Goal: Task Accomplishment & Management: Manage account settings

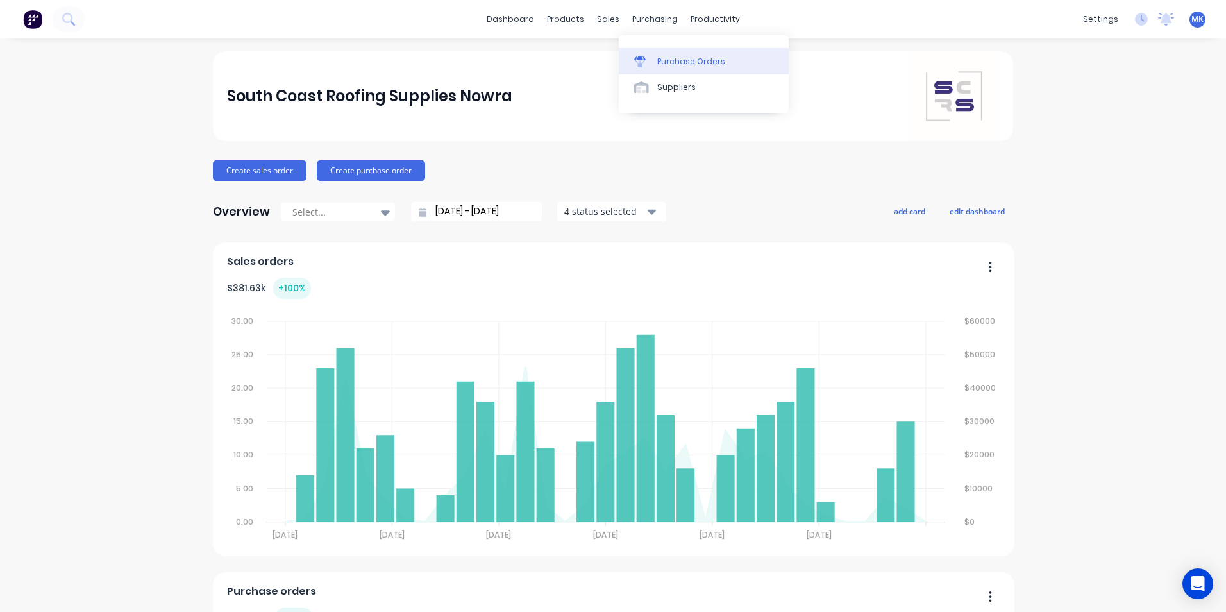
click at [658, 62] on div "Purchase Orders" at bounding box center [691, 62] width 68 height 12
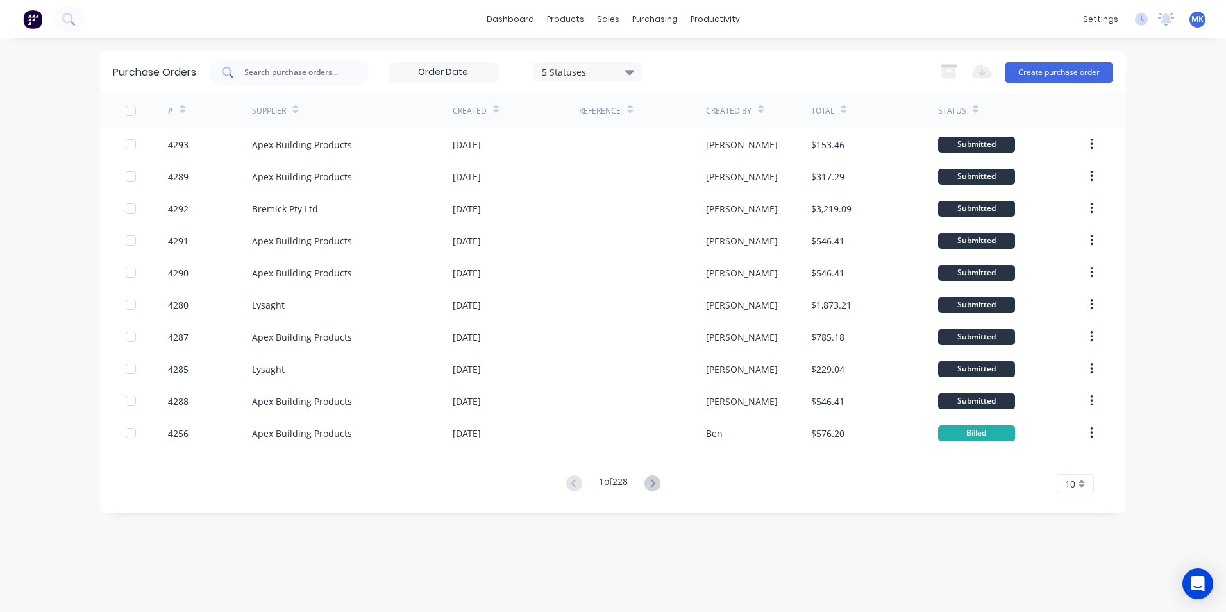
click at [301, 67] on input "text" at bounding box center [296, 72] width 106 height 13
type input "4292"
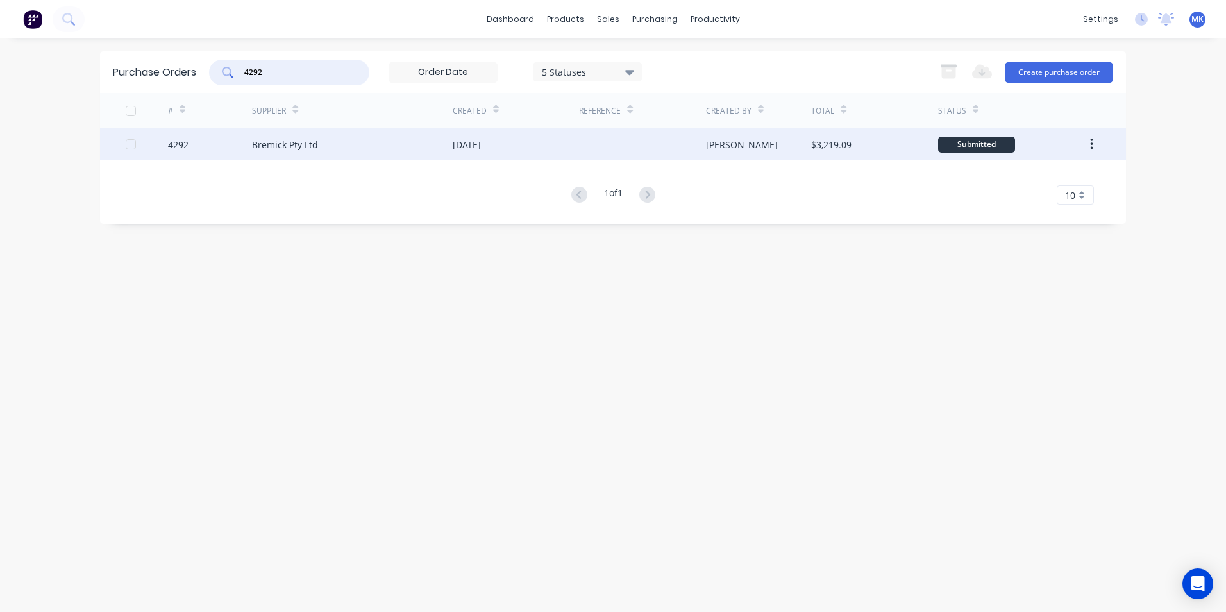
click at [710, 146] on div "[PERSON_NAME]" at bounding box center [742, 144] width 72 height 13
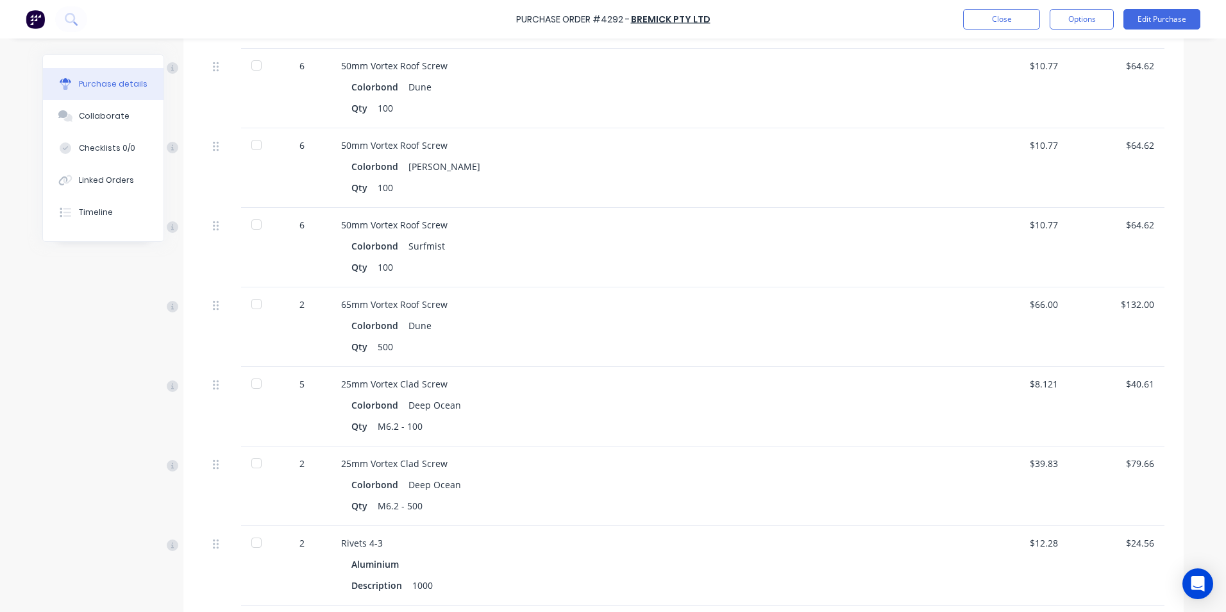
scroll to position [1153, 0]
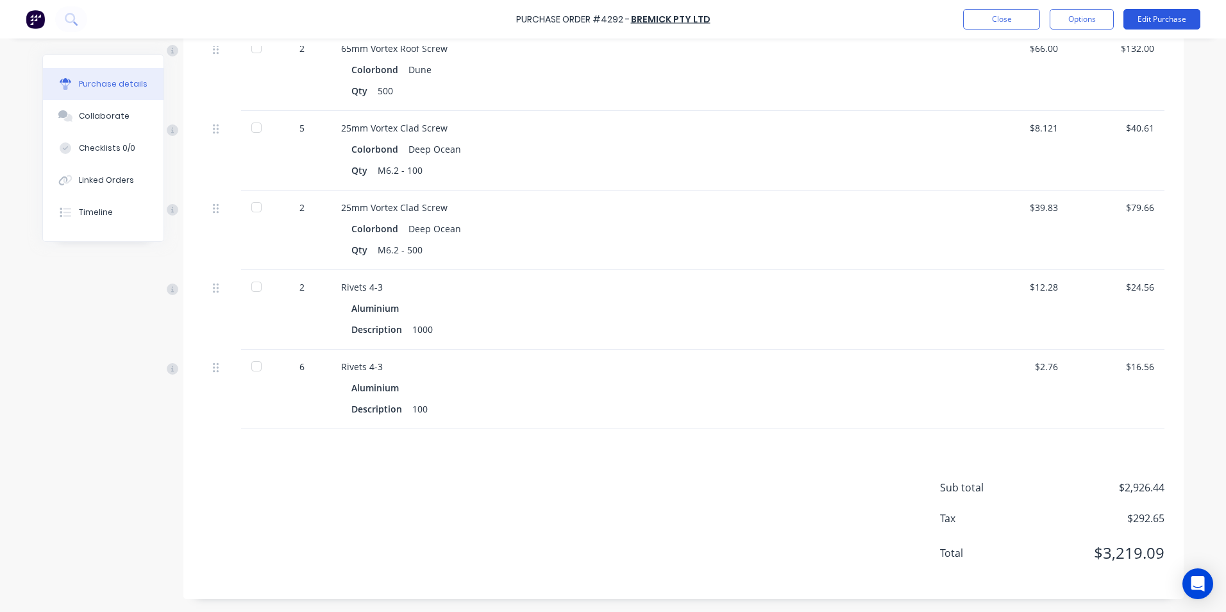
drag, startPoint x: 1164, startPoint y: 31, endPoint x: 1166, endPoint y: 22, distance: 8.6
click at [1164, 29] on div "Purchase Order #4292 - Bremick Pty Ltd Close Options Edit Purchase" at bounding box center [613, 19] width 1226 height 38
click at [1169, 16] on button "Edit Purchase" at bounding box center [1161, 19] width 77 height 21
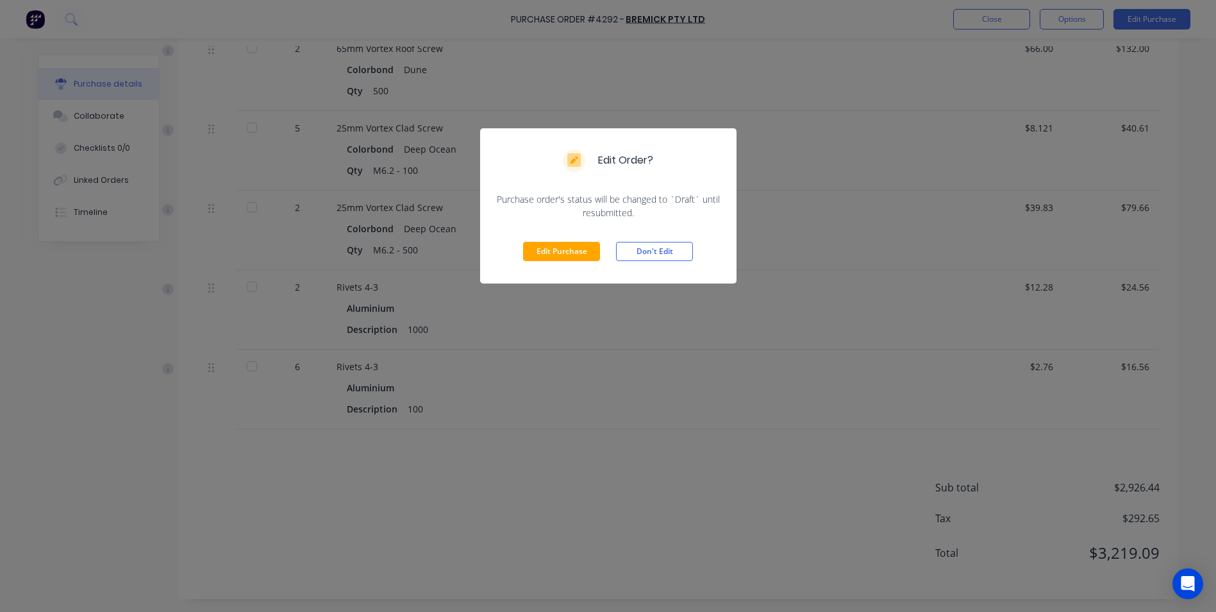
click at [555, 239] on div "Edit Purchase Don't Edit" at bounding box center [608, 251] width 256 height 64
click at [559, 255] on button "Edit Purchase" at bounding box center [561, 251] width 77 height 19
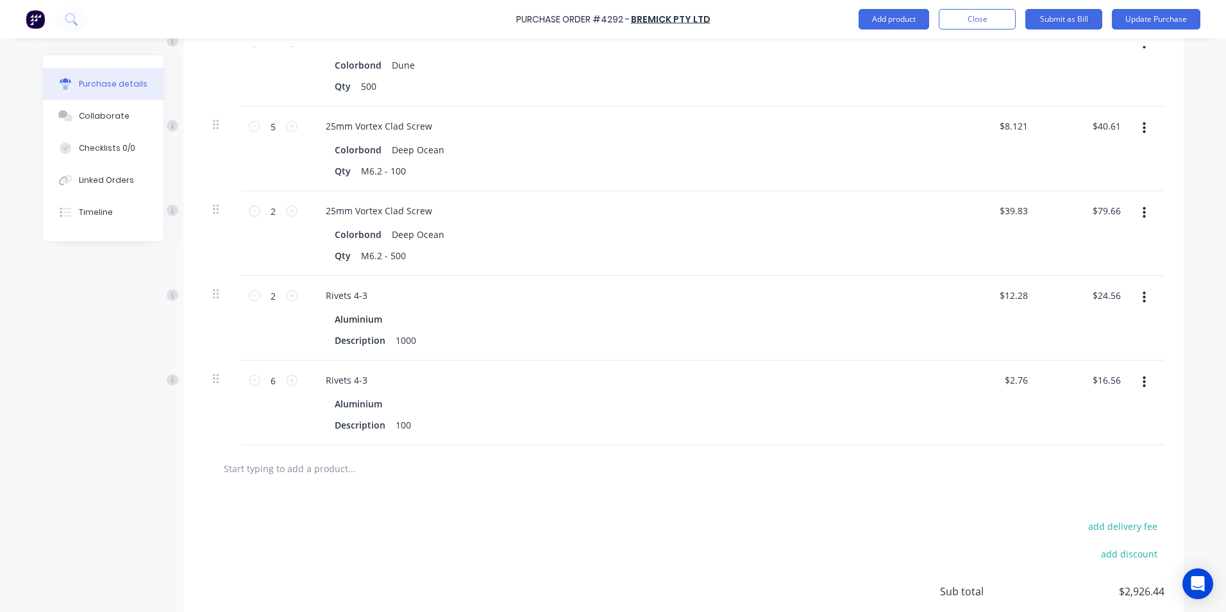
scroll to position [1338, 0]
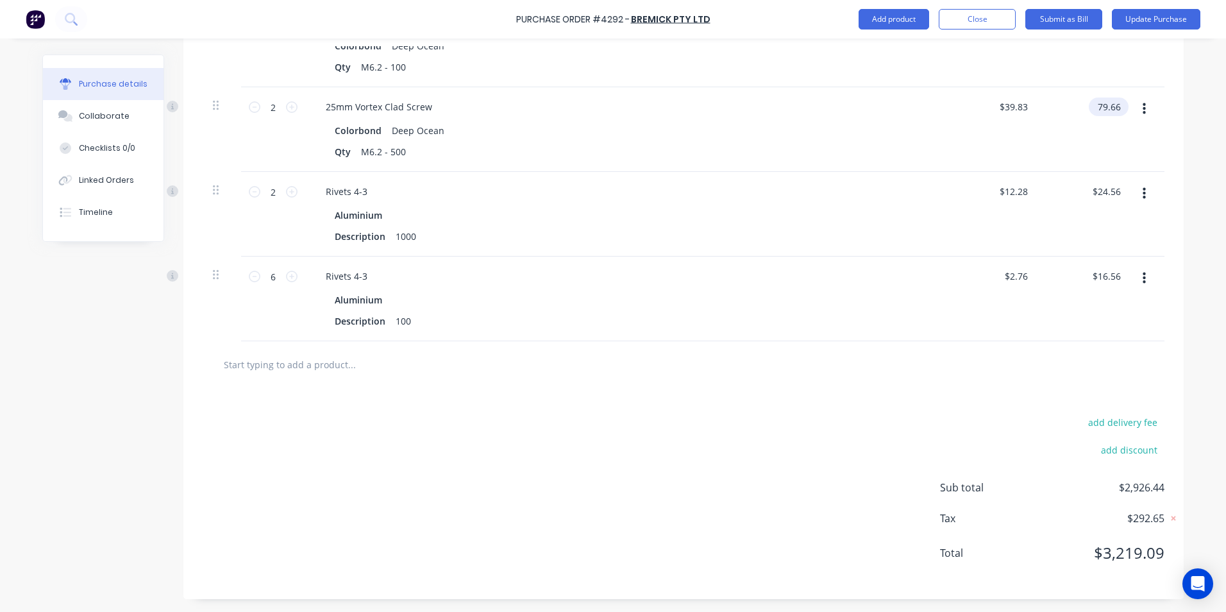
click at [1100, 102] on input "79.66" at bounding box center [1106, 106] width 35 height 19
click at [1100, 102] on input "79.66" at bounding box center [1108, 106] width 29 height 19
type input "74.24"
type input "$37.12"
type input "$74.24"
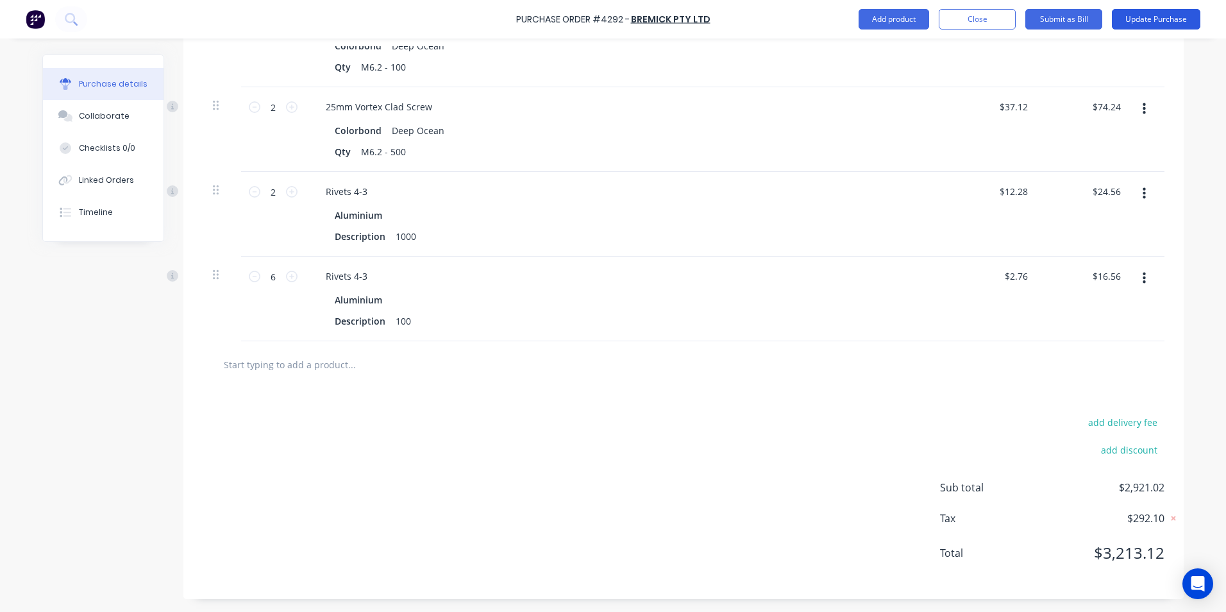
click at [1145, 17] on button "Update Purchase" at bounding box center [1156, 19] width 88 height 21
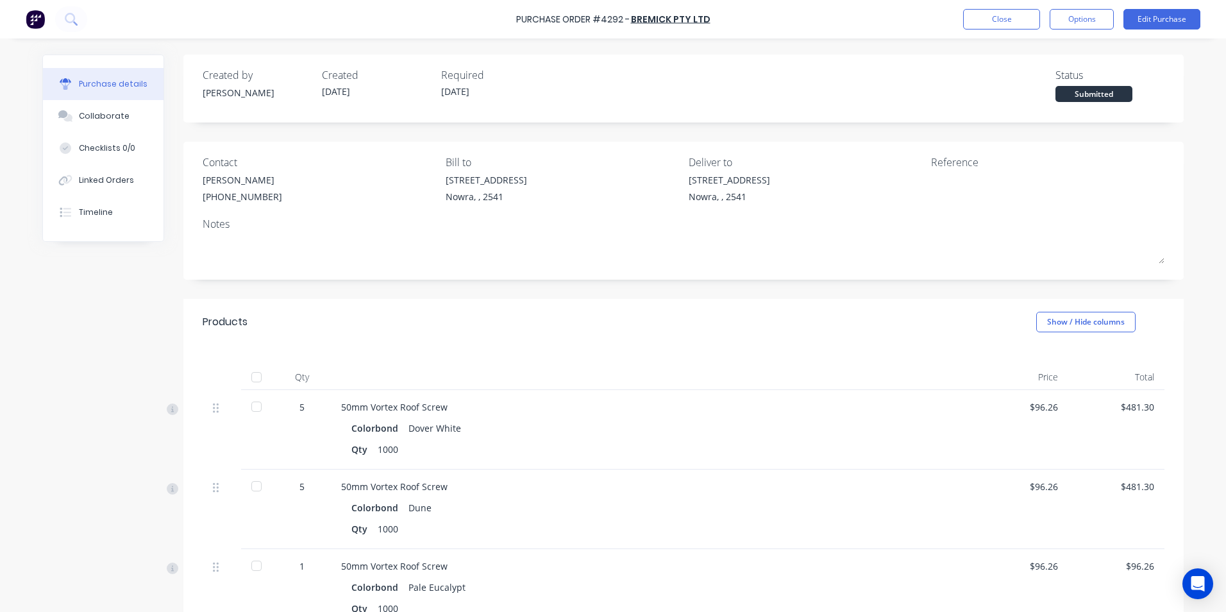
click at [259, 380] on div at bounding box center [257, 377] width 26 height 26
click at [1080, 24] on button "Options" at bounding box center [1081, 19] width 64 height 21
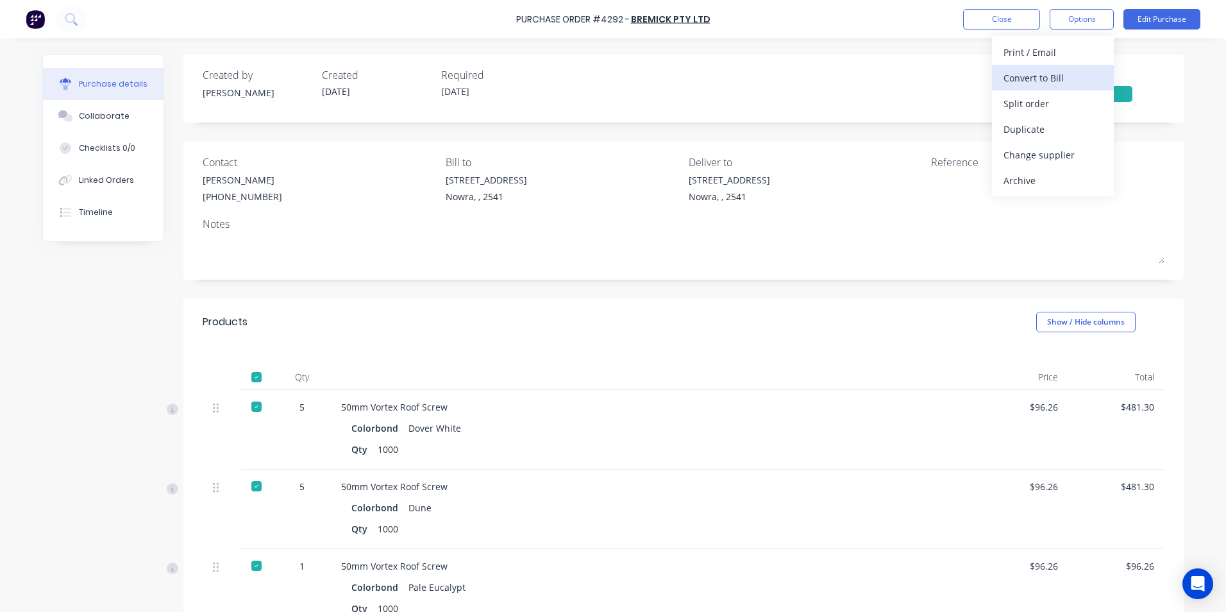
click at [1065, 76] on div "Convert to Bill" at bounding box center [1052, 78] width 99 height 19
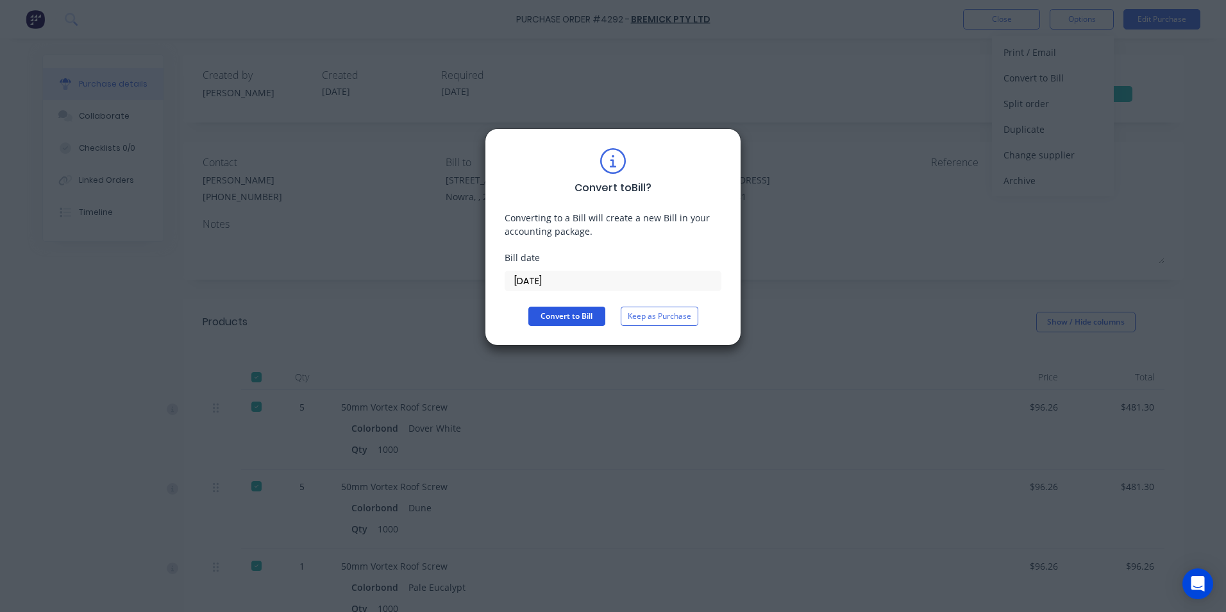
click at [587, 308] on button "Convert to Bill" at bounding box center [566, 315] width 77 height 19
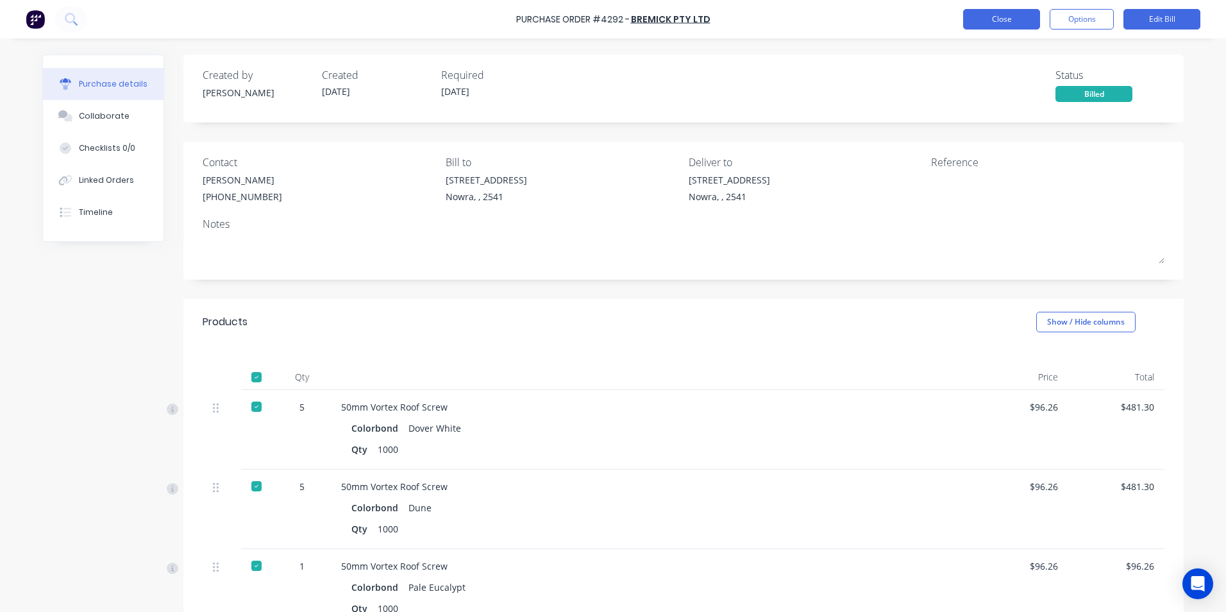
click at [1012, 24] on button "Close" at bounding box center [1001, 19] width 77 height 21
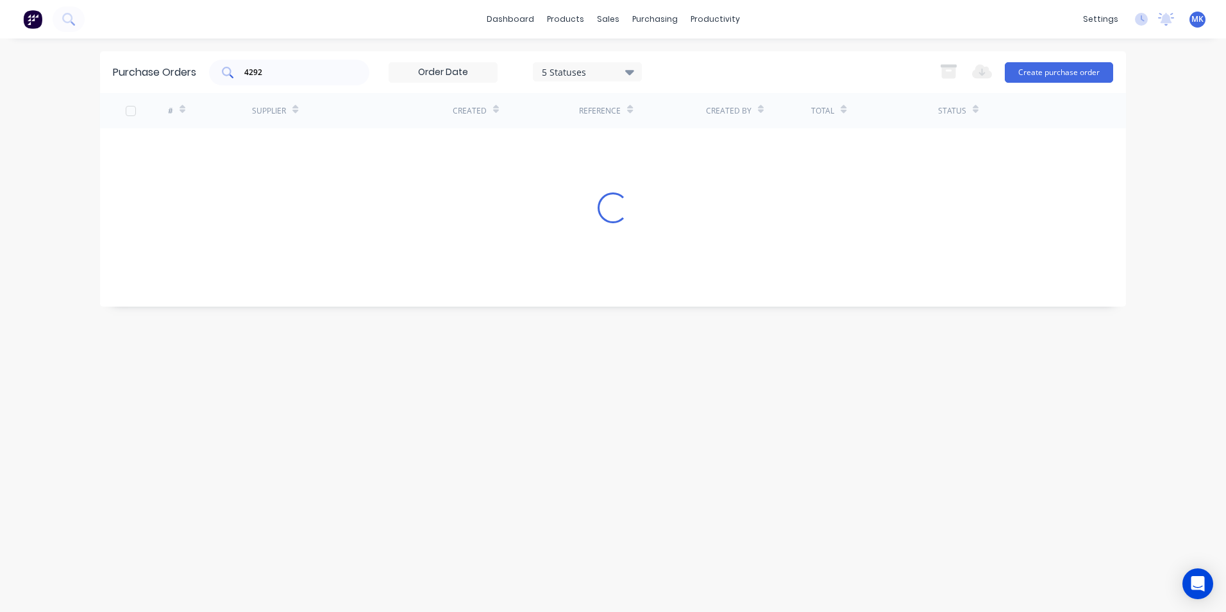
click at [288, 60] on div "4292" at bounding box center [289, 73] width 160 height 26
click at [280, 63] on div "4292" at bounding box center [289, 73] width 160 height 26
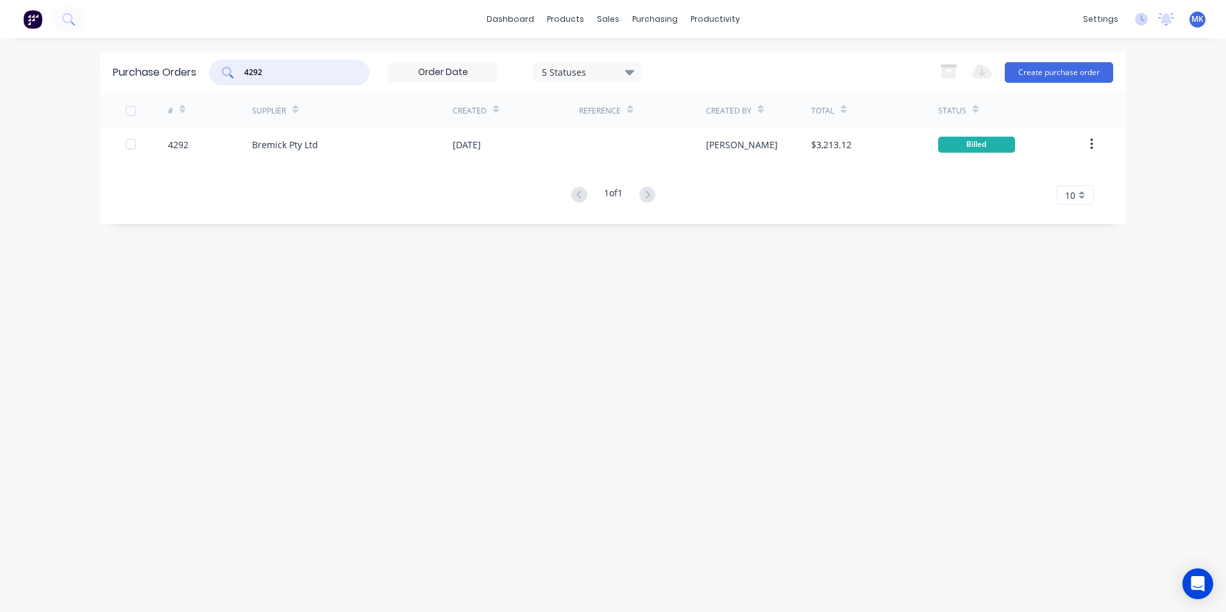
drag, startPoint x: 276, startPoint y: 73, endPoint x: 235, endPoint y: 74, distance: 40.4
click at [235, 74] on div "4292" at bounding box center [289, 73] width 160 height 26
type input "4281"
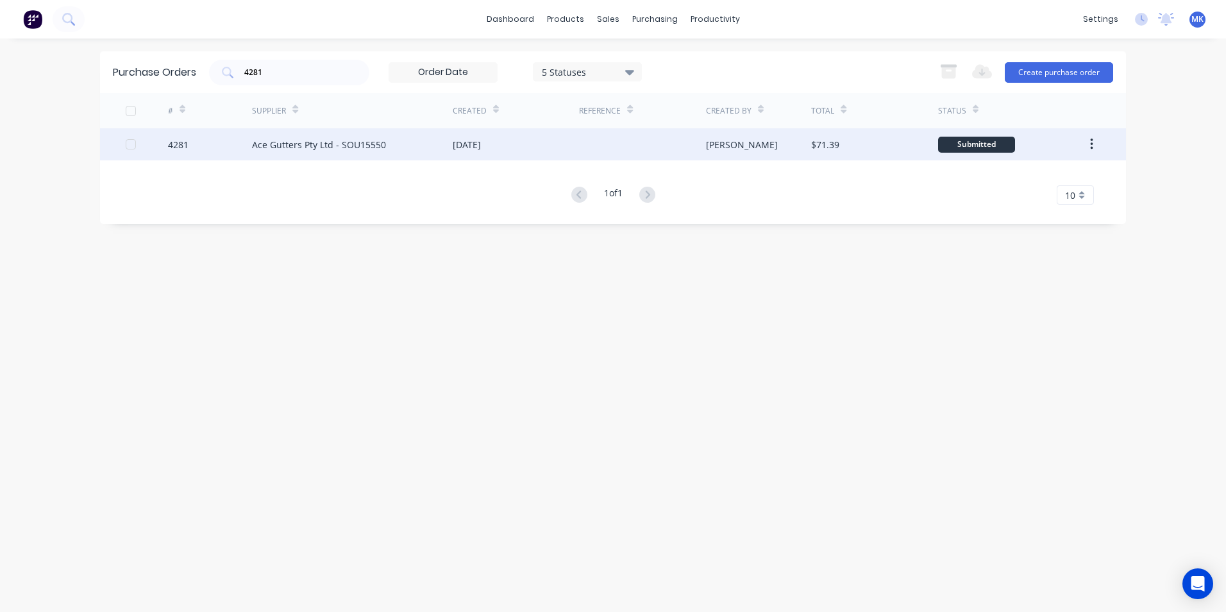
click at [814, 140] on div "$71.39" at bounding box center [825, 144] width 28 height 13
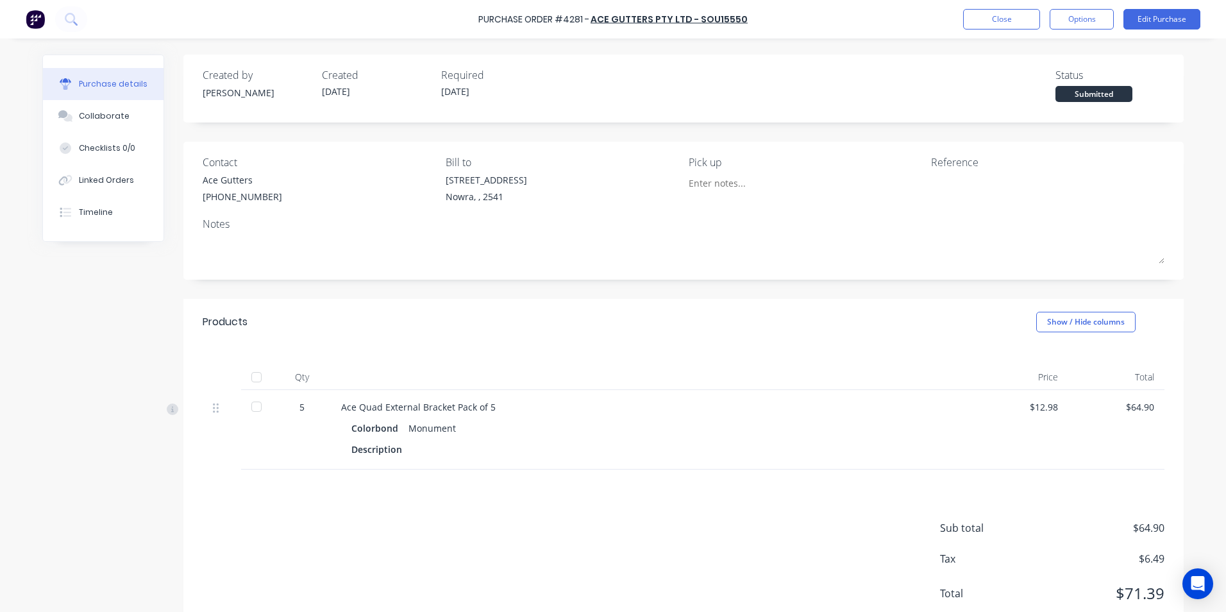
click at [255, 372] on div at bounding box center [257, 377] width 26 height 26
click at [1091, 14] on button "Options" at bounding box center [1081, 19] width 64 height 21
click at [1067, 67] on button "Convert to Bill" at bounding box center [1053, 78] width 122 height 26
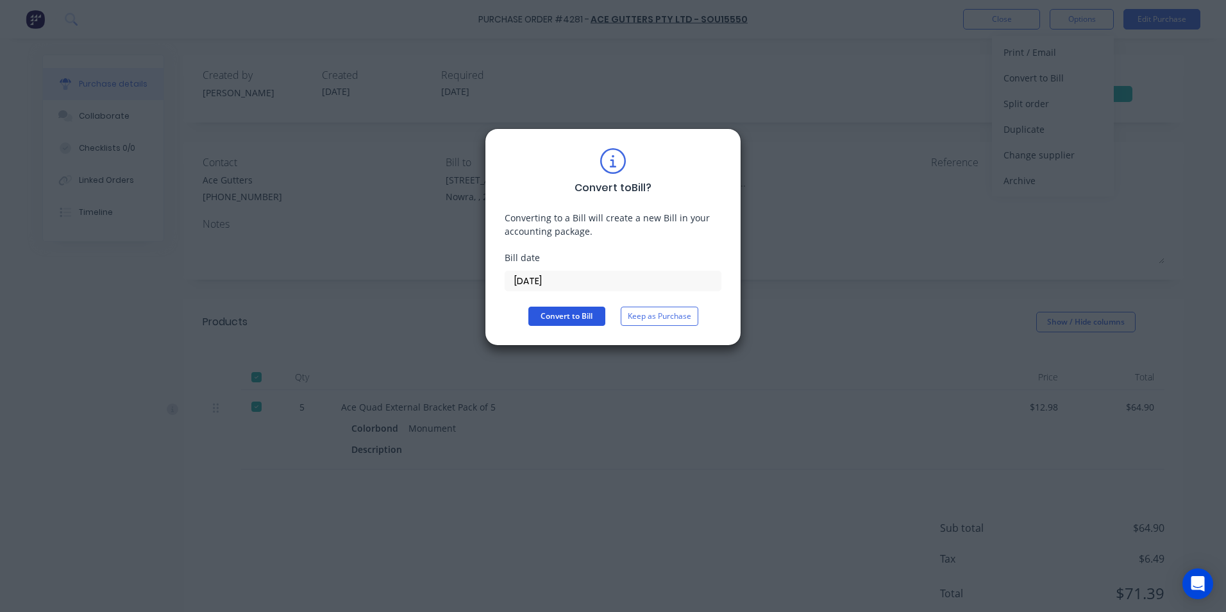
click at [593, 312] on button "Convert to Bill" at bounding box center [566, 315] width 77 height 19
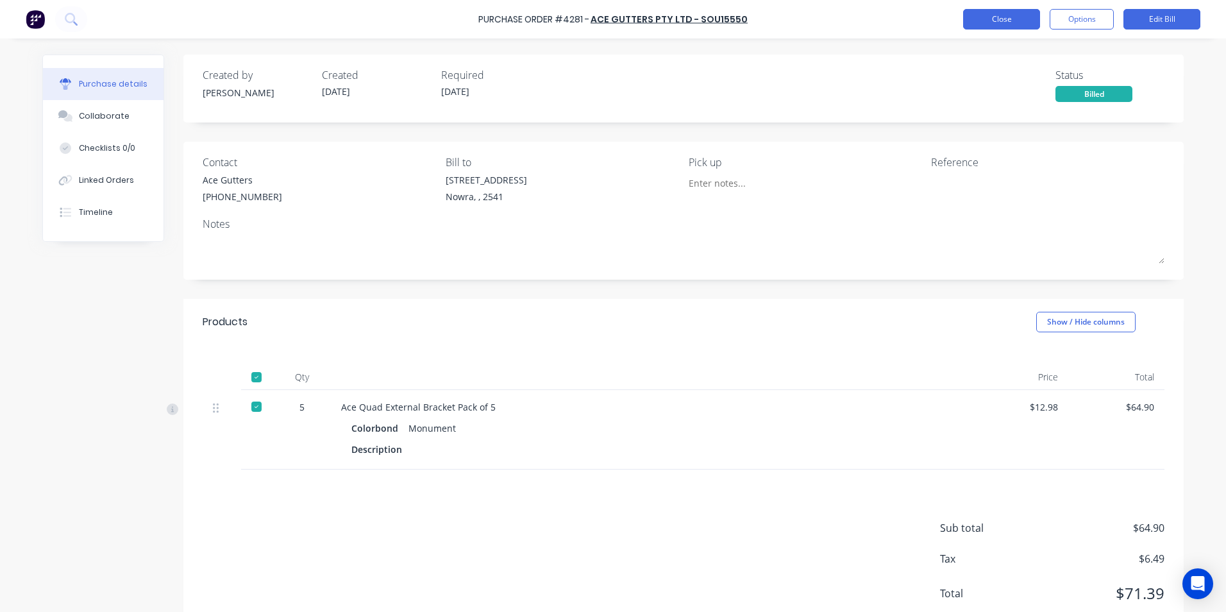
click at [1001, 16] on button "Close" at bounding box center [1001, 19] width 77 height 21
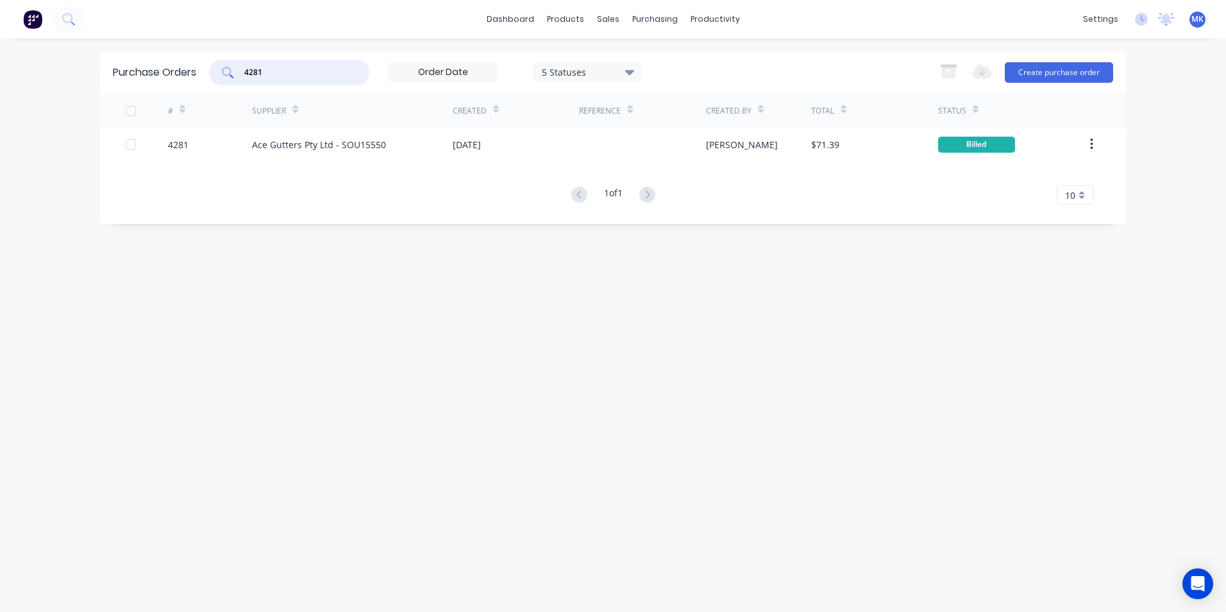
click at [285, 70] on input "4281" at bounding box center [296, 72] width 106 height 13
type input "4261"
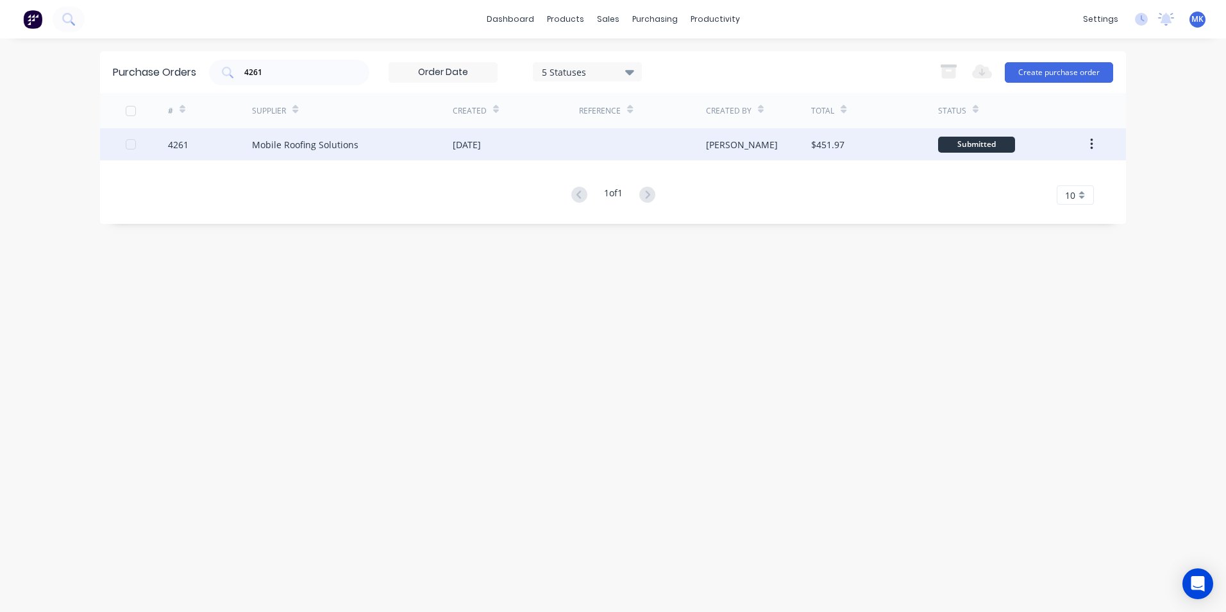
click at [798, 147] on div "[PERSON_NAME]" at bounding box center [759, 144] width 106 height 32
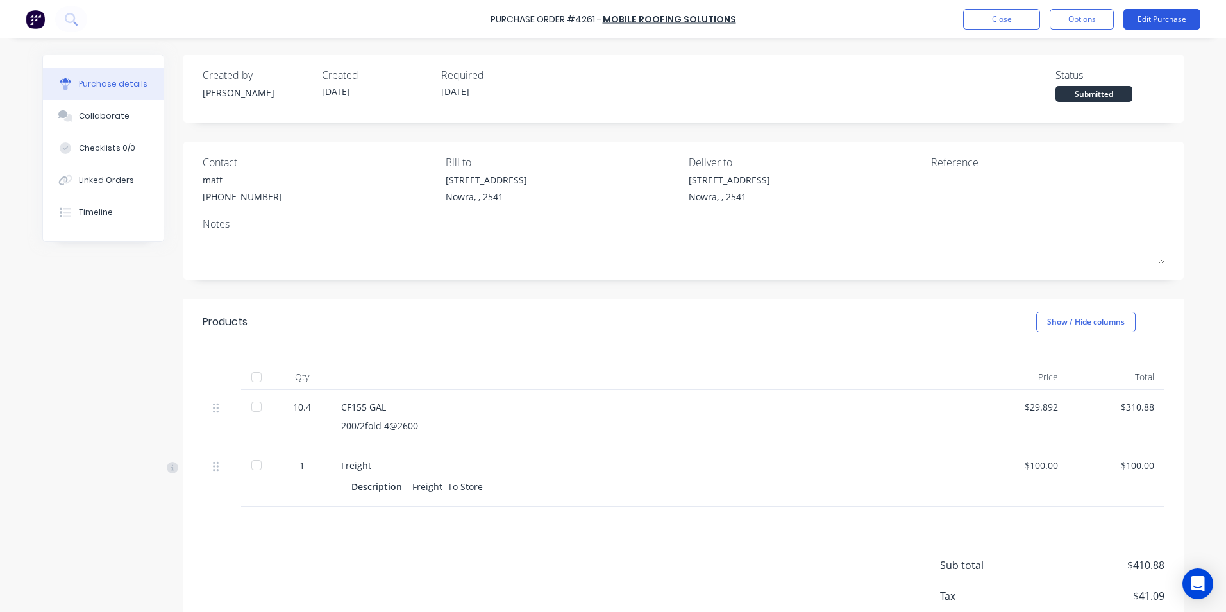
click at [1147, 24] on button "Edit Purchase" at bounding box center [1161, 19] width 77 height 21
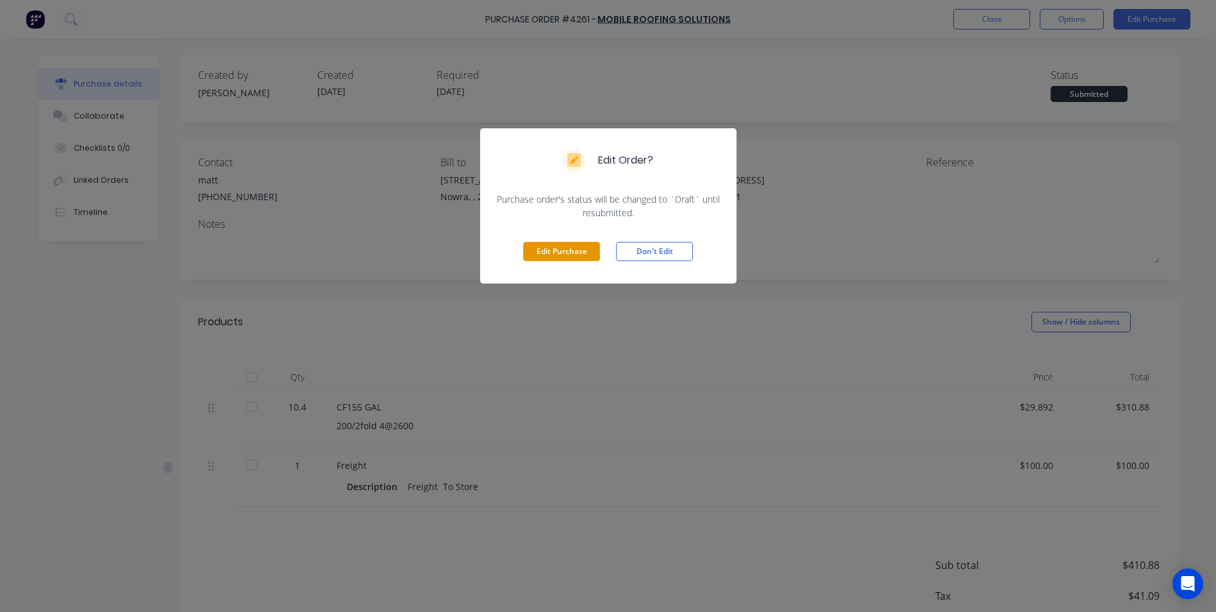
click at [575, 251] on button "Edit Purchase" at bounding box center [561, 251] width 77 height 19
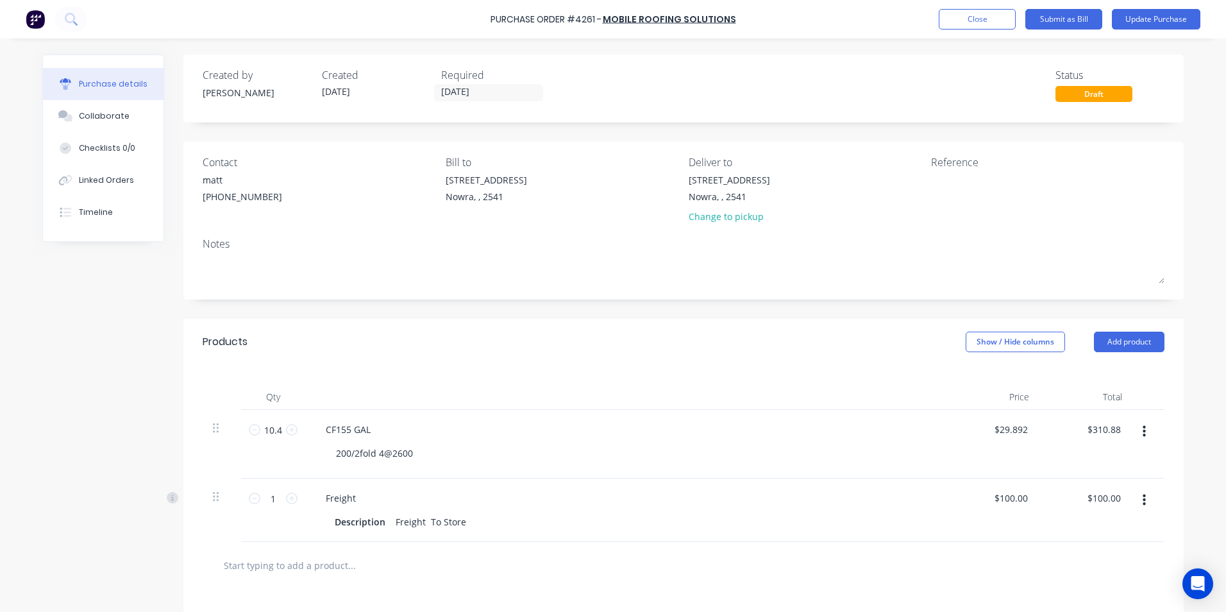
click at [1145, 506] on button "button" at bounding box center [1144, 499] width 30 height 23
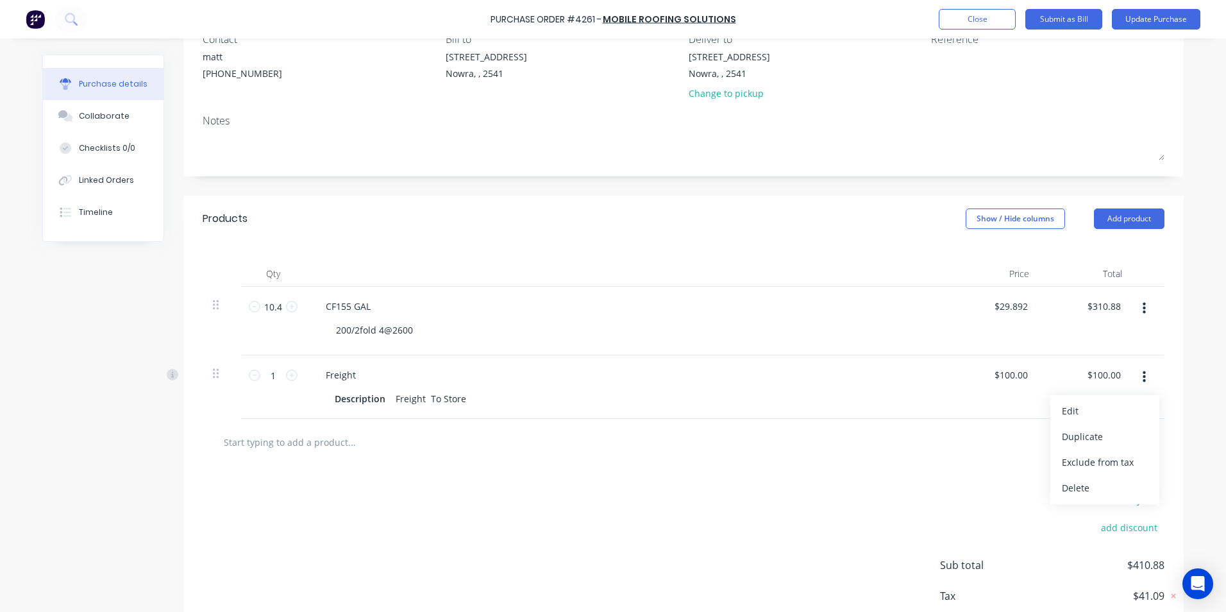
scroll to position [128, 0]
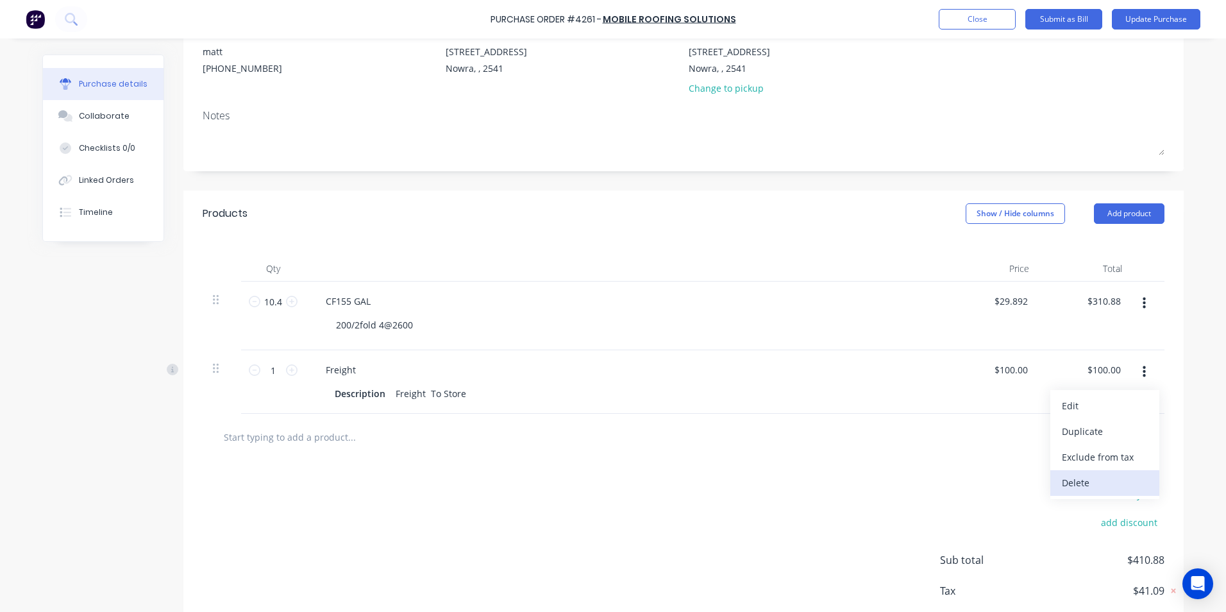
click at [1079, 474] on button "Delete" at bounding box center [1104, 483] width 109 height 26
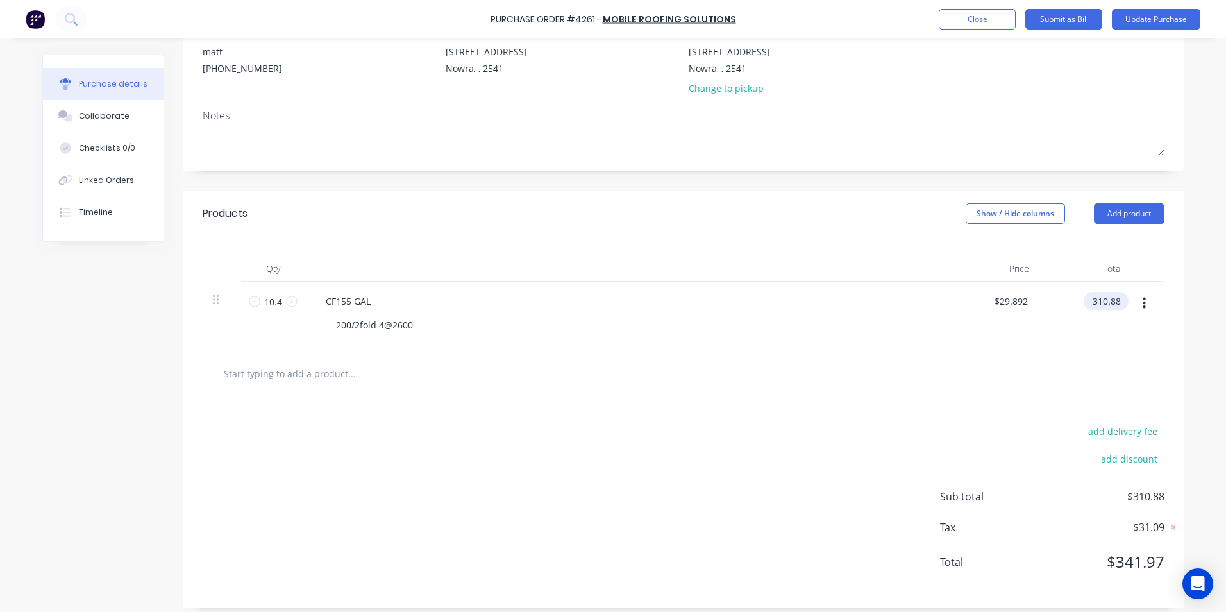
click at [1085, 298] on input "310.88" at bounding box center [1103, 301] width 40 height 19
click at [1096, 298] on input "310.88" at bounding box center [1106, 301] width 35 height 19
type input "333.96"
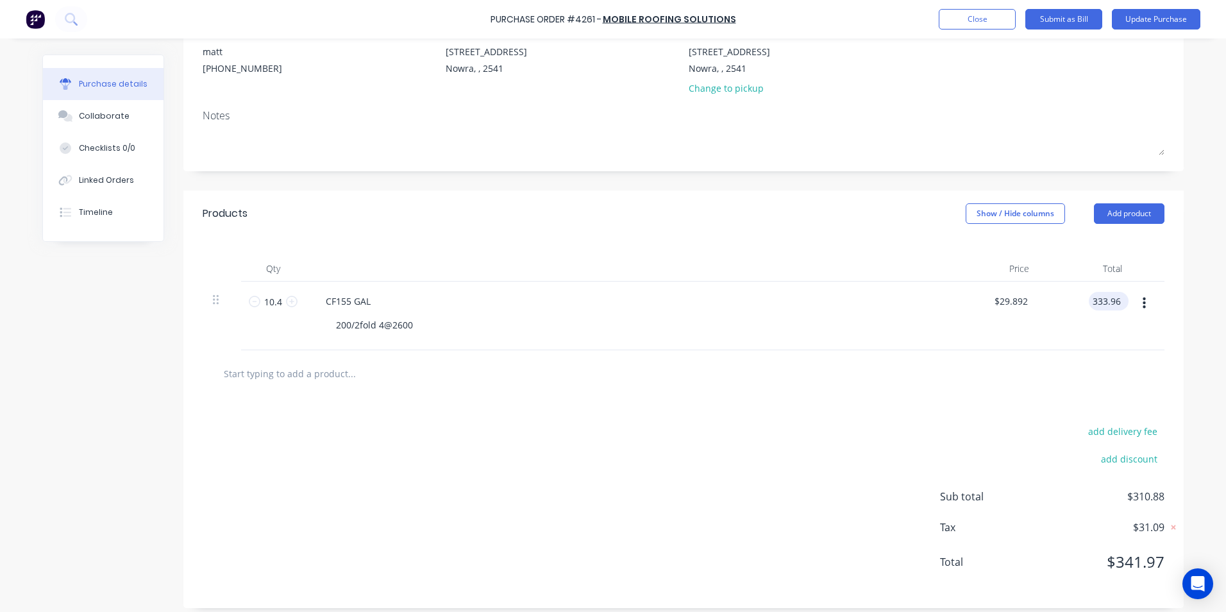
type input "$32.1115"
type input "$333.96"
click at [1137, 24] on button "Update Purchase" at bounding box center [1156, 19] width 88 height 21
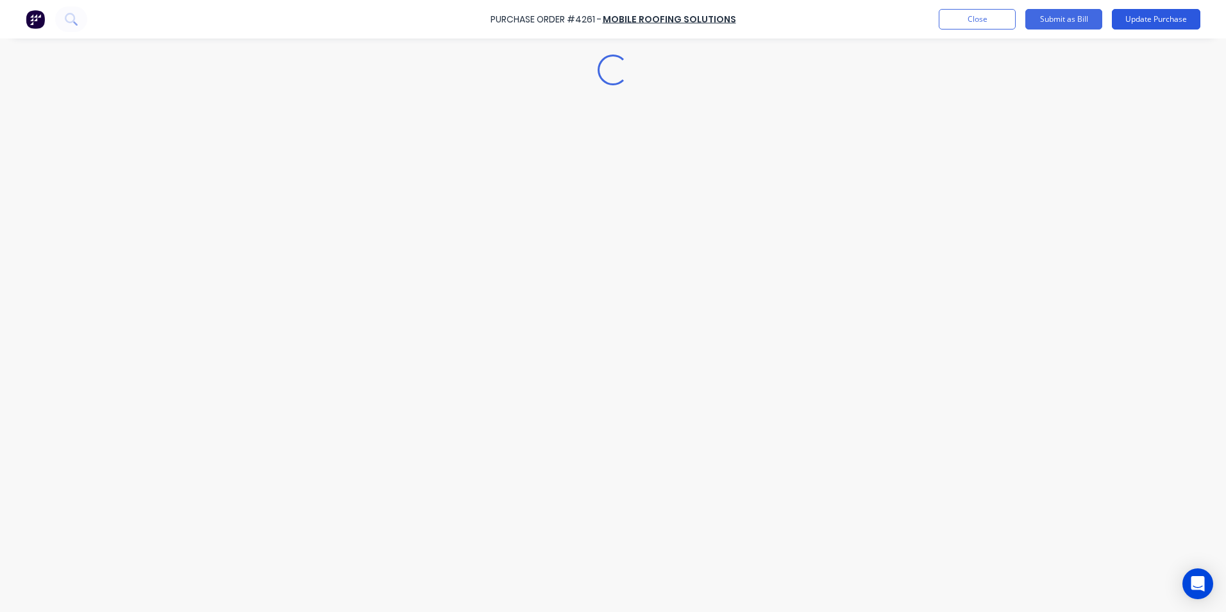
scroll to position [0, 0]
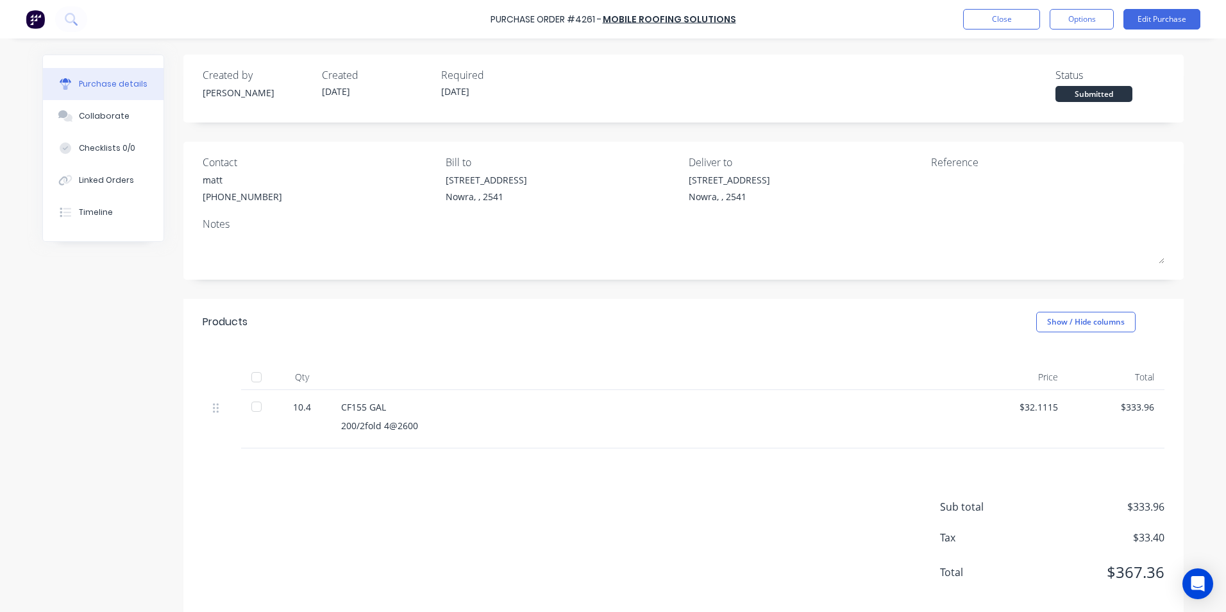
click at [252, 380] on div at bounding box center [257, 377] width 26 height 26
click at [1078, 10] on button "Options" at bounding box center [1081, 19] width 64 height 21
click at [1060, 82] on div "Convert to Bill" at bounding box center [1052, 78] width 99 height 19
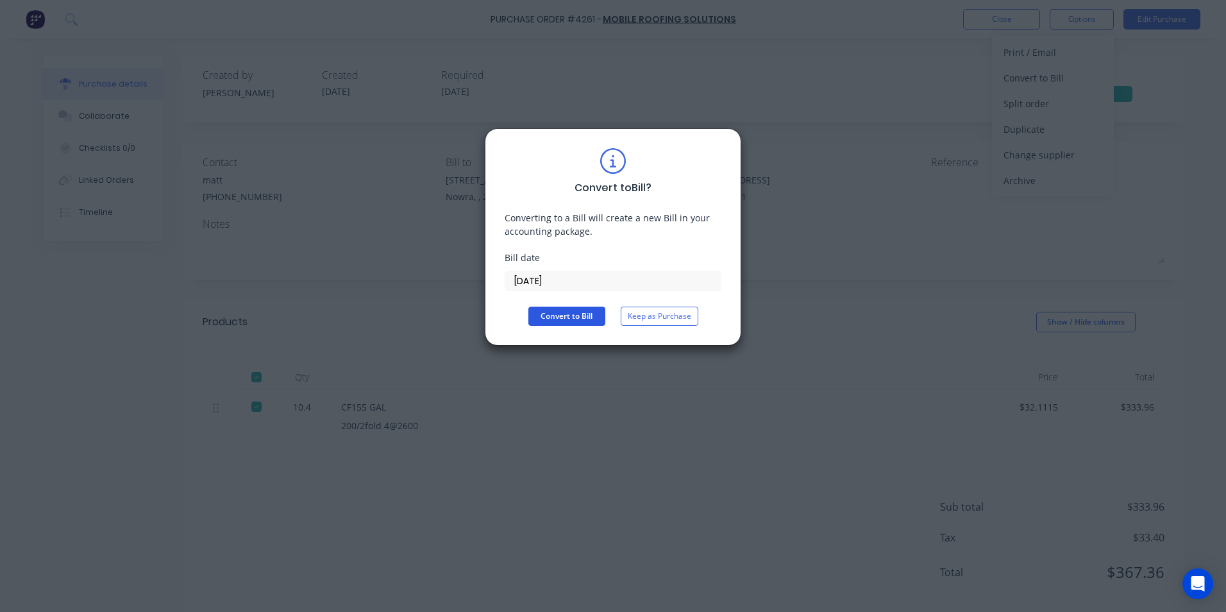
click at [579, 309] on button "Convert to Bill" at bounding box center [566, 315] width 77 height 19
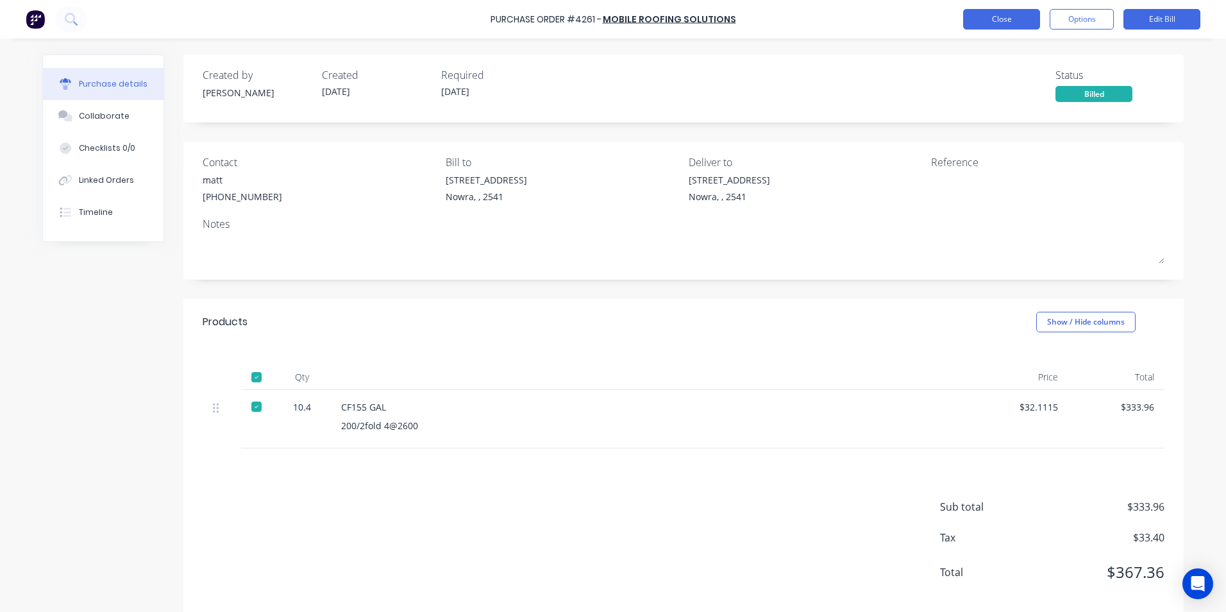
click at [978, 19] on button "Close" at bounding box center [1001, 19] width 77 height 21
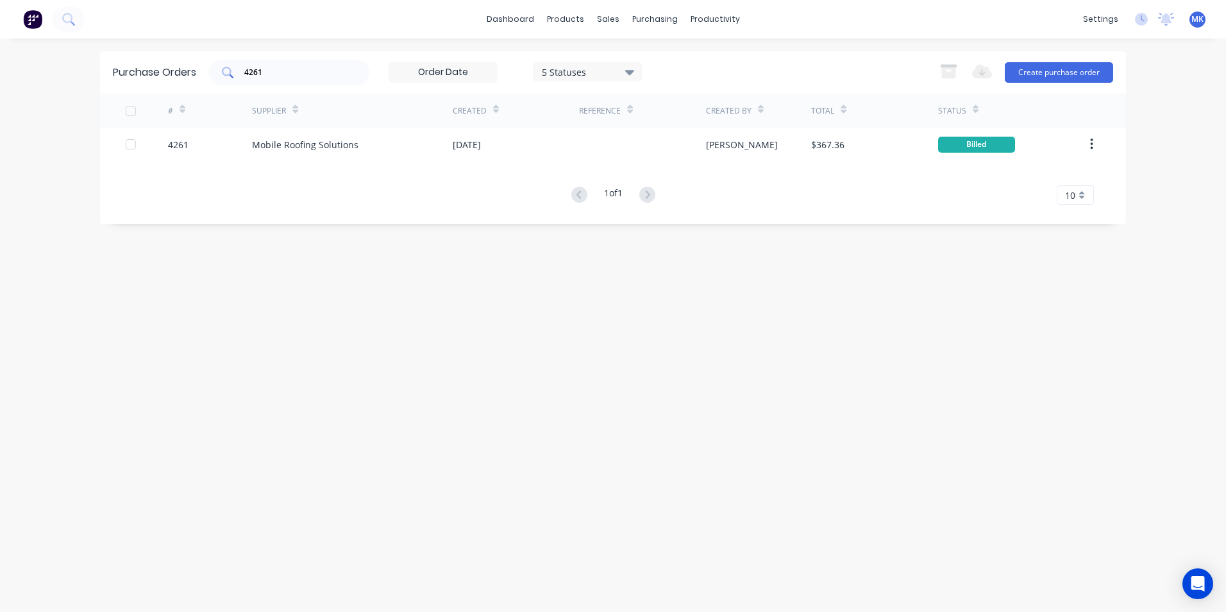
click at [346, 69] on input "4261" at bounding box center [296, 72] width 106 height 13
type input "4253"
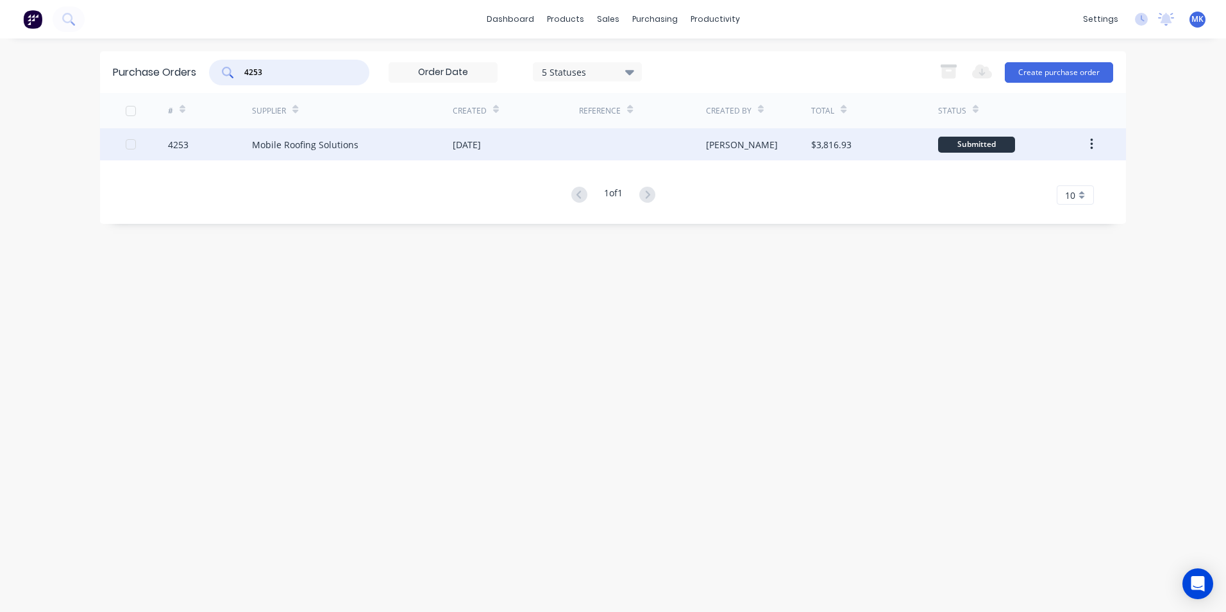
click at [756, 138] on div "[PERSON_NAME]" at bounding box center [759, 144] width 106 height 32
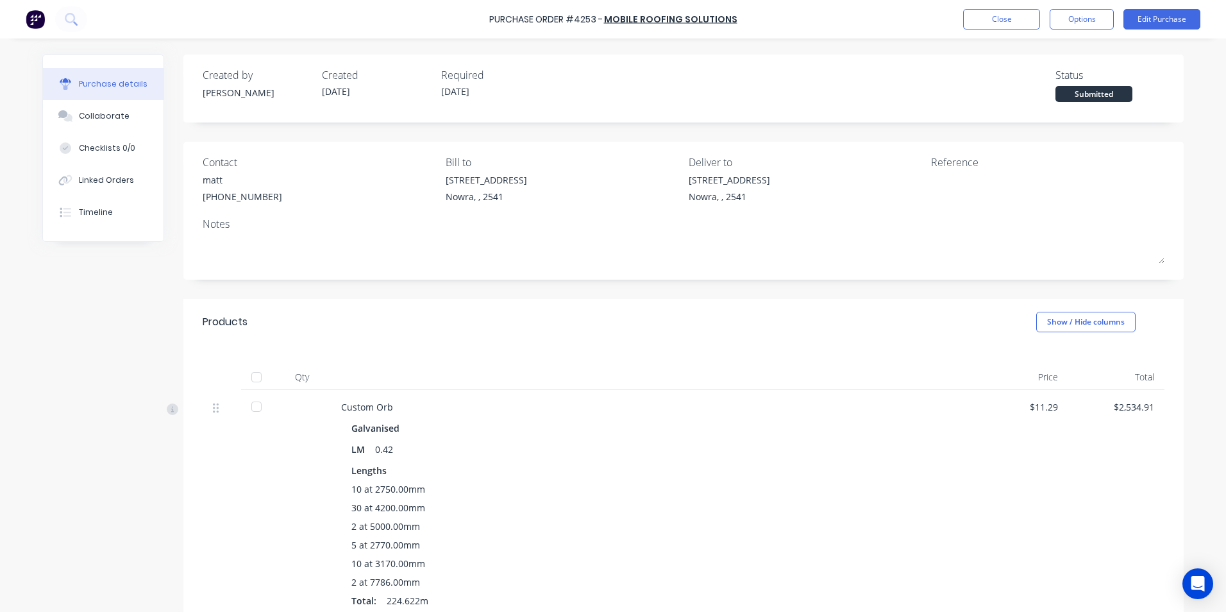
click at [244, 377] on div at bounding box center [257, 377] width 26 height 26
click at [1056, 22] on button "Options" at bounding box center [1081, 19] width 64 height 21
click at [1065, 72] on div "Convert to Bill" at bounding box center [1052, 78] width 99 height 19
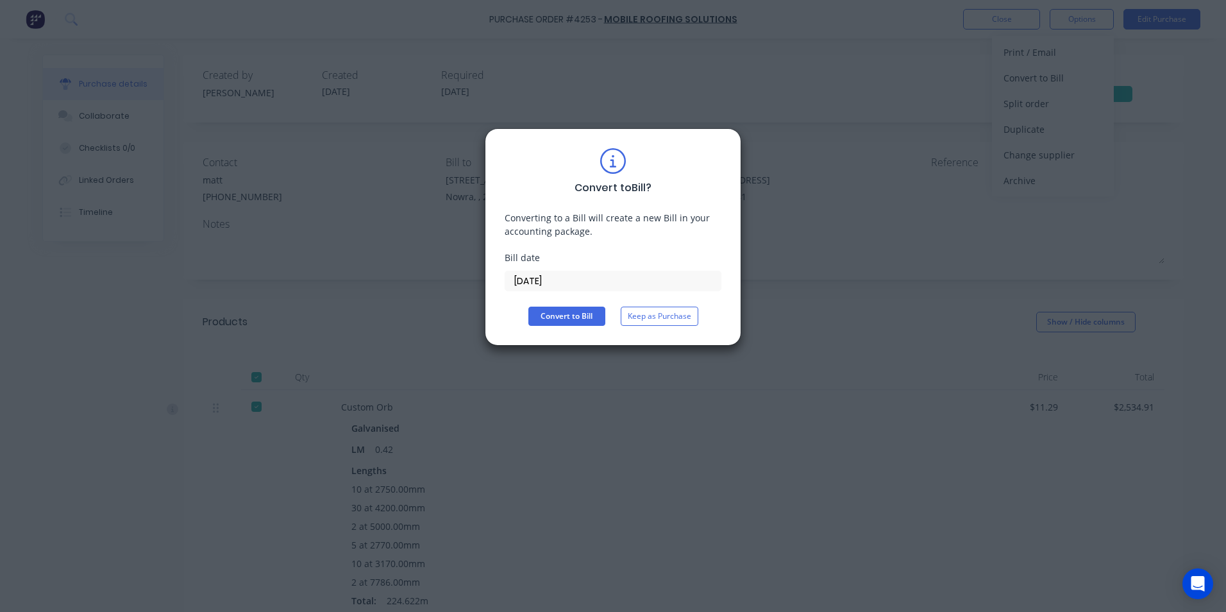
click at [549, 326] on div "Convert to Bill ? Converting to a Bill will create a new Bill in your accountin…" at bounding box center [613, 236] width 256 height 217
click at [557, 319] on button "Convert to Bill" at bounding box center [566, 315] width 77 height 19
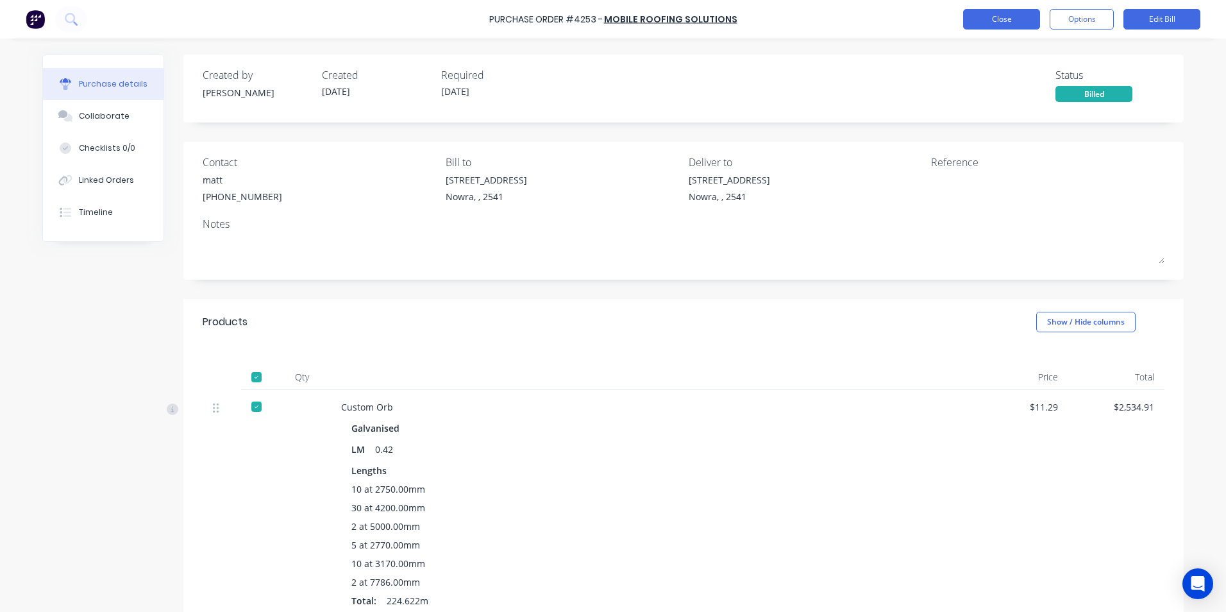
click at [1005, 24] on button "Close" at bounding box center [1001, 19] width 77 height 21
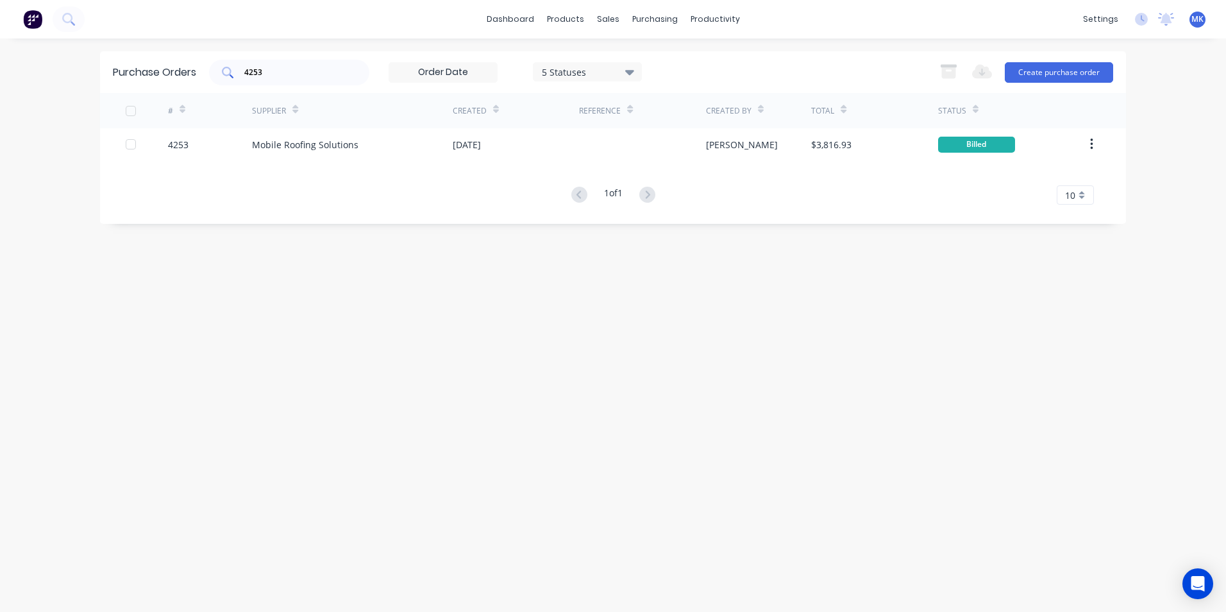
click at [260, 71] on input "4253" at bounding box center [296, 72] width 106 height 13
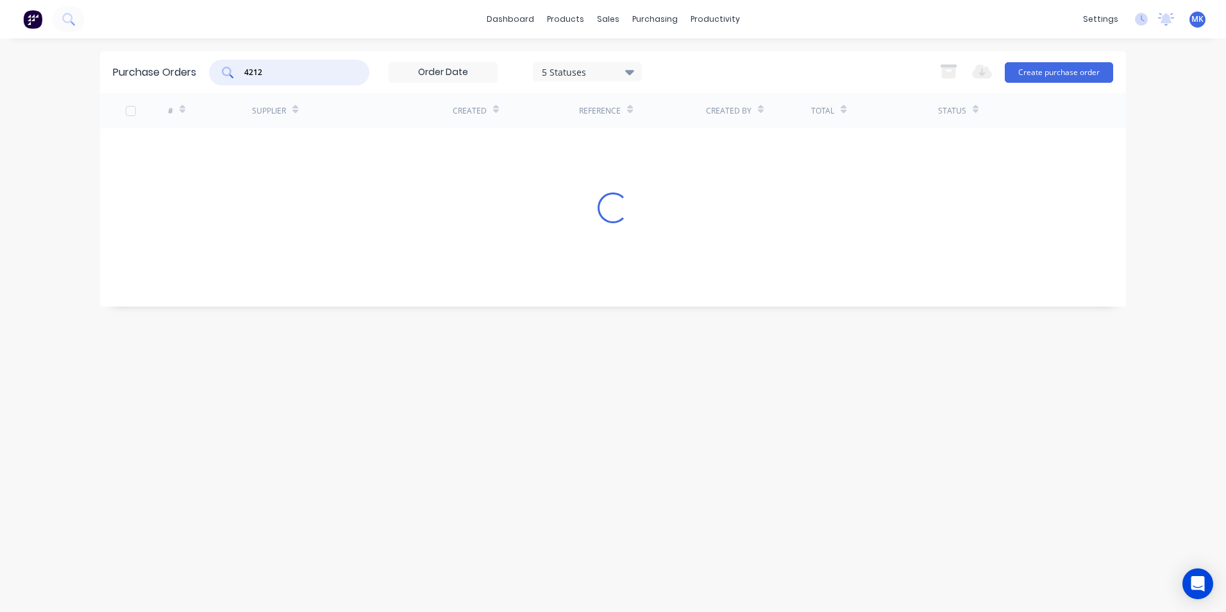
type input "4212"
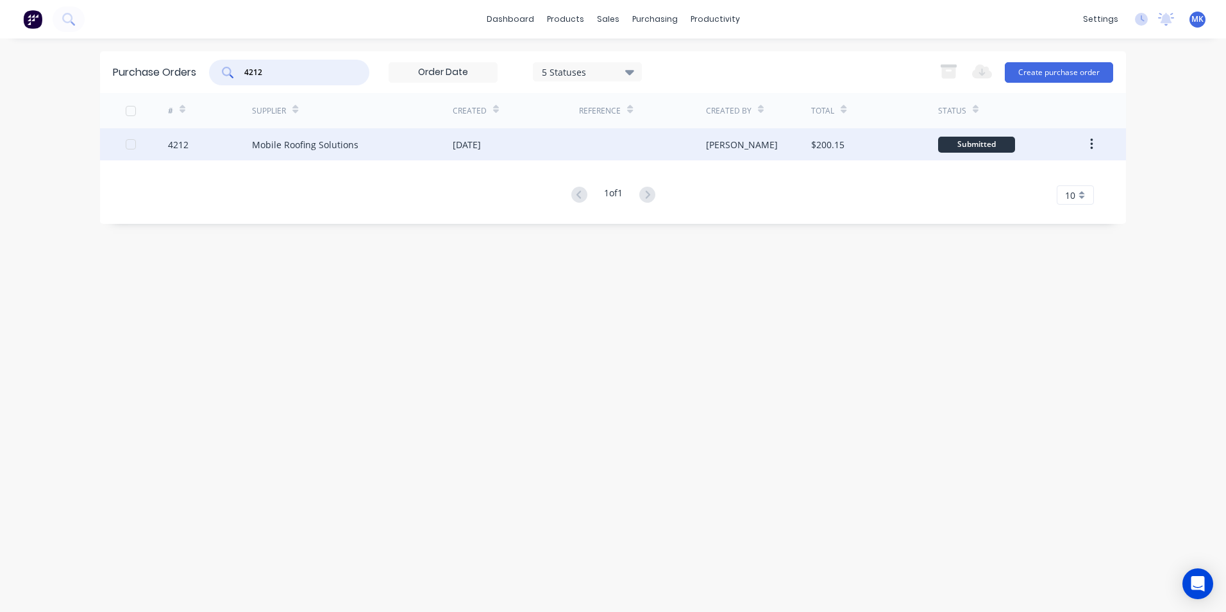
click at [827, 147] on div "$200.15" at bounding box center [827, 144] width 33 height 13
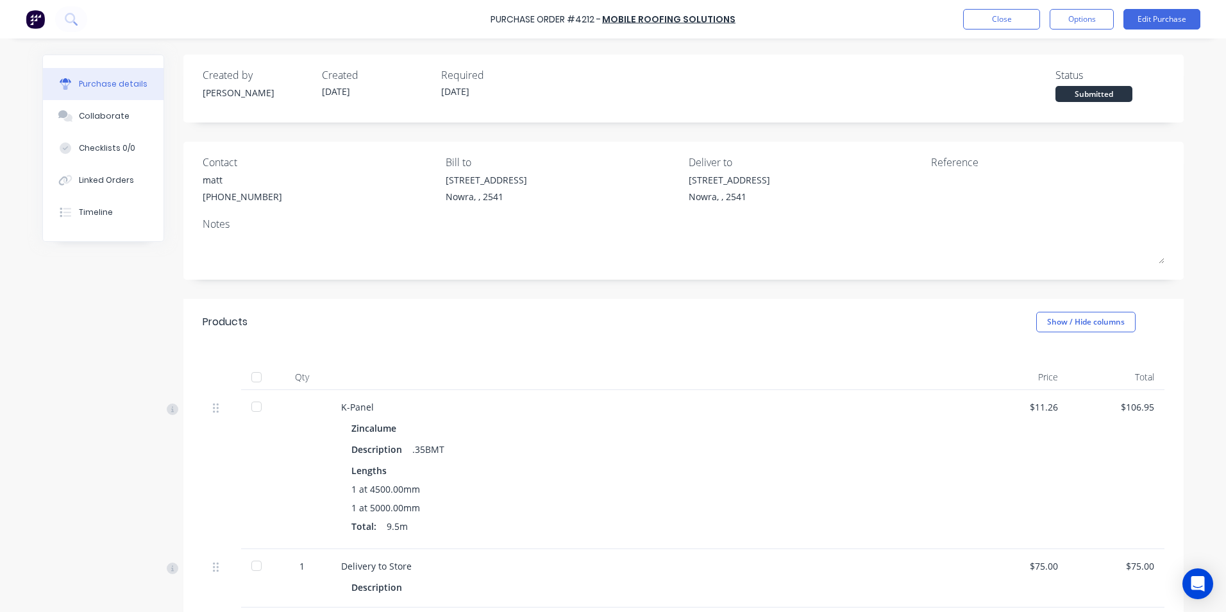
click at [241, 389] on div at bounding box center [257, 377] width 32 height 26
click at [257, 376] on div at bounding box center [257, 377] width 26 height 26
click at [1099, 21] on button "Options" at bounding box center [1081, 19] width 64 height 21
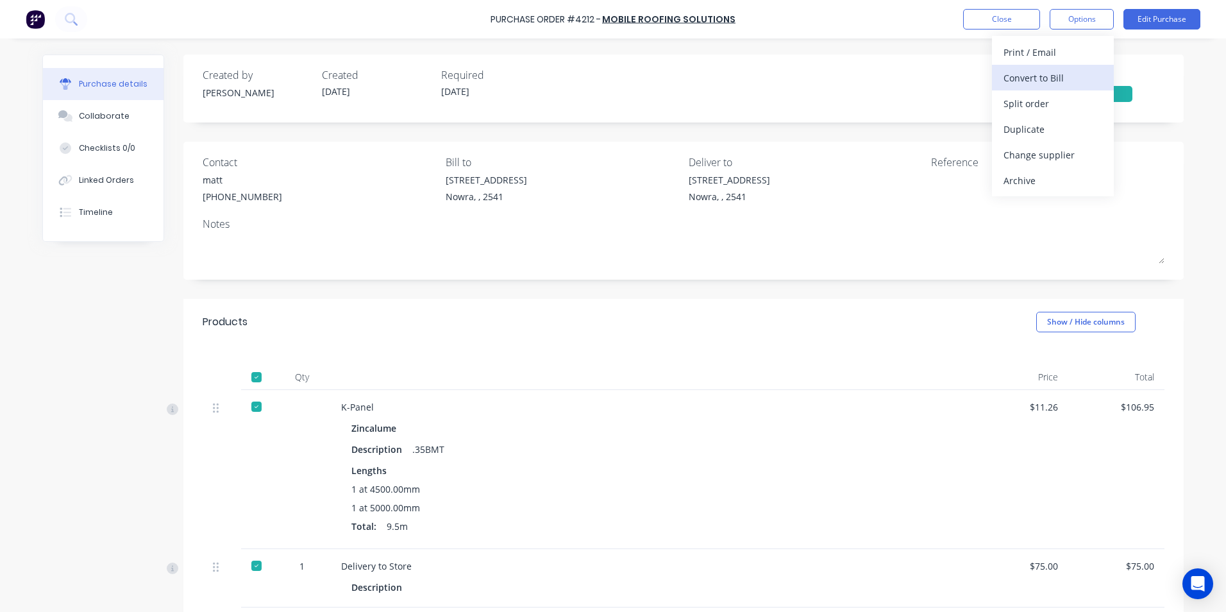
click at [1083, 69] on div "Convert to Bill" at bounding box center [1052, 78] width 99 height 19
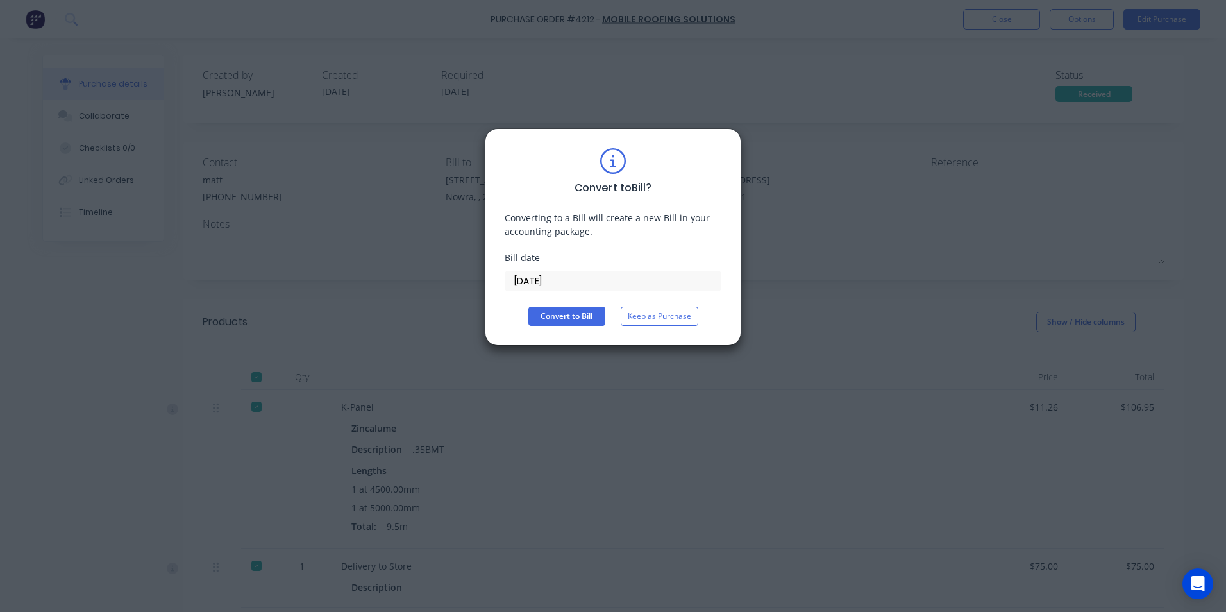
drag, startPoint x: 562, startPoint y: 308, endPoint x: 1087, endPoint y: 125, distance: 555.5
click at [564, 308] on button "Convert to Bill" at bounding box center [566, 315] width 77 height 19
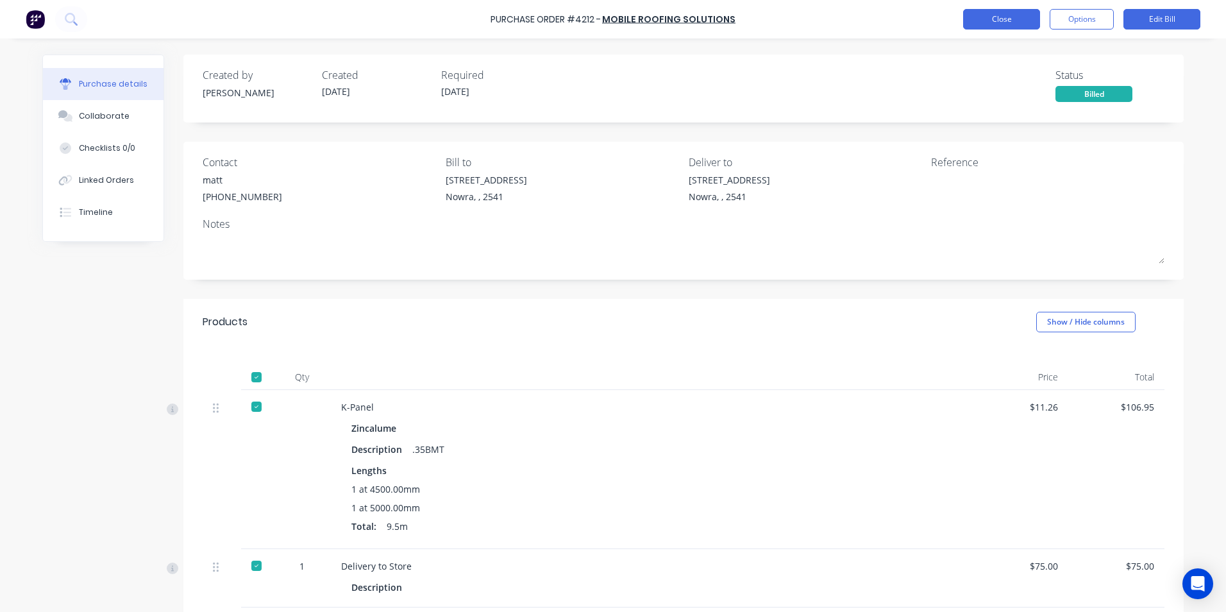
click at [1026, 19] on button "Close" at bounding box center [1001, 19] width 77 height 21
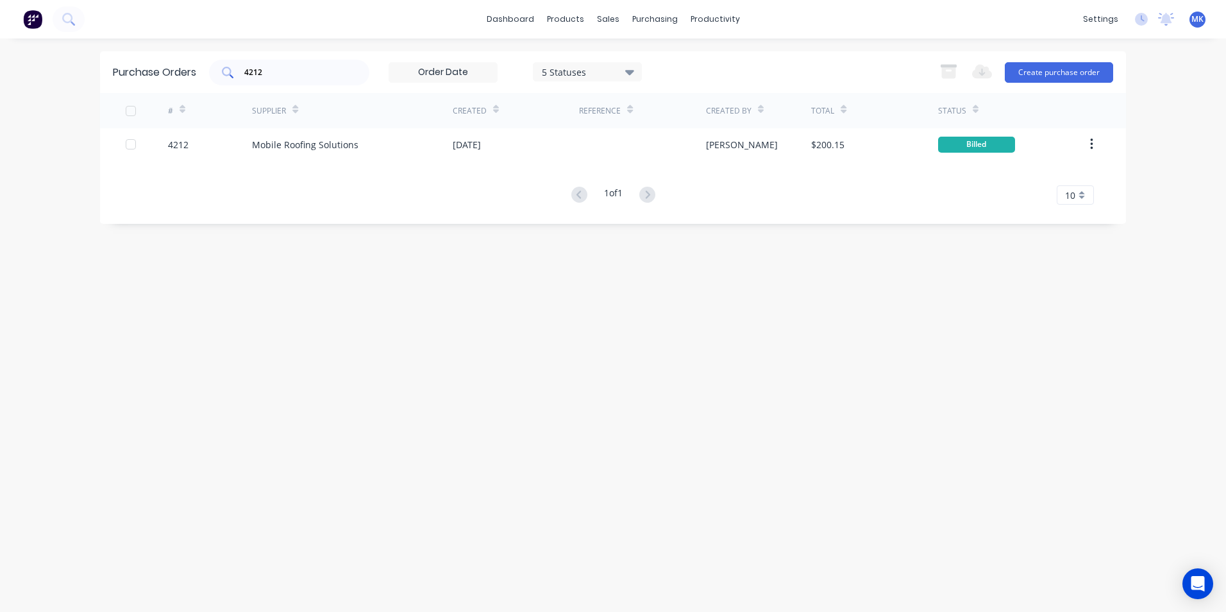
click at [315, 74] on input "4212" at bounding box center [296, 72] width 106 height 13
type input "4251"
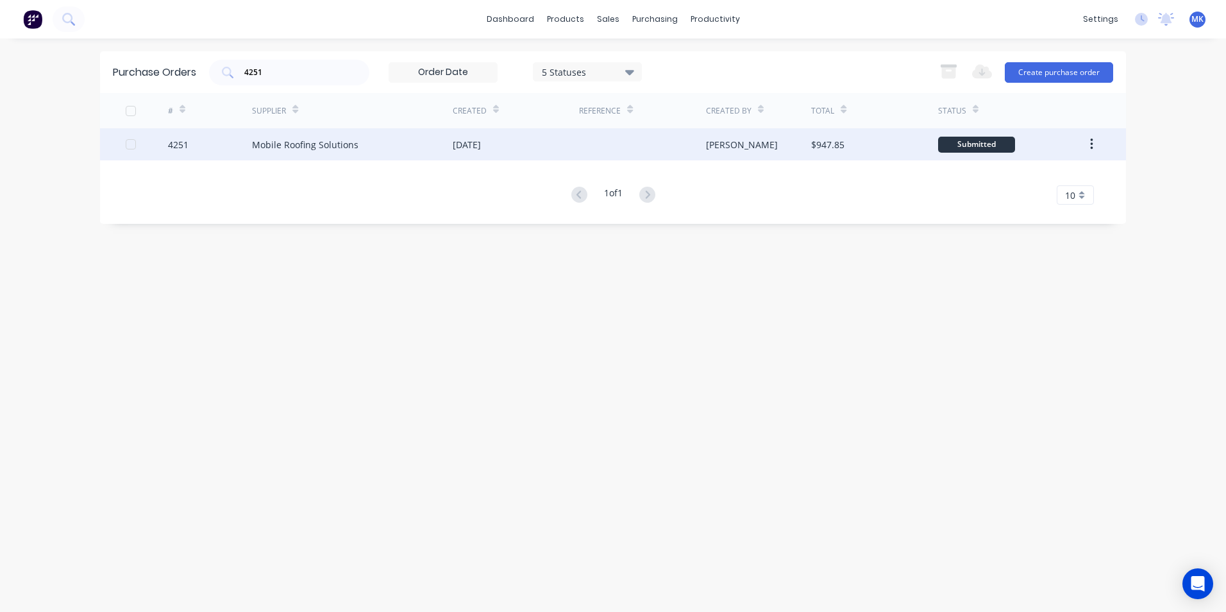
click at [678, 148] on div at bounding box center [642, 144] width 126 height 32
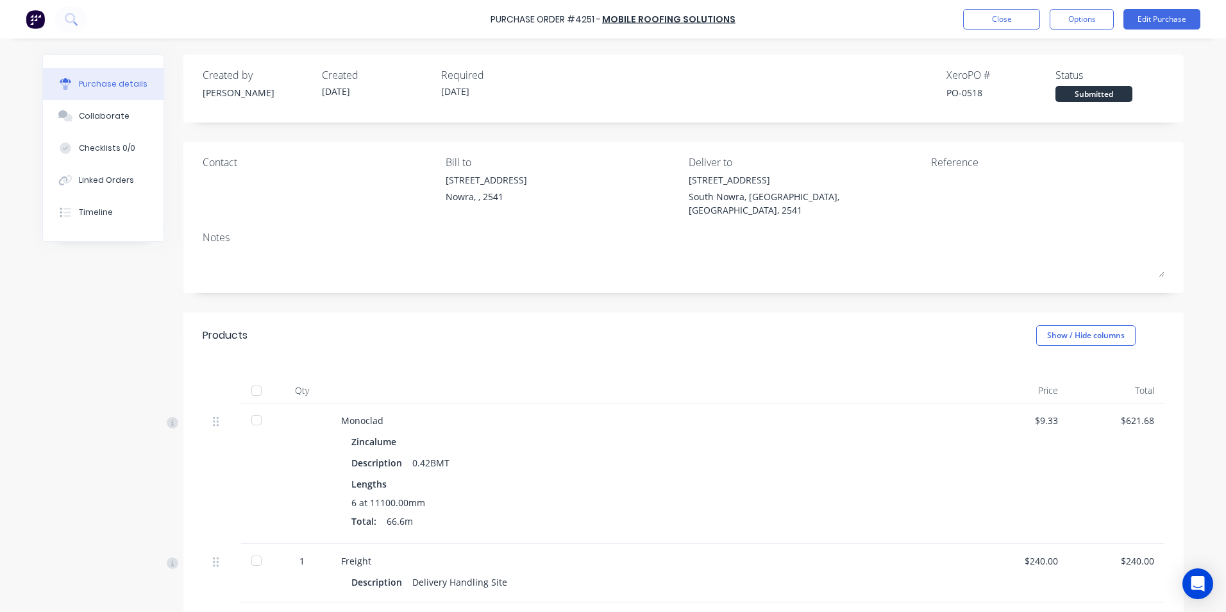
click at [255, 378] on div at bounding box center [257, 391] width 26 height 26
click at [1098, 15] on button "Options" at bounding box center [1081, 19] width 64 height 21
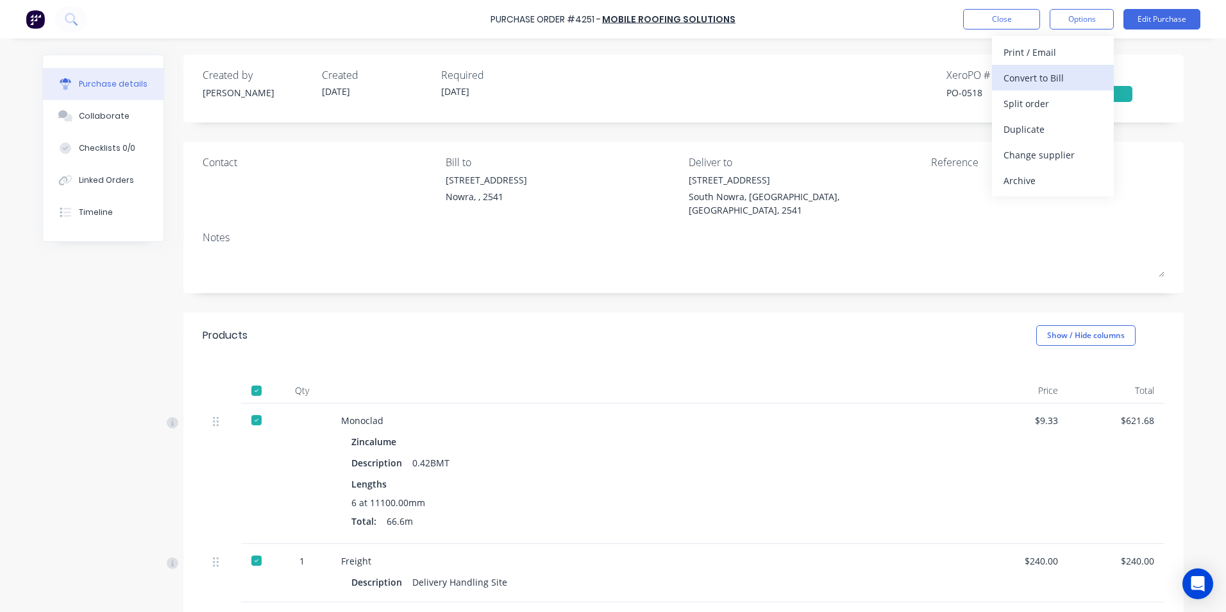
click at [1074, 79] on div "Convert to Bill" at bounding box center [1052, 78] width 99 height 19
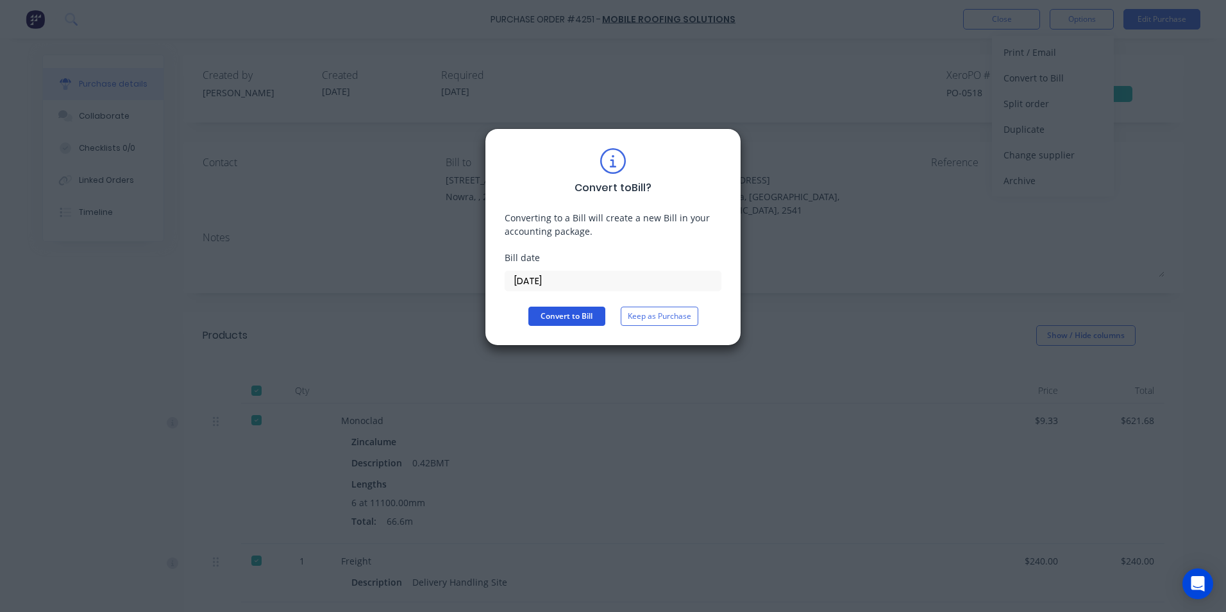
click at [535, 323] on button "Convert to Bill" at bounding box center [566, 315] width 77 height 19
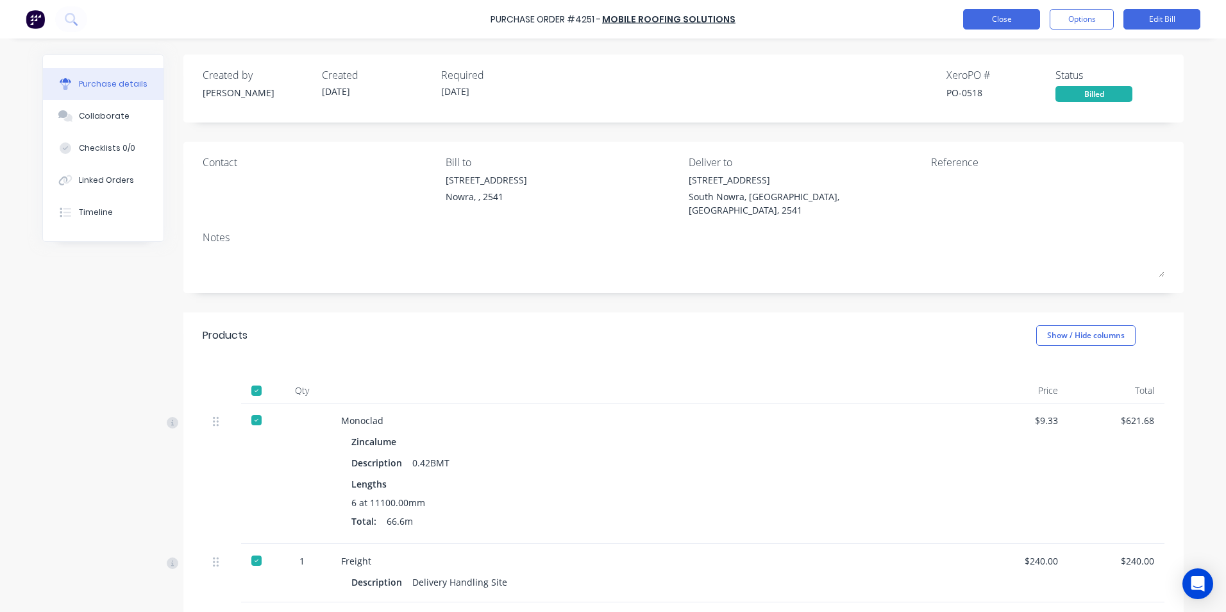
click at [1017, 21] on button "Close" at bounding box center [1001, 19] width 77 height 21
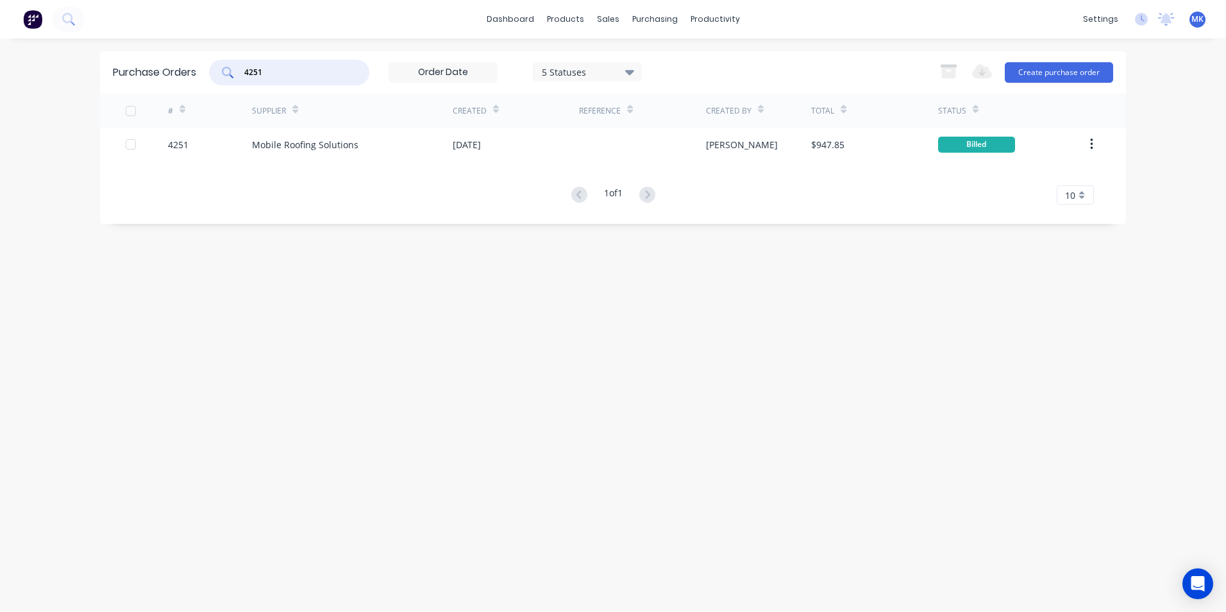
click at [257, 70] on input "4251" at bounding box center [296, 72] width 106 height 13
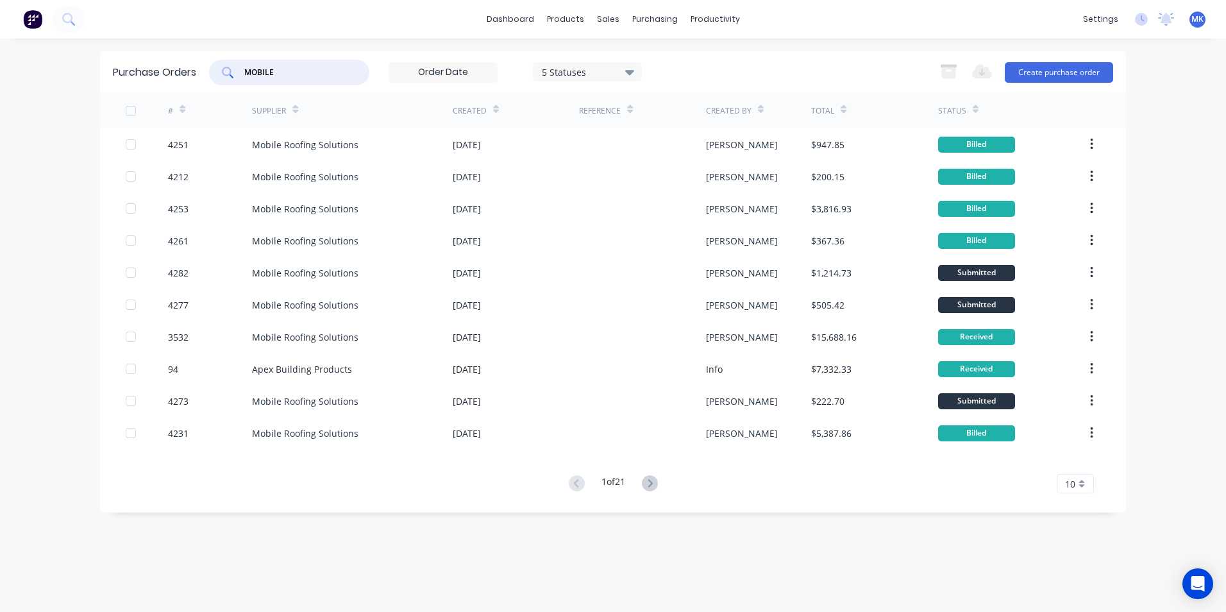
click at [1082, 478] on div "10" at bounding box center [1074, 483] width 37 height 19
click at [1074, 455] on div "35" at bounding box center [1075, 462] width 36 height 22
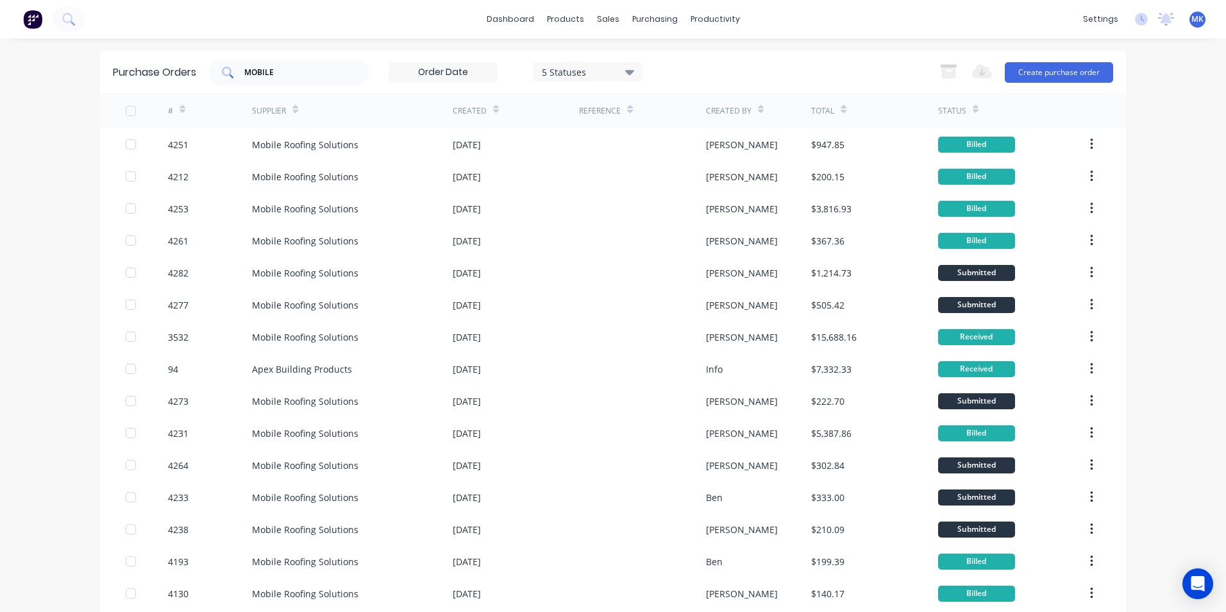
click at [280, 62] on div "MOBILE" at bounding box center [289, 73] width 160 height 26
click at [273, 75] on input "MOBILE" at bounding box center [296, 72] width 106 height 13
type input "4253"
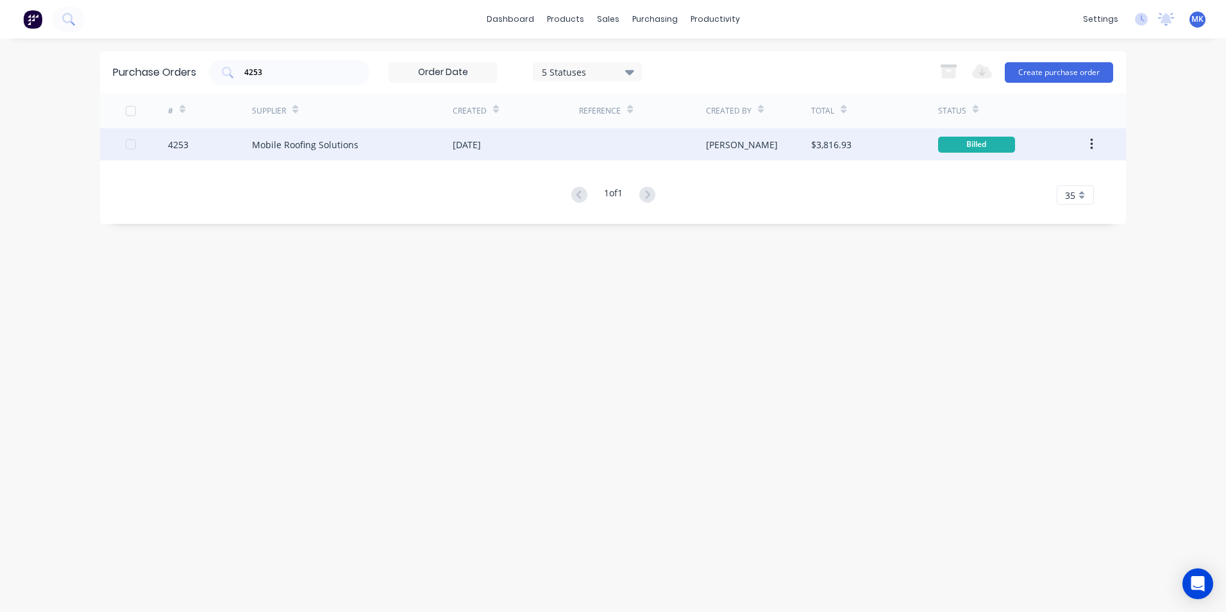
click at [835, 149] on div "$3,816.93" at bounding box center [831, 144] width 40 height 13
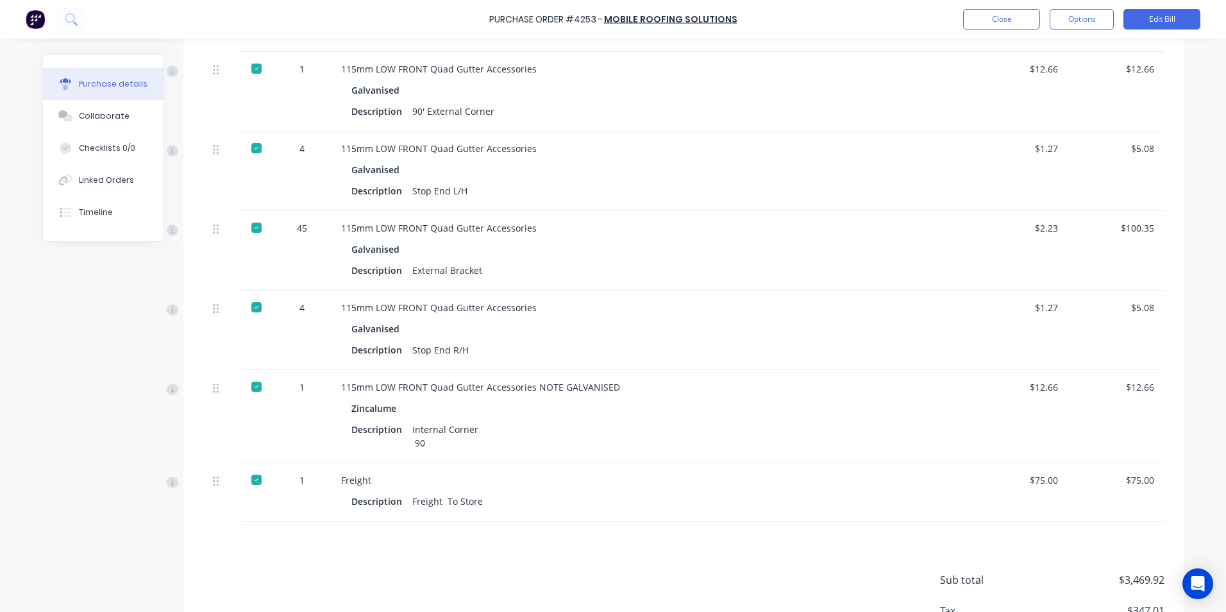
scroll to position [1167, 0]
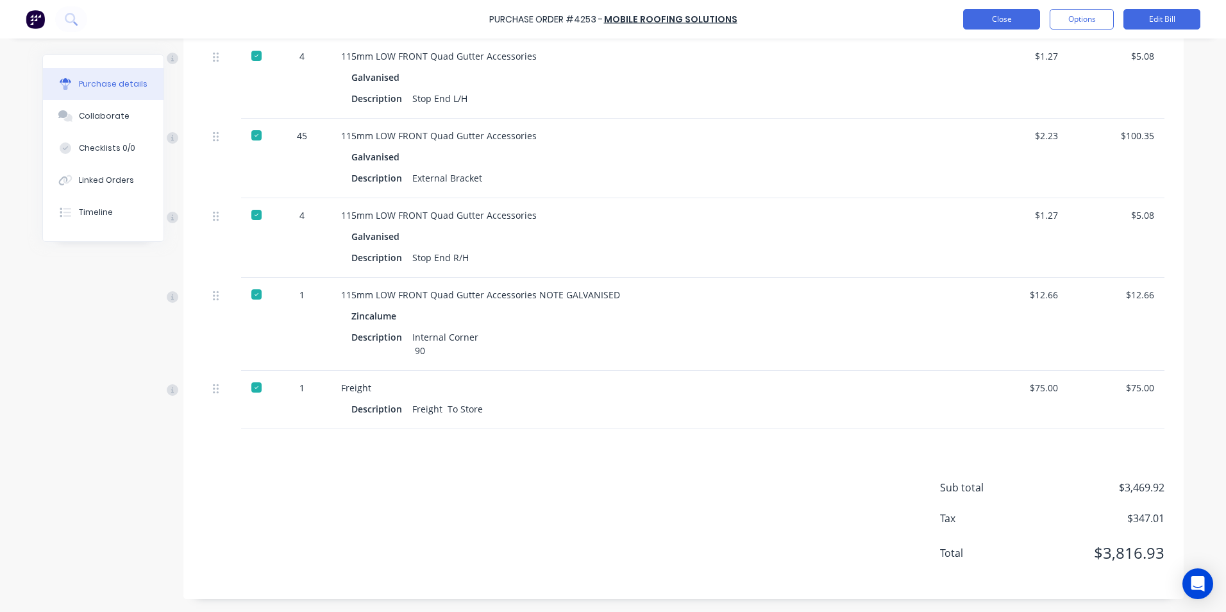
click at [976, 17] on button "Close" at bounding box center [1001, 19] width 77 height 21
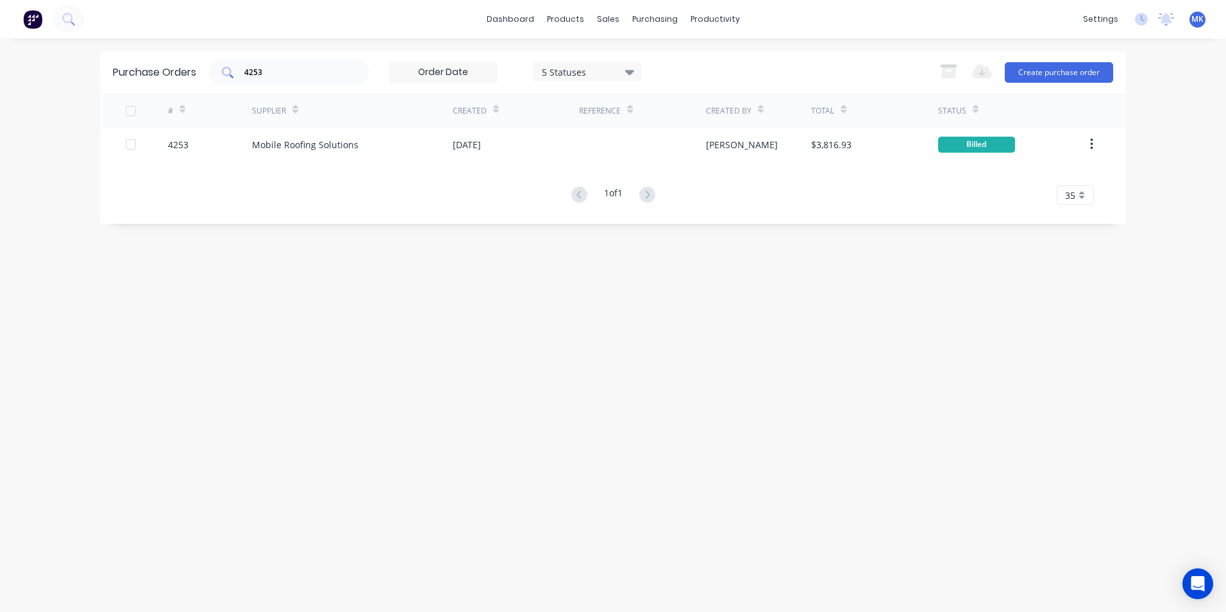
click at [320, 71] on input "4253" at bounding box center [296, 72] width 106 height 13
type input "MOBILE"
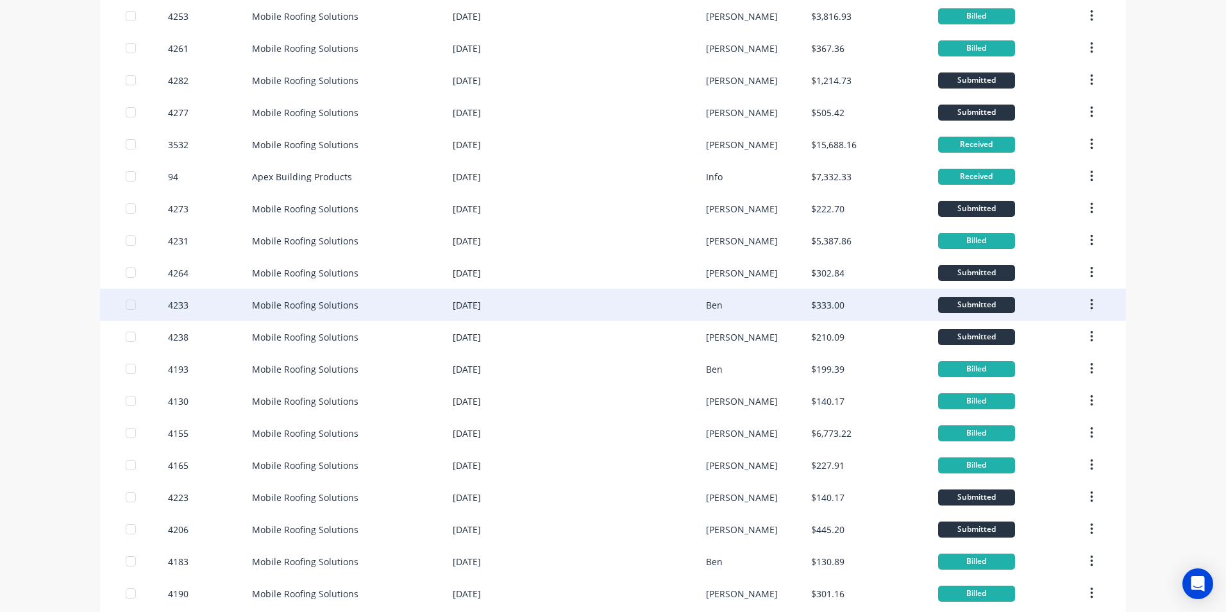
scroll to position [321, 0]
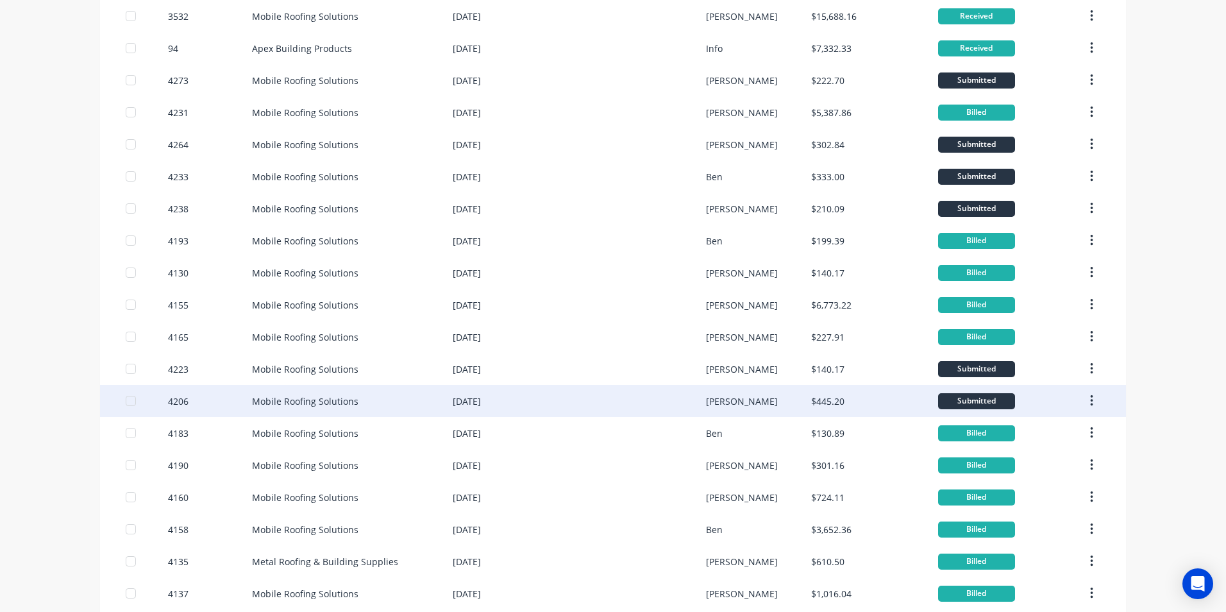
click at [821, 399] on div "$445.20" at bounding box center [827, 400] width 33 height 13
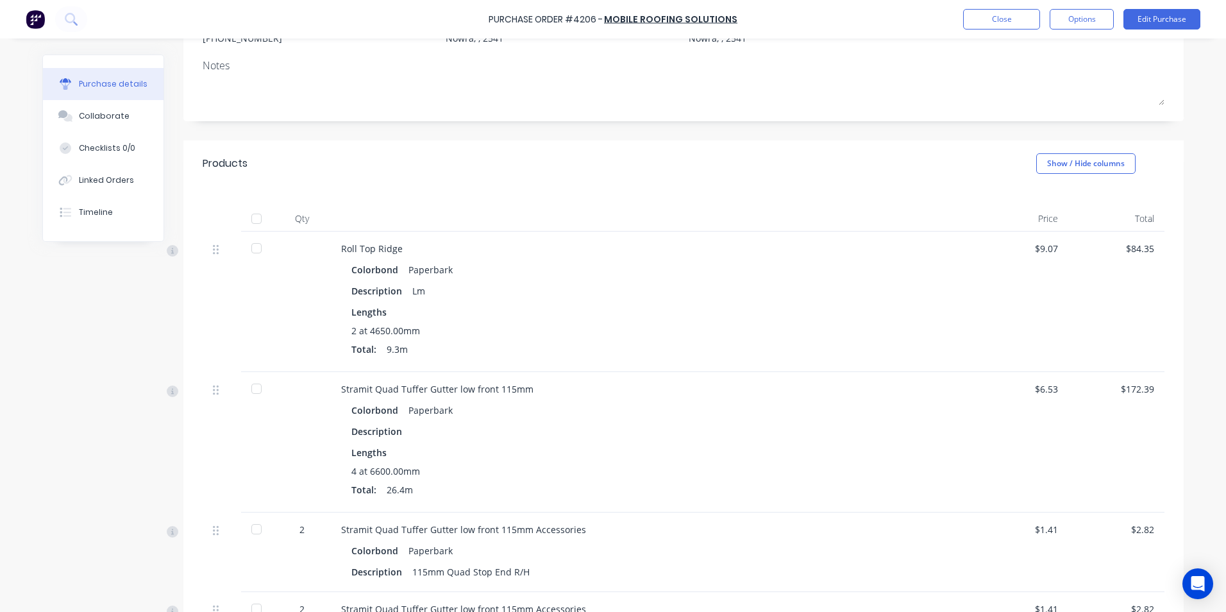
scroll to position [20, 0]
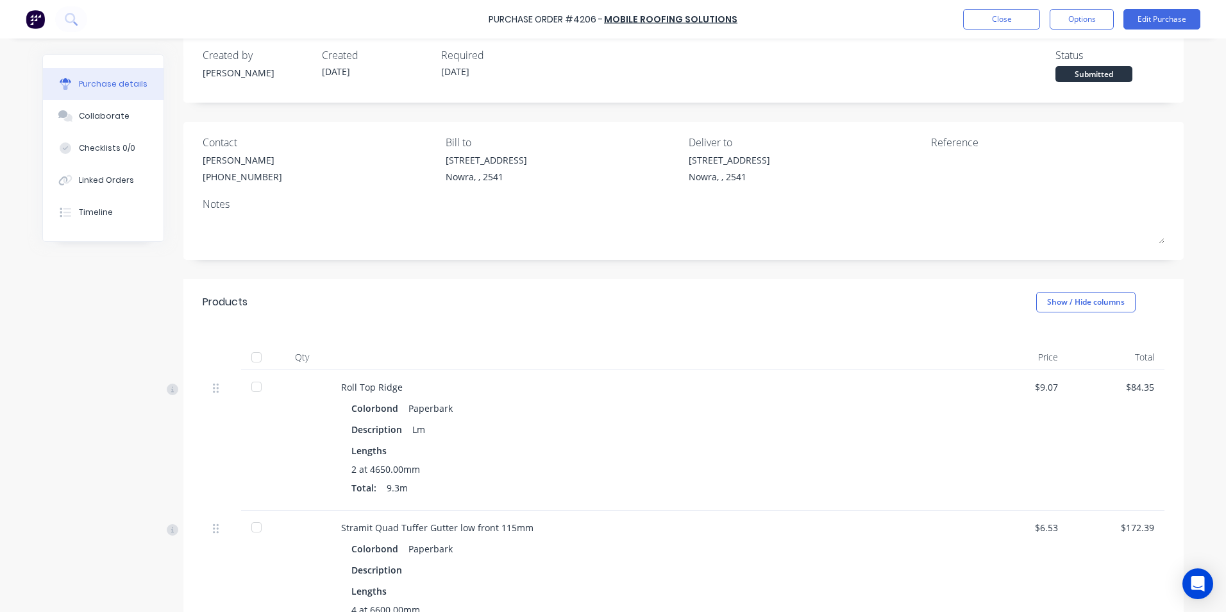
click at [248, 360] on div at bounding box center [257, 357] width 26 height 26
click at [985, 28] on button "Close" at bounding box center [1001, 19] width 77 height 21
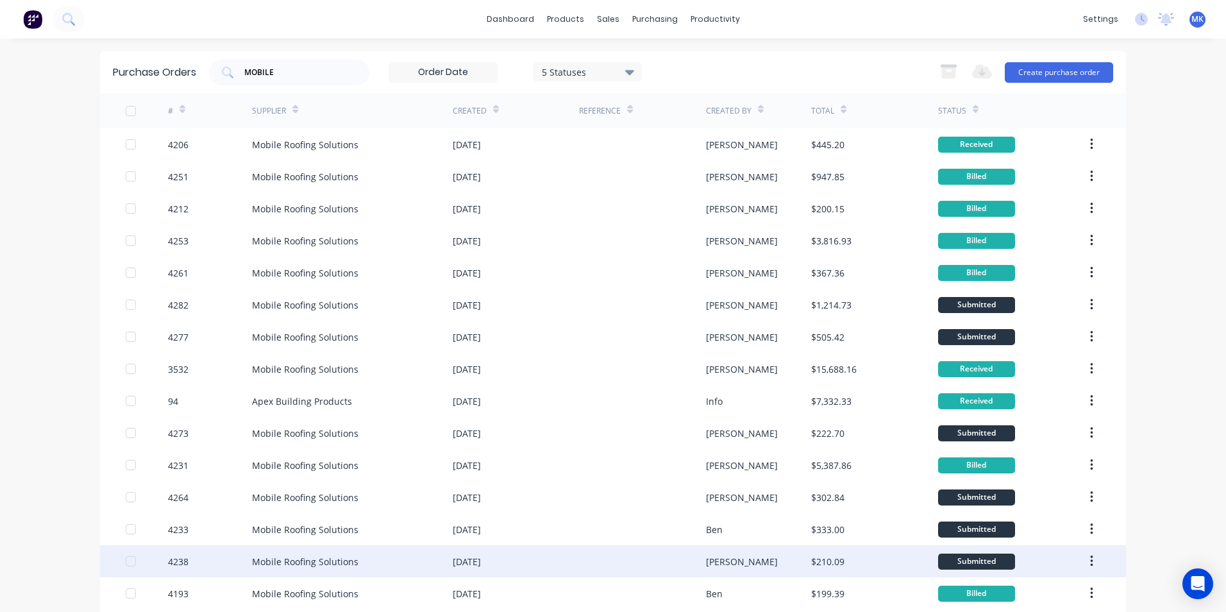
click at [753, 565] on div "[PERSON_NAME]" at bounding box center [759, 561] width 106 height 32
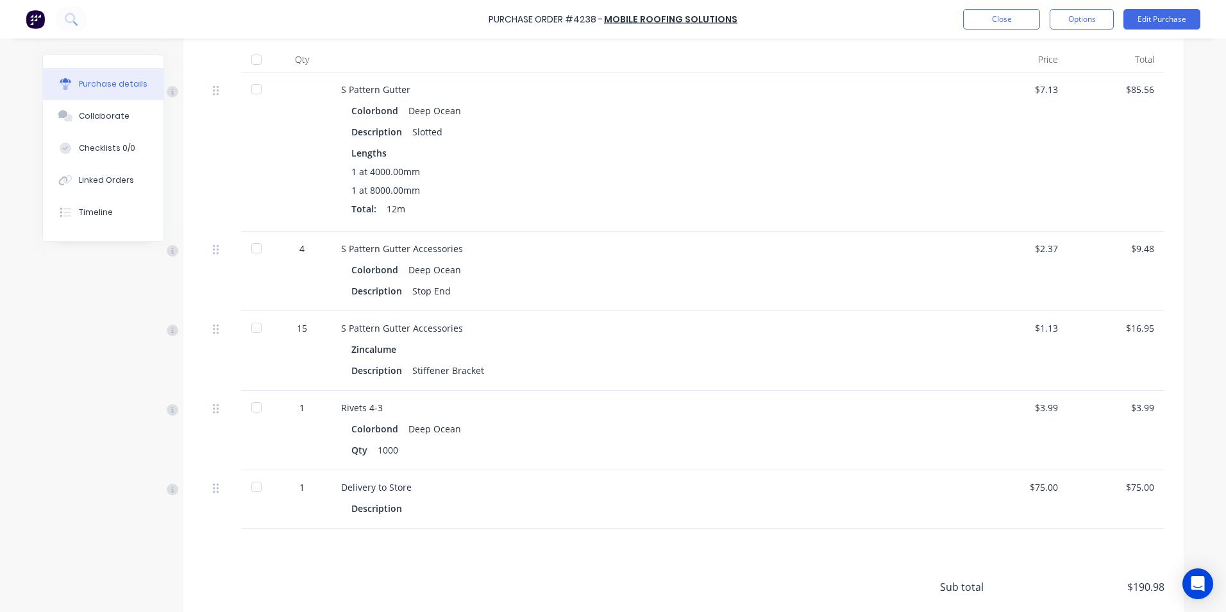
scroll to position [321, 0]
click at [252, 52] on div at bounding box center [257, 57] width 26 height 26
click at [1073, 14] on button "Options" at bounding box center [1081, 19] width 64 height 21
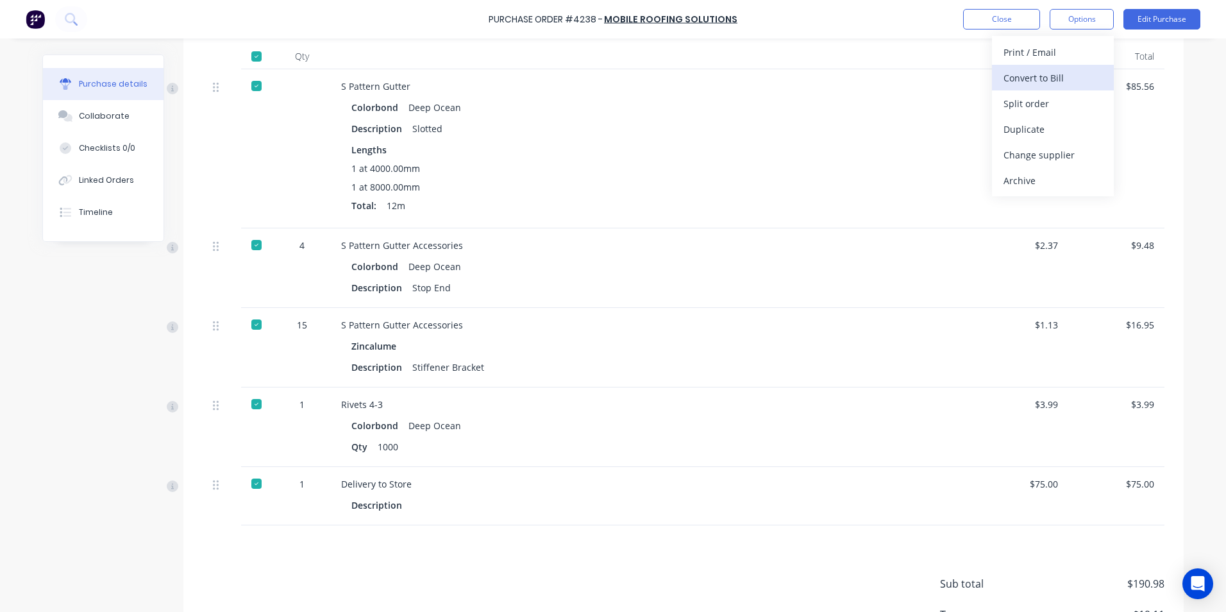
click at [1076, 79] on div "Convert to Bill" at bounding box center [1052, 78] width 99 height 19
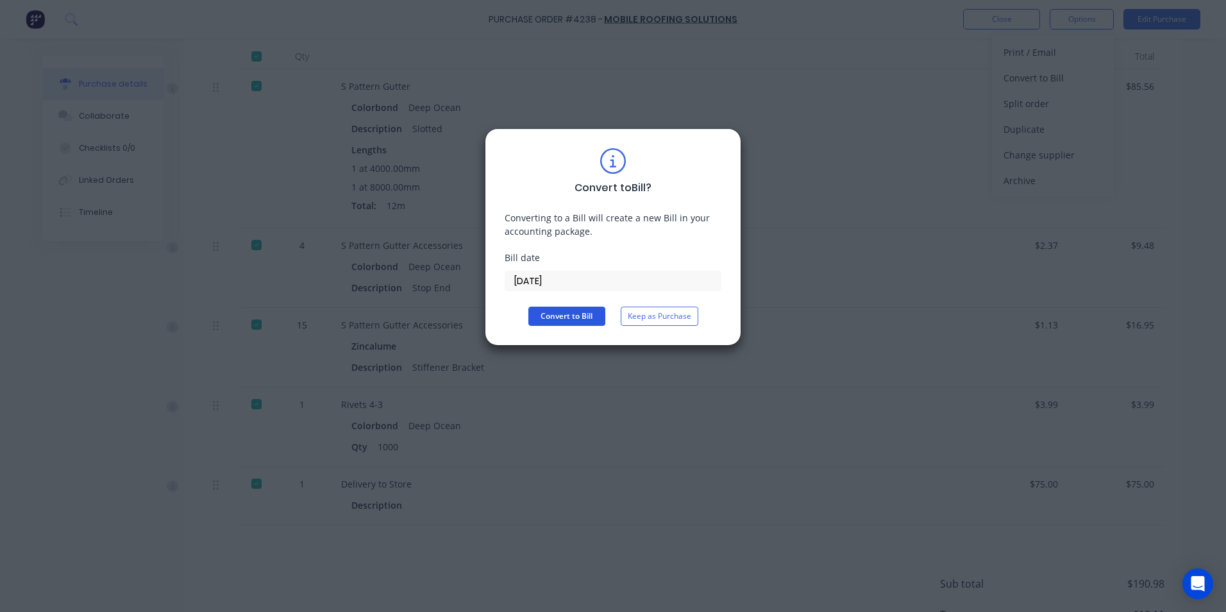
click at [586, 313] on button "Convert to Bill" at bounding box center [566, 315] width 77 height 19
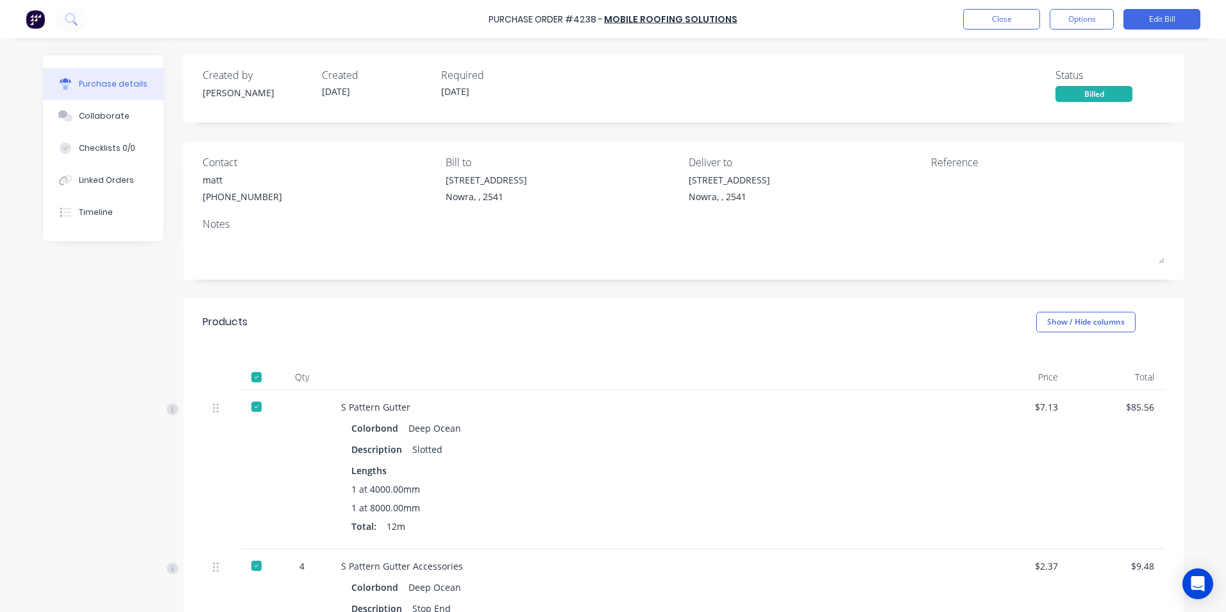
click at [1001, 31] on div "Purchase Order #4238 - Mobile Roofing Solutions Close Options Edit Bill" at bounding box center [613, 19] width 1226 height 38
click at [1005, 13] on button "Close" at bounding box center [1001, 19] width 77 height 21
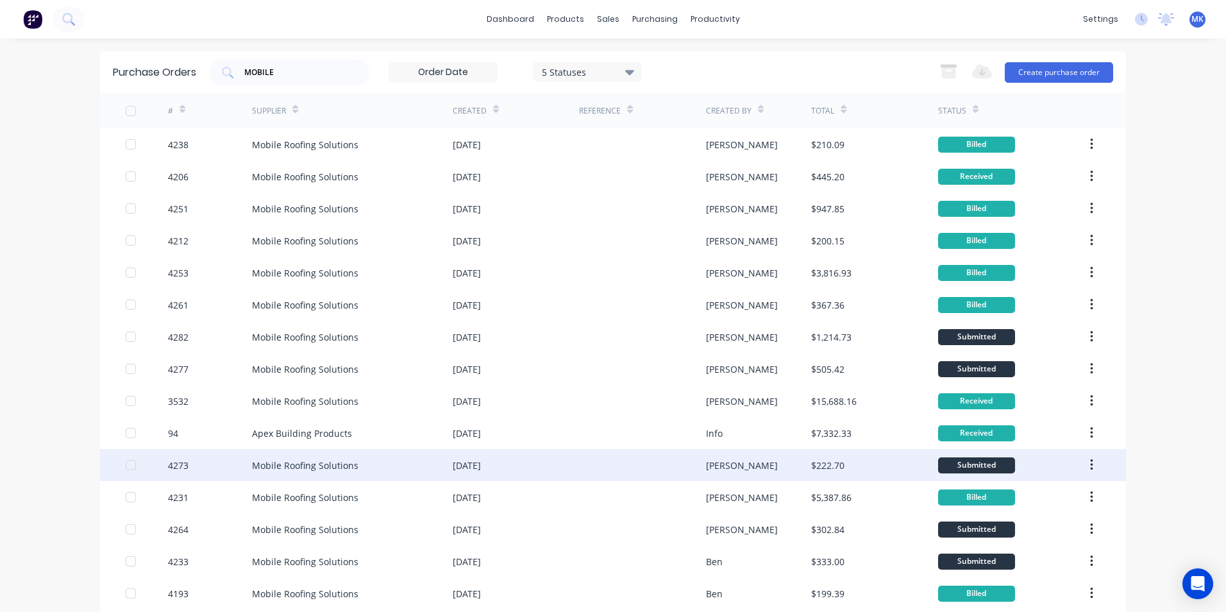
click at [878, 463] on div "$222.70" at bounding box center [874, 465] width 126 height 32
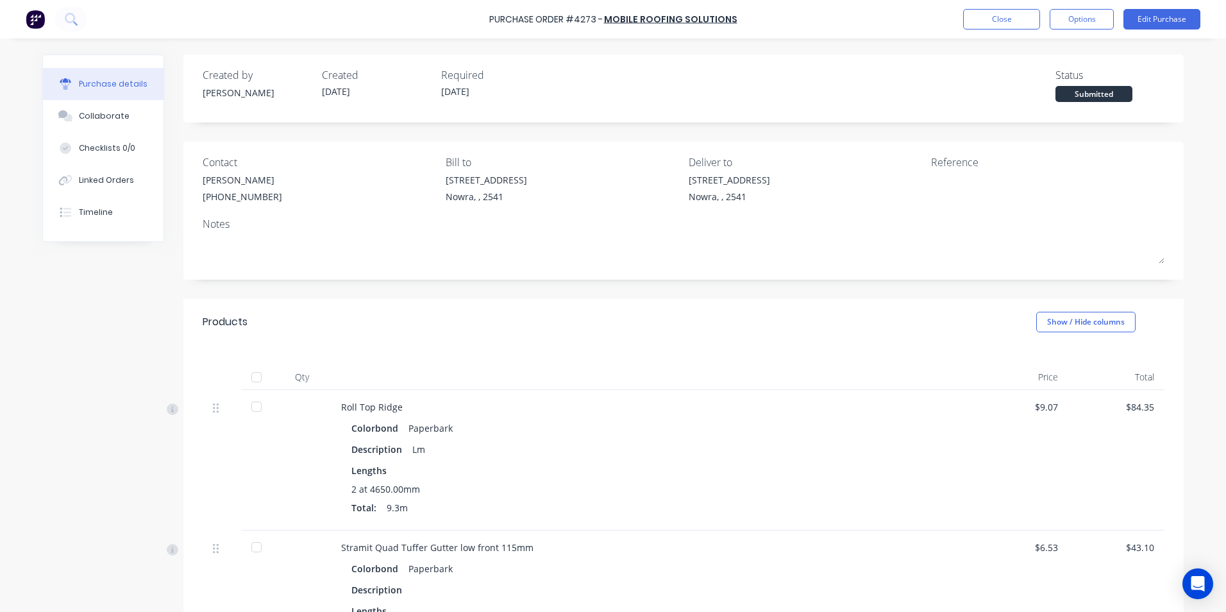
click at [265, 375] on div at bounding box center [257, 377] width 32 height 26
click at [256, 382] on div at bounding box center [257, 377] width 26 height 26
click at [1061, 15] on button "Options" at bounding box center [1081, 19] width 64 height 21
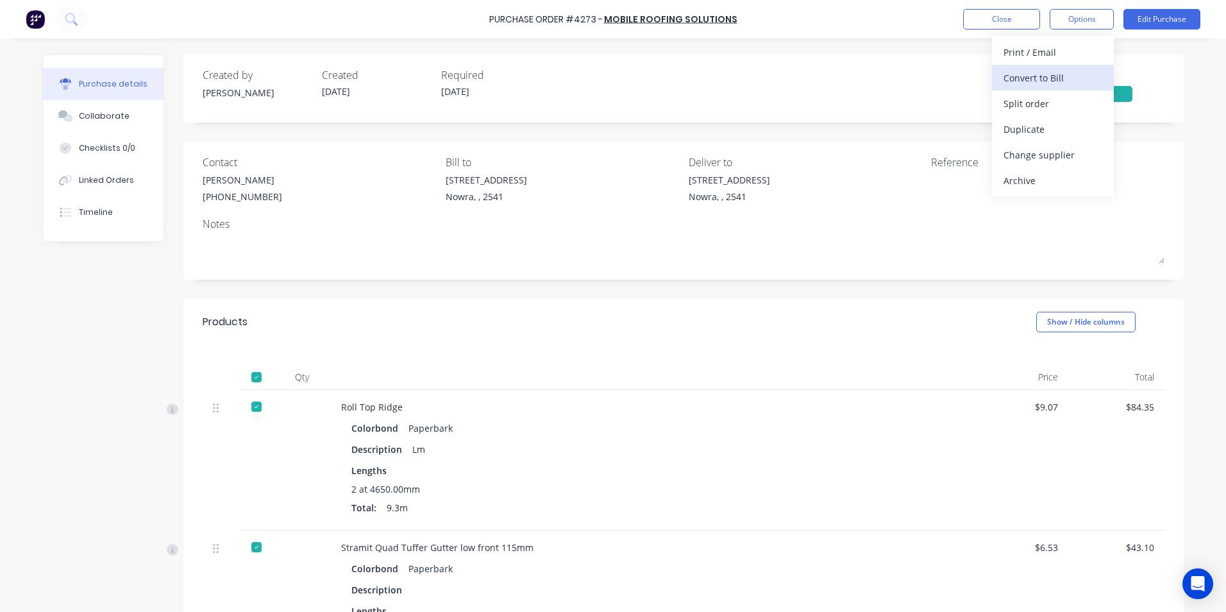
click at [1055, 77] on div "Convert to Bill" at bounding box center [1052, 78] width 99 height 19
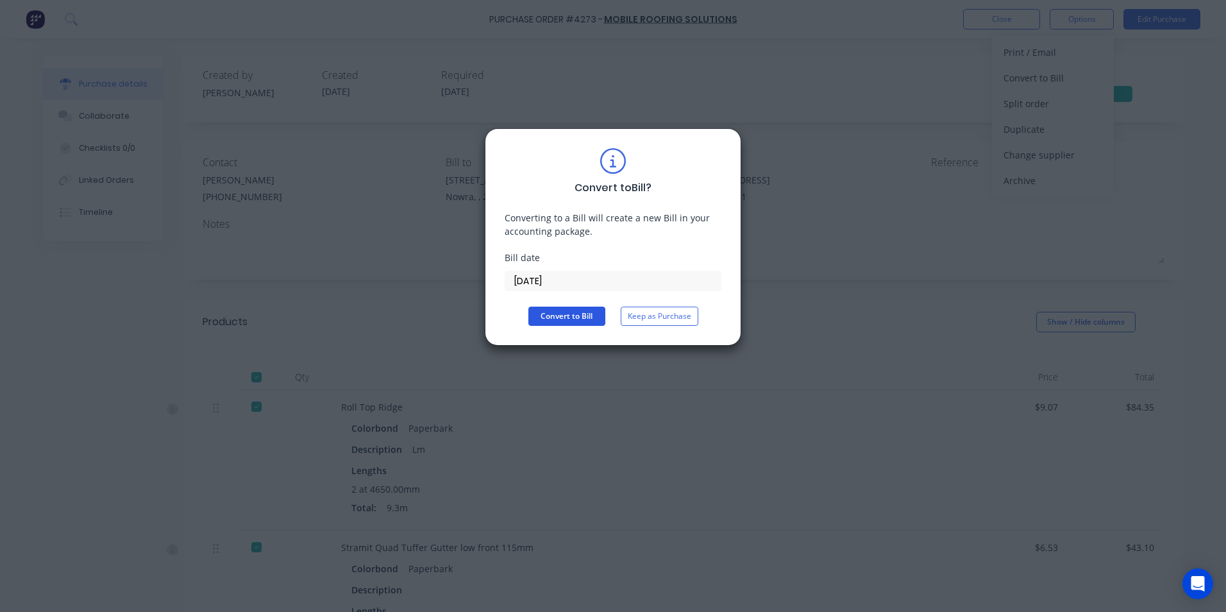
click at [539, 324] on button "Convert to Bill" at bounding box center [566, 315] width 77 height 19
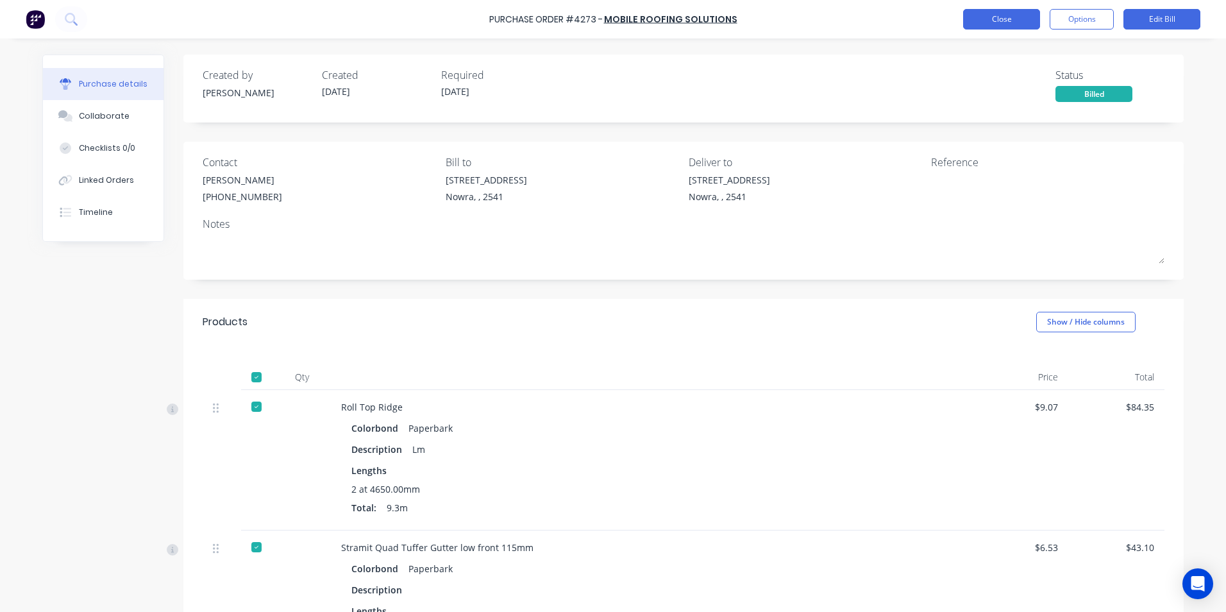
click at [1001, 14] on button "Close" at bounding box center [1001, 19] width 77 height 21
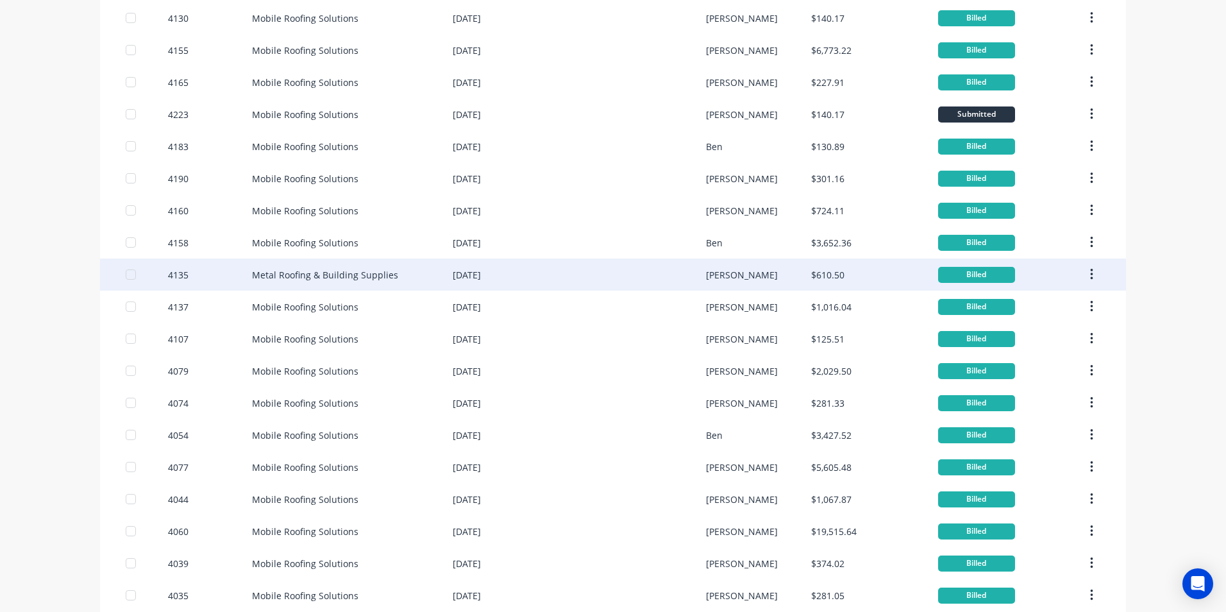
scroll to position [394, 0]
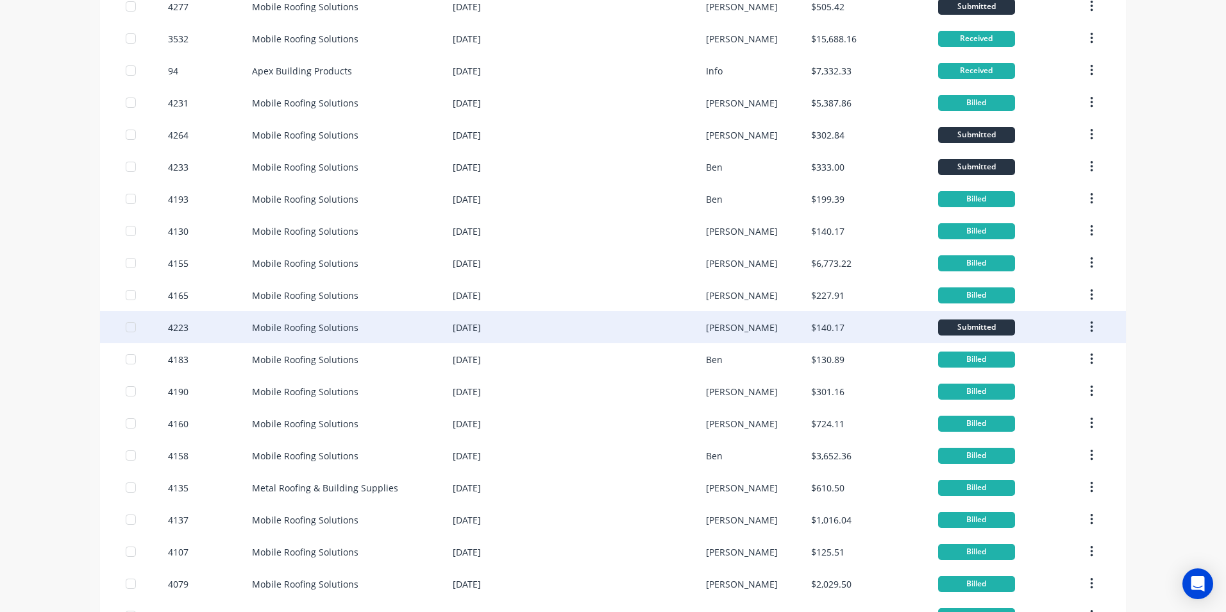
click at [815, 331] on div "$140.17" at bounding box center [827, 327] width 33 height 13
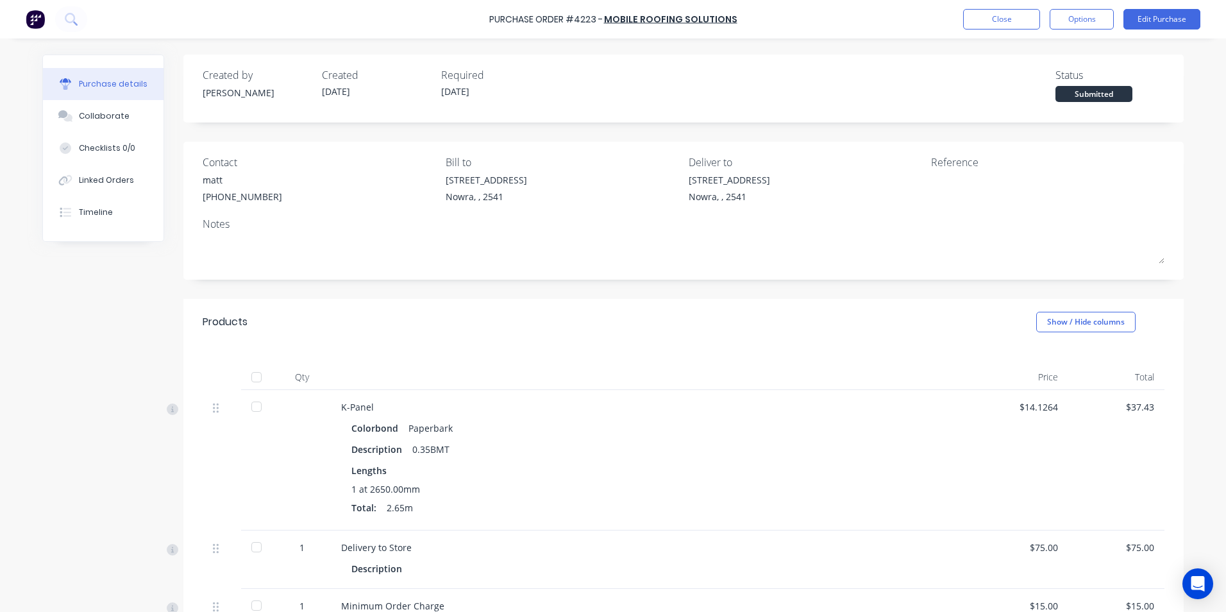
click at [247, 378] on div at bounding box center [257, 377] width 26 height 26
click at [996, 19] on button "Close" at bounding box center [1001, 19] width 77 height 21
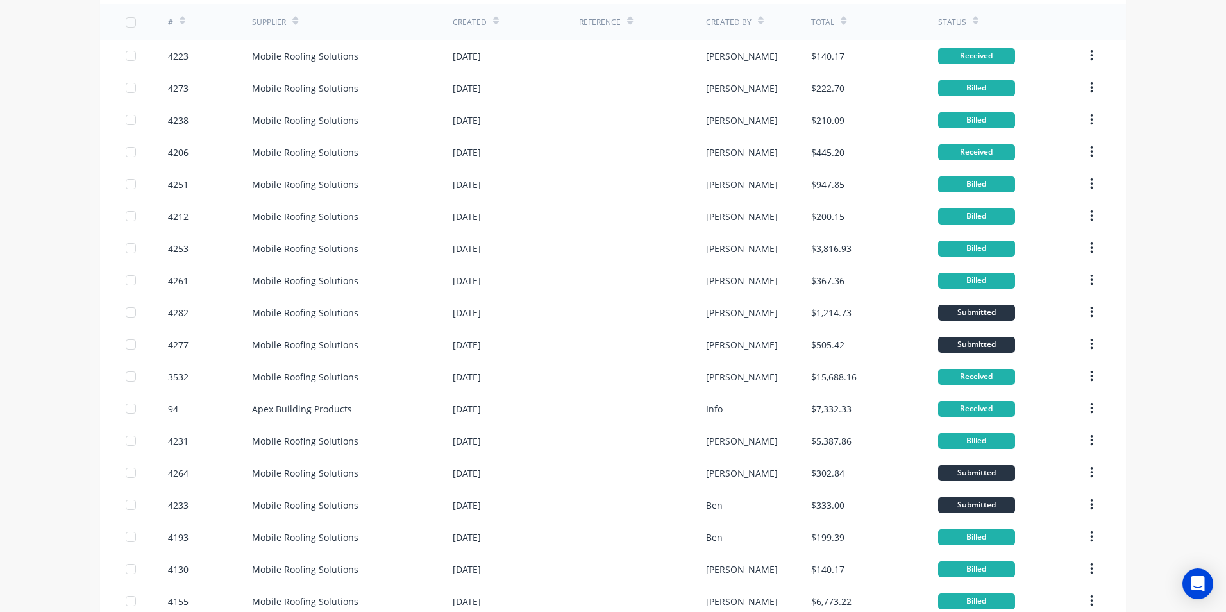
scroll to position [192, 0]
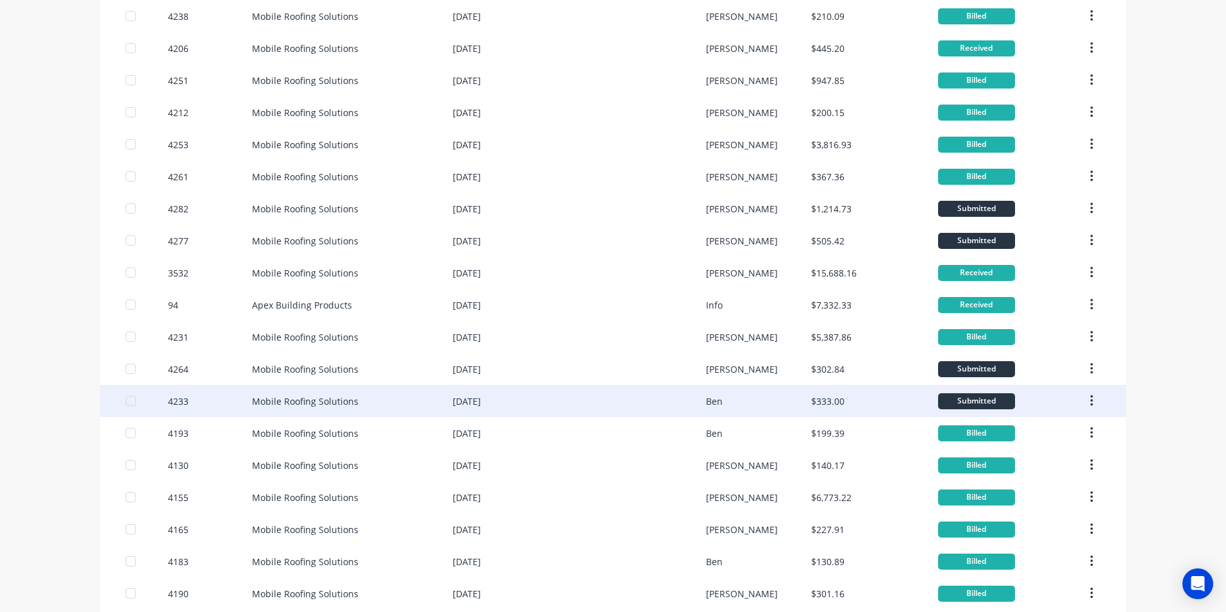
click at [850, 398] on div "$333.00" at bounding box center [874, 401] width 126 height 32
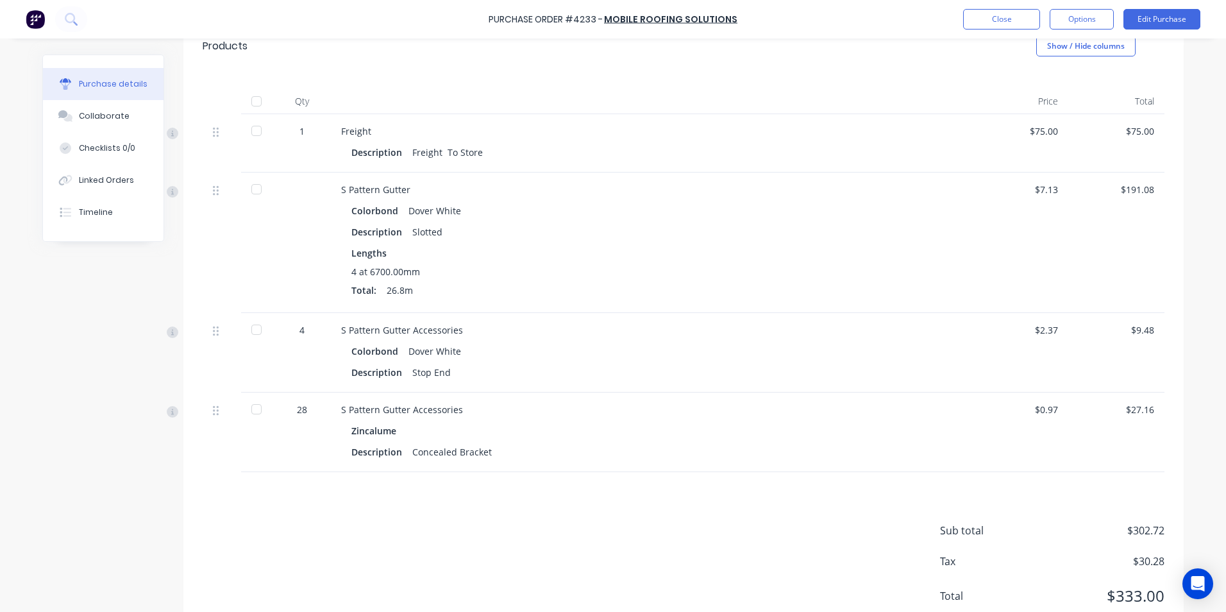
scroll to position [255, 0]
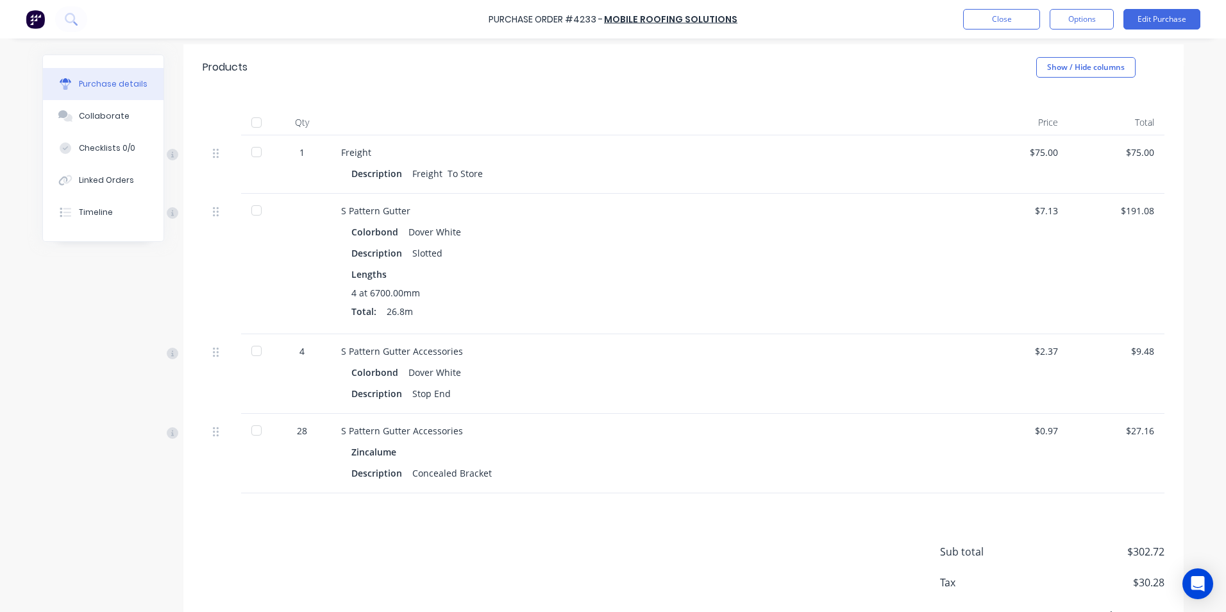
click at [257, 120] on div at bounding box center [257, 123] width 26 height 26
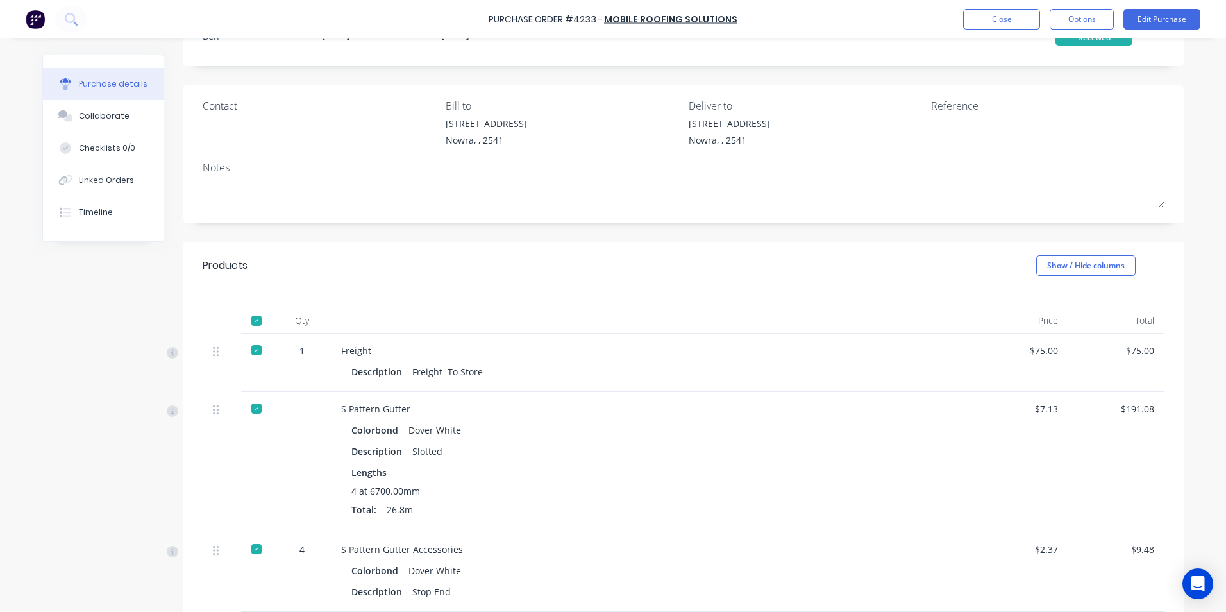
scroll to position [0, 0]
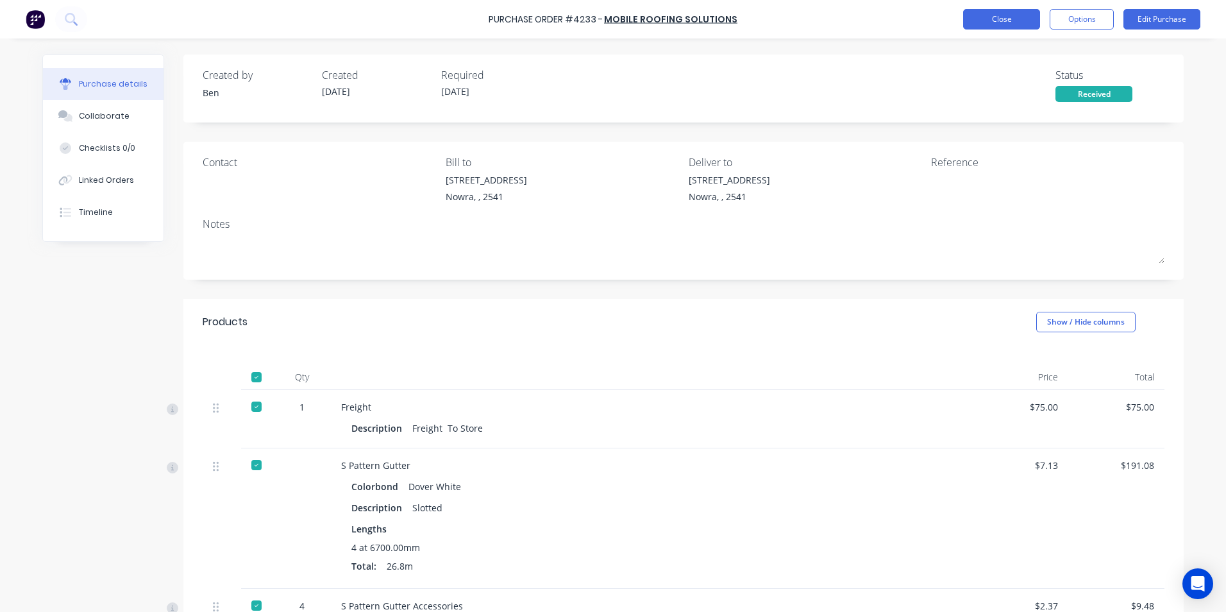
click at [1017, 21] on button "Close" at bounding box center [1001, 19] width 77 height 21
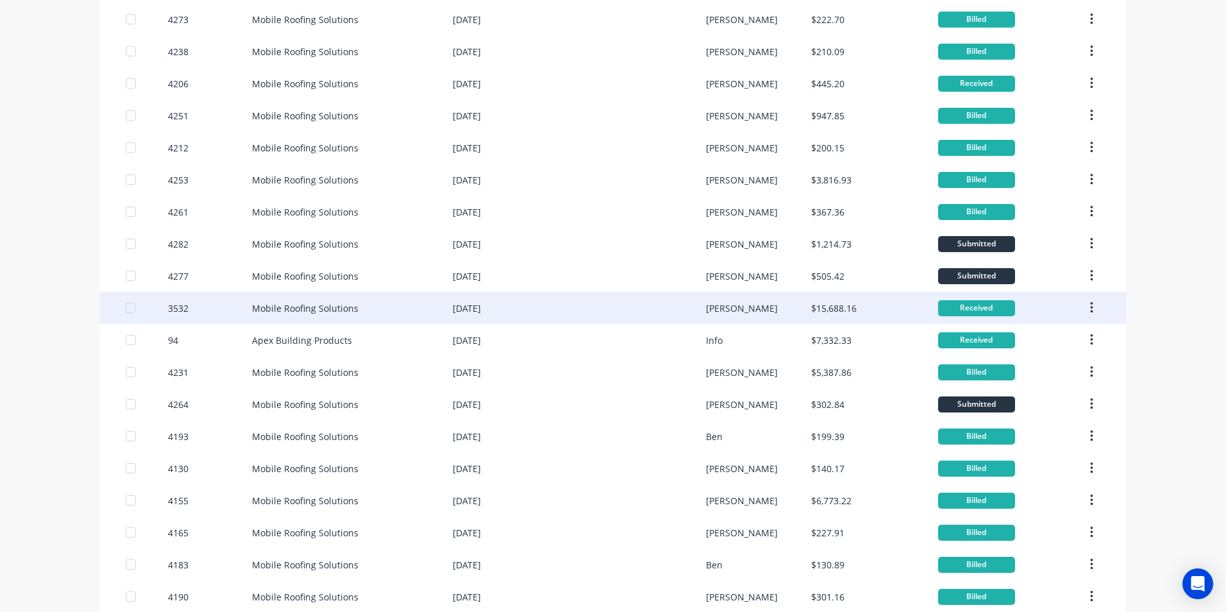
scroll to position [192, 0]
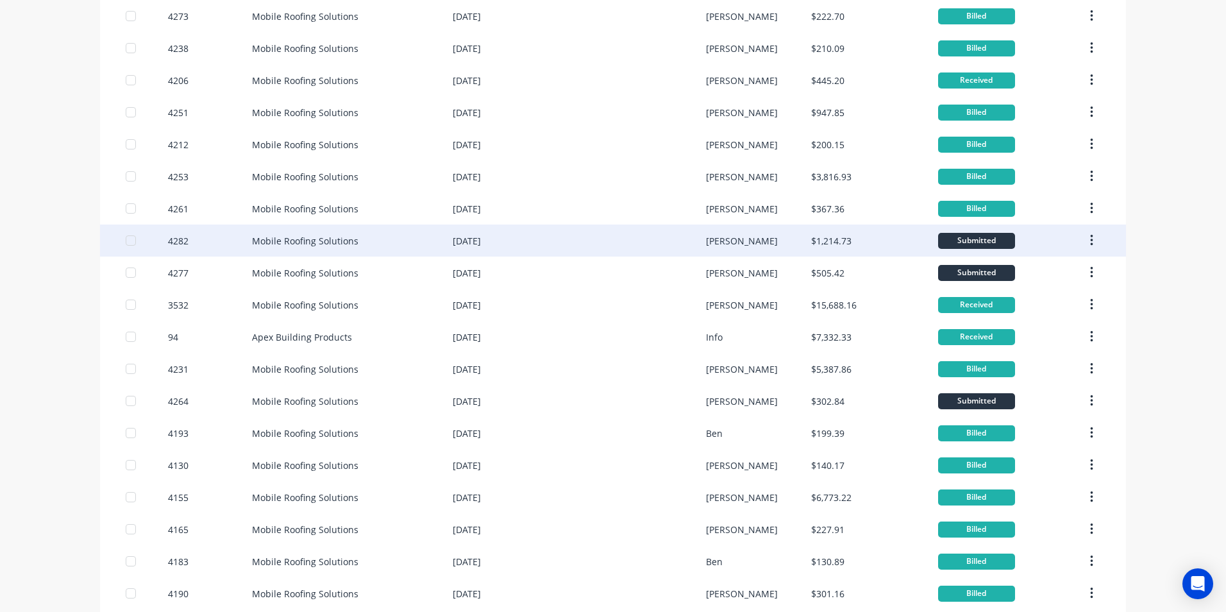
click at [833, 240] on div "$1,214.73" at bounding box center [831, 240] width 40 height 13
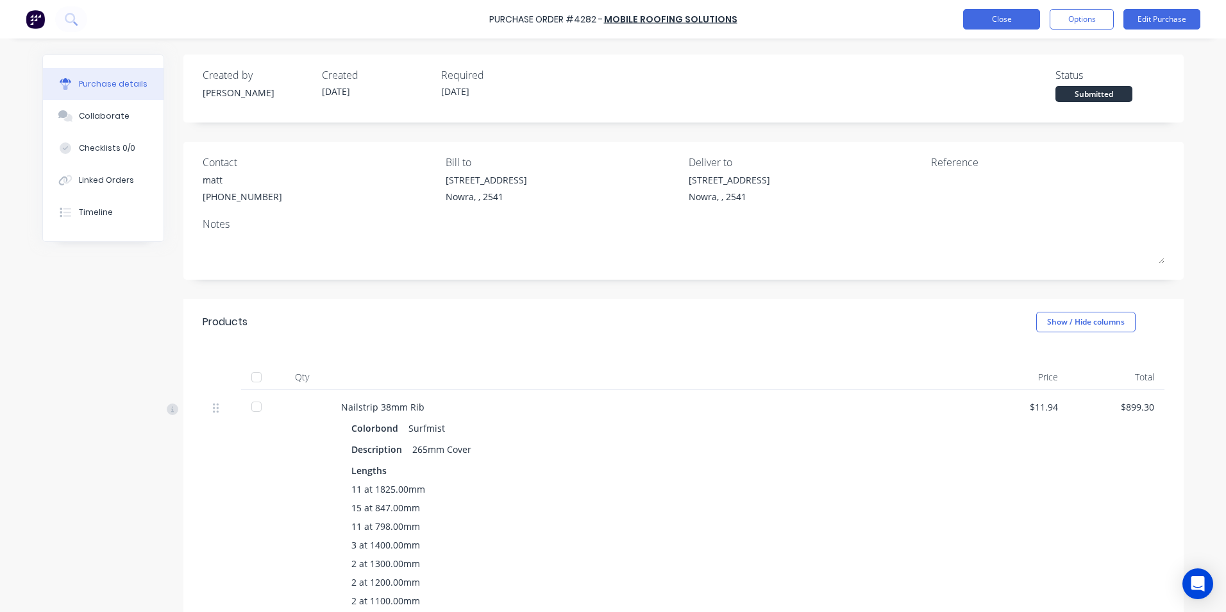
click at [970, 14] on button "Close" at bounding box center [1001, 19] width 77 height 21
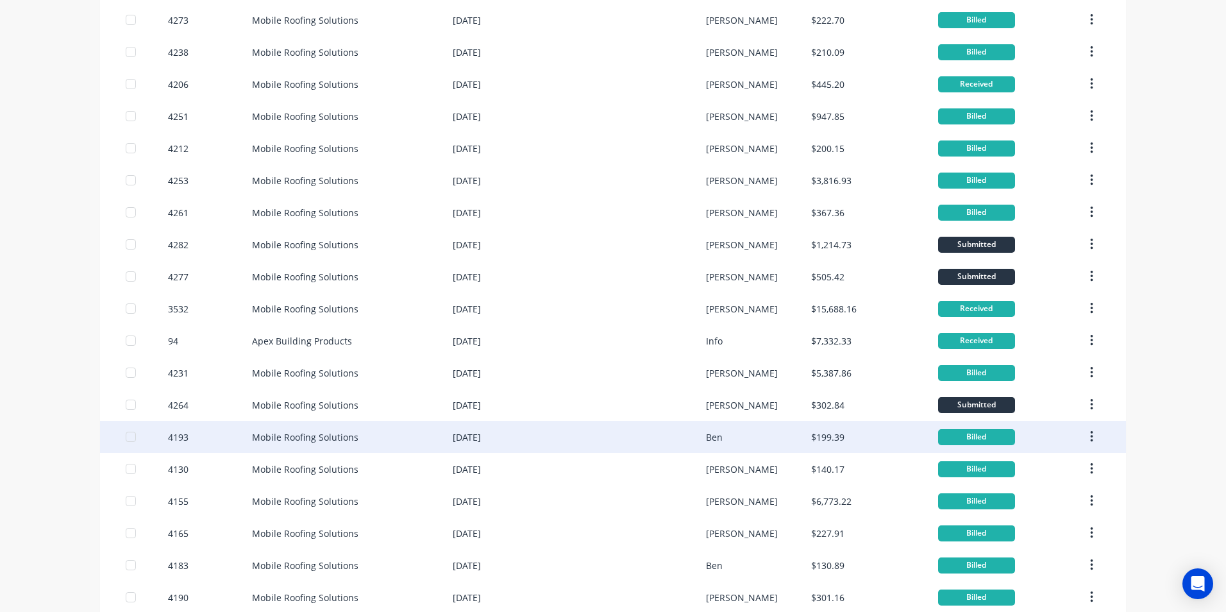
scroll to position [192, 0]
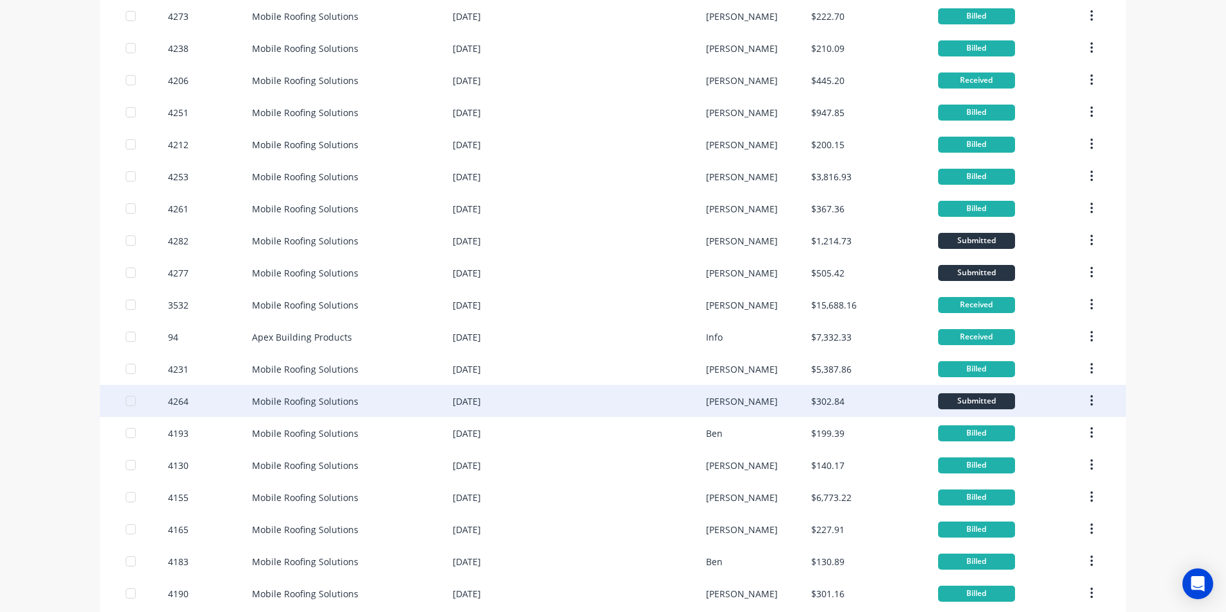
click at [826, 397] on div "$302.84" at bounding box center [827, 400] width 33 height 13
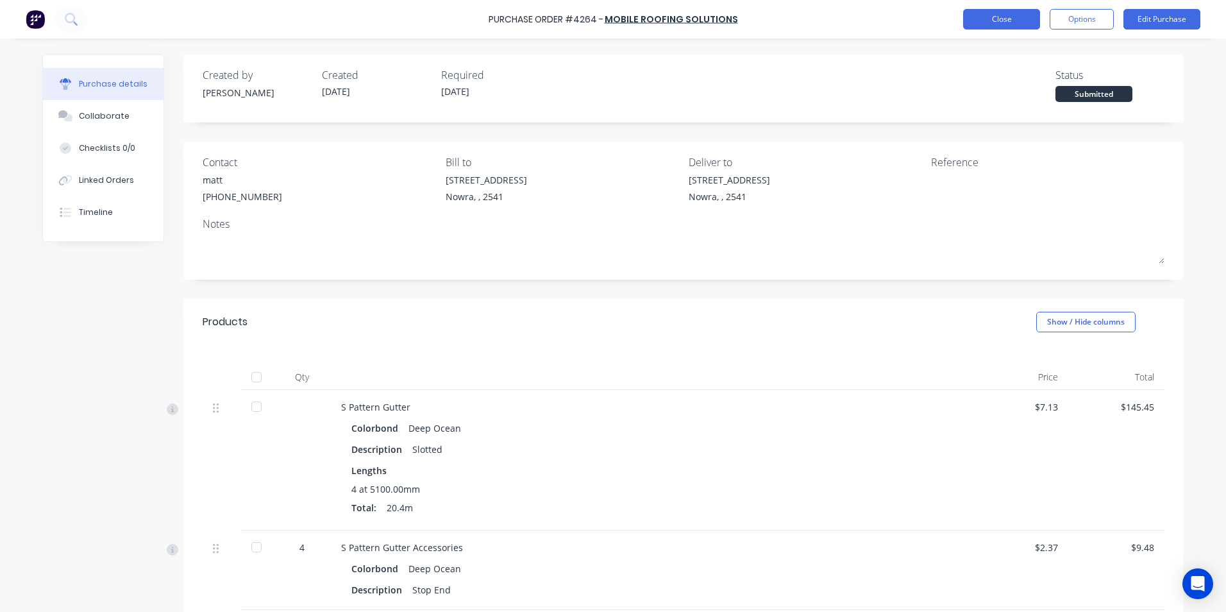
click at [985, 26] on button "Close" at bounding box center [1001, 19] width 77 height 21
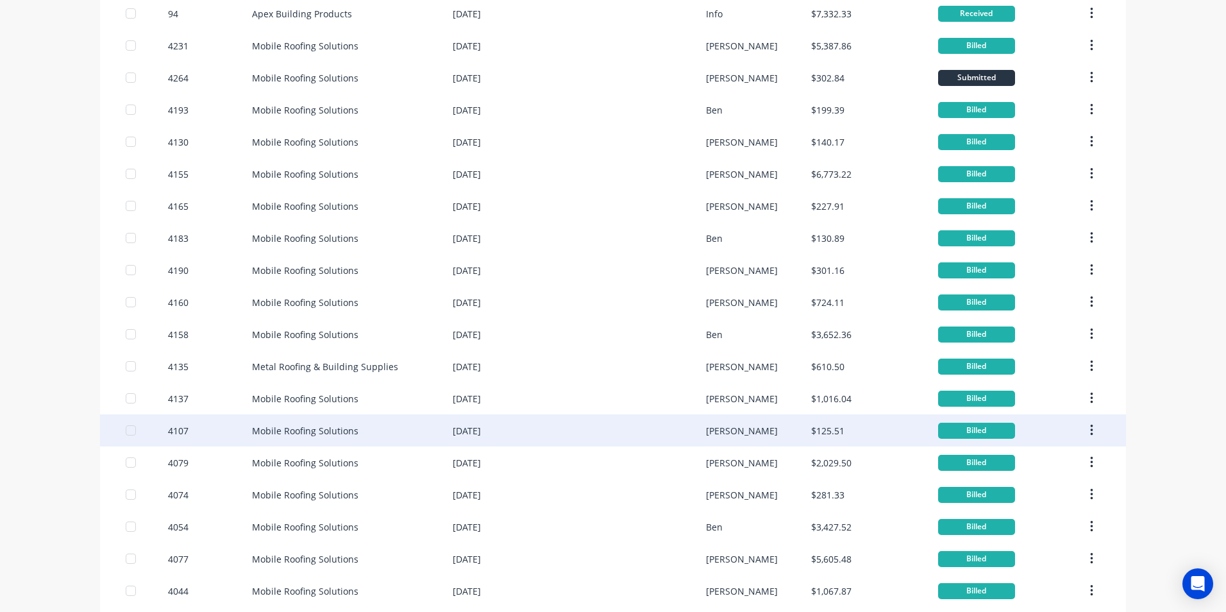
scroll to position [394, 0]
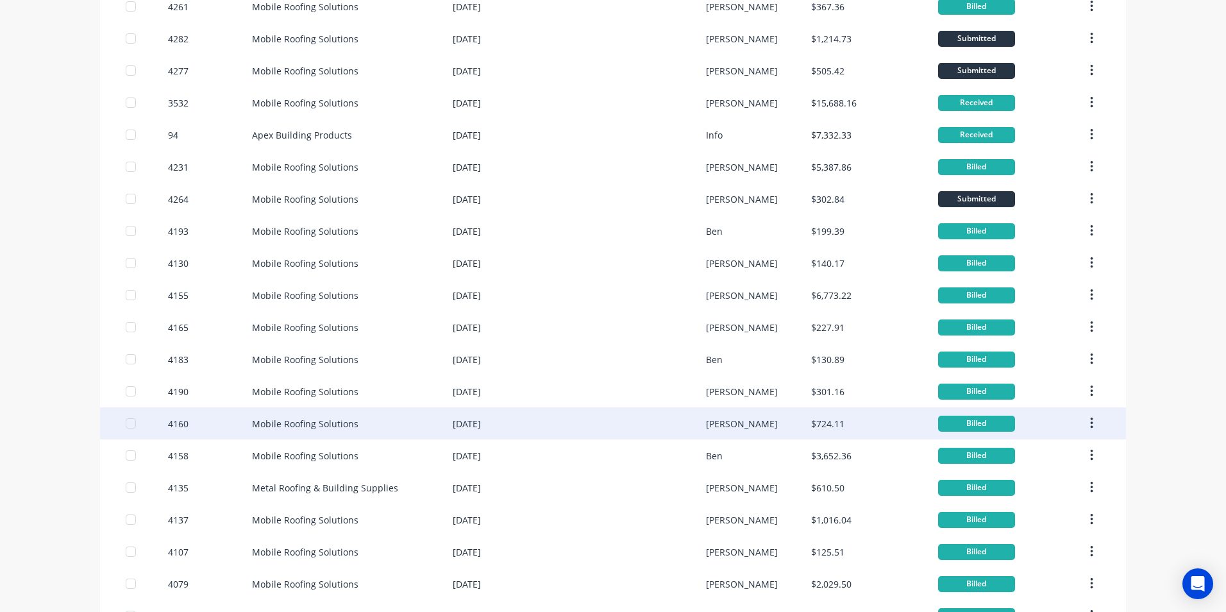
click at [827, 421] on div "$724.11" at bounding box center [827, 423] width 33 height 13
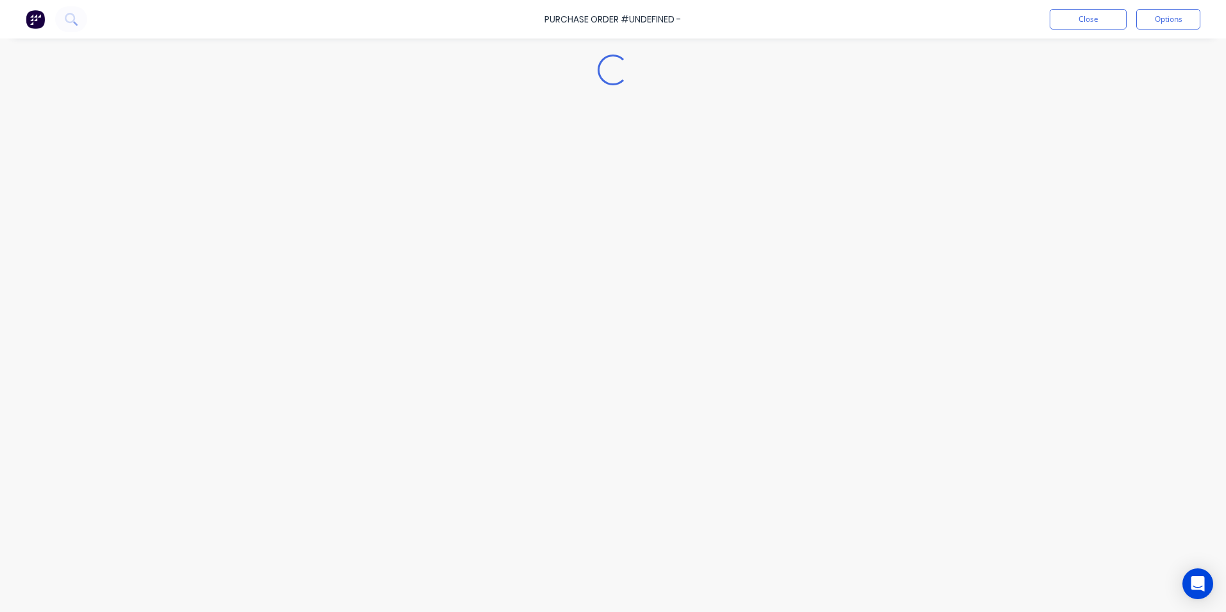
type textarea "x"
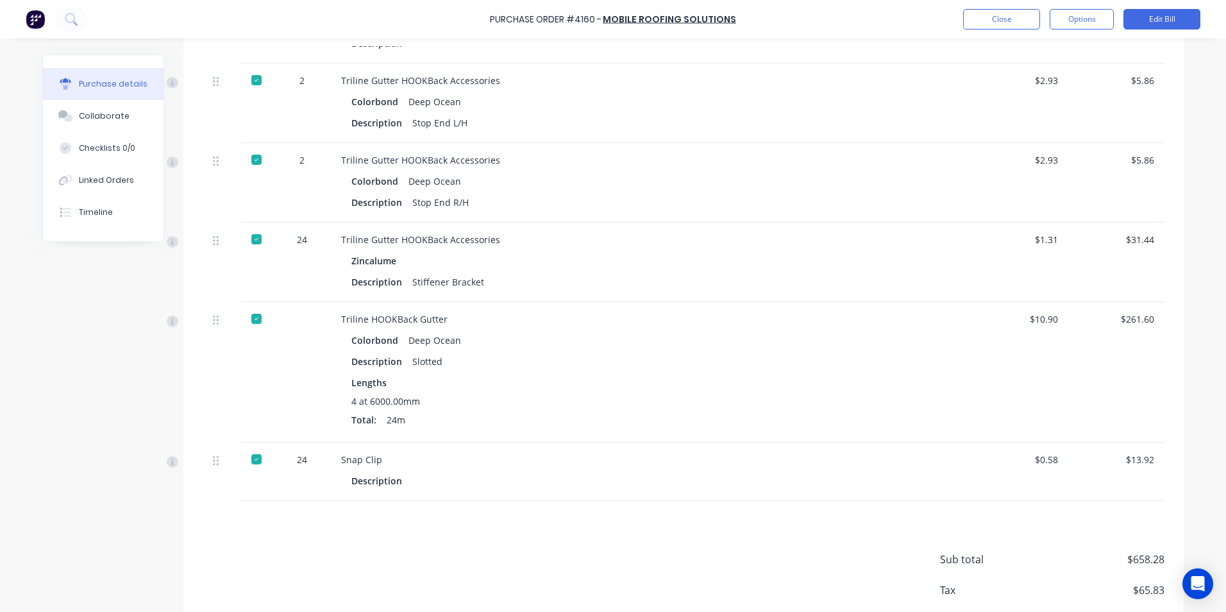
scroll to position [577, 0]
click at [994, 19] on button "Close" at bounding box center [1001, 19] width 77 height 21
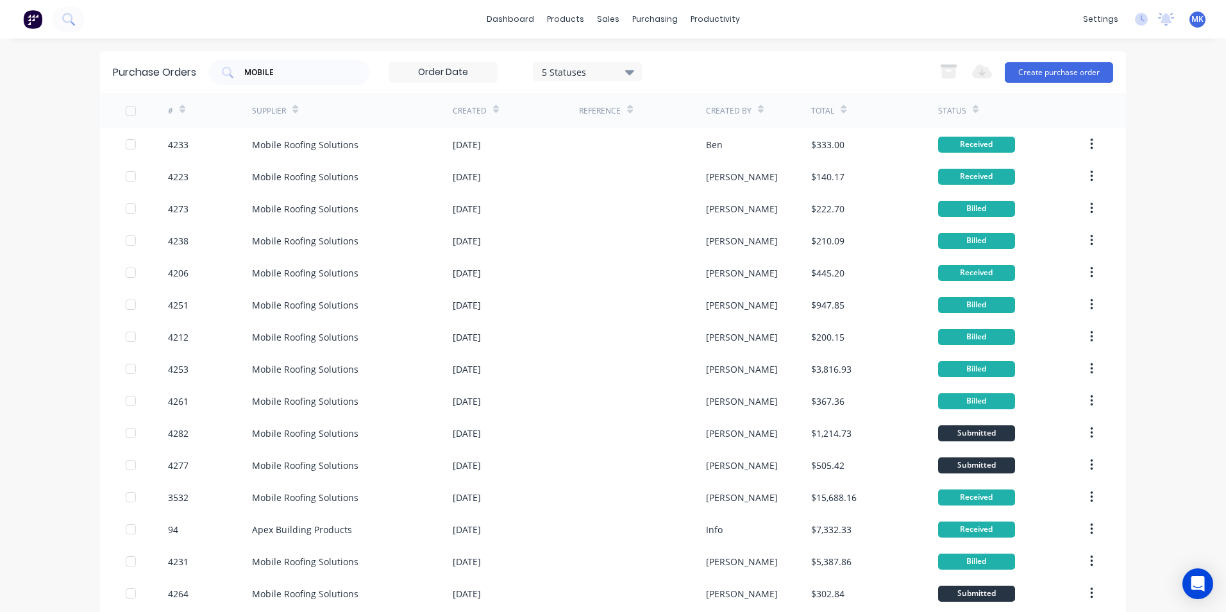
click at [1191, 22] on span "MK" at bounding box center [1197, 19] width 12 height 12
click at [1111, 163] on button "Sign out" at bounding box center [1118, 161] width 170 height 26
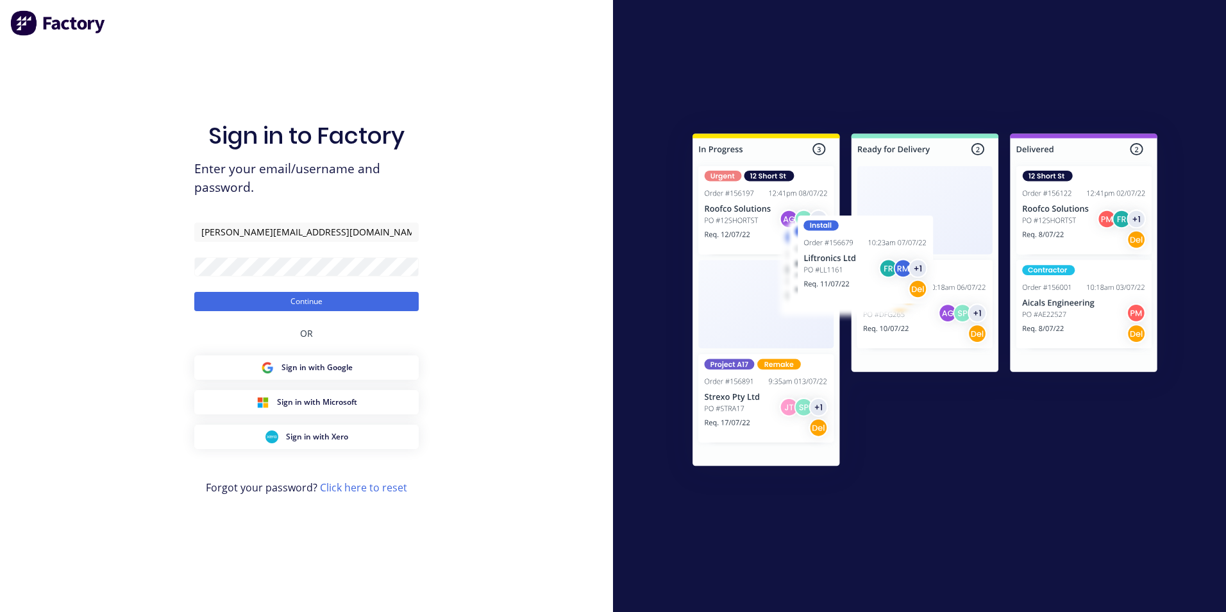
type input "[EMAIL_ADDRESS][DOMAIN_NAME]"
click at [292, 298] on button "Continue" at bounding box center [306, 301] width 224 height 19
